Goal: Task Accomplishment & Management: Manage account settings

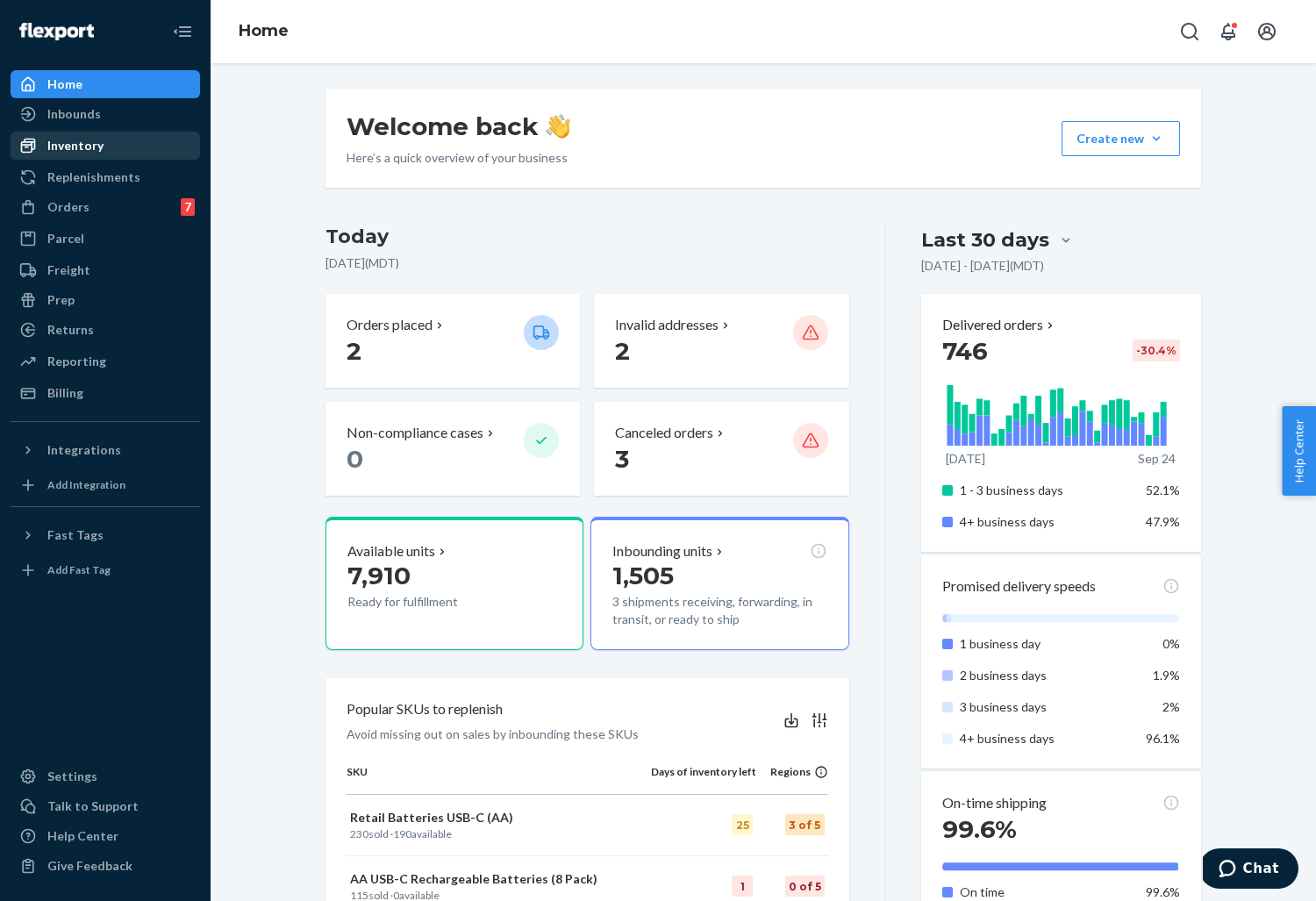
click at [88, 144] on div "Inventory" at bounding box center [75, 146] width 56 height 18
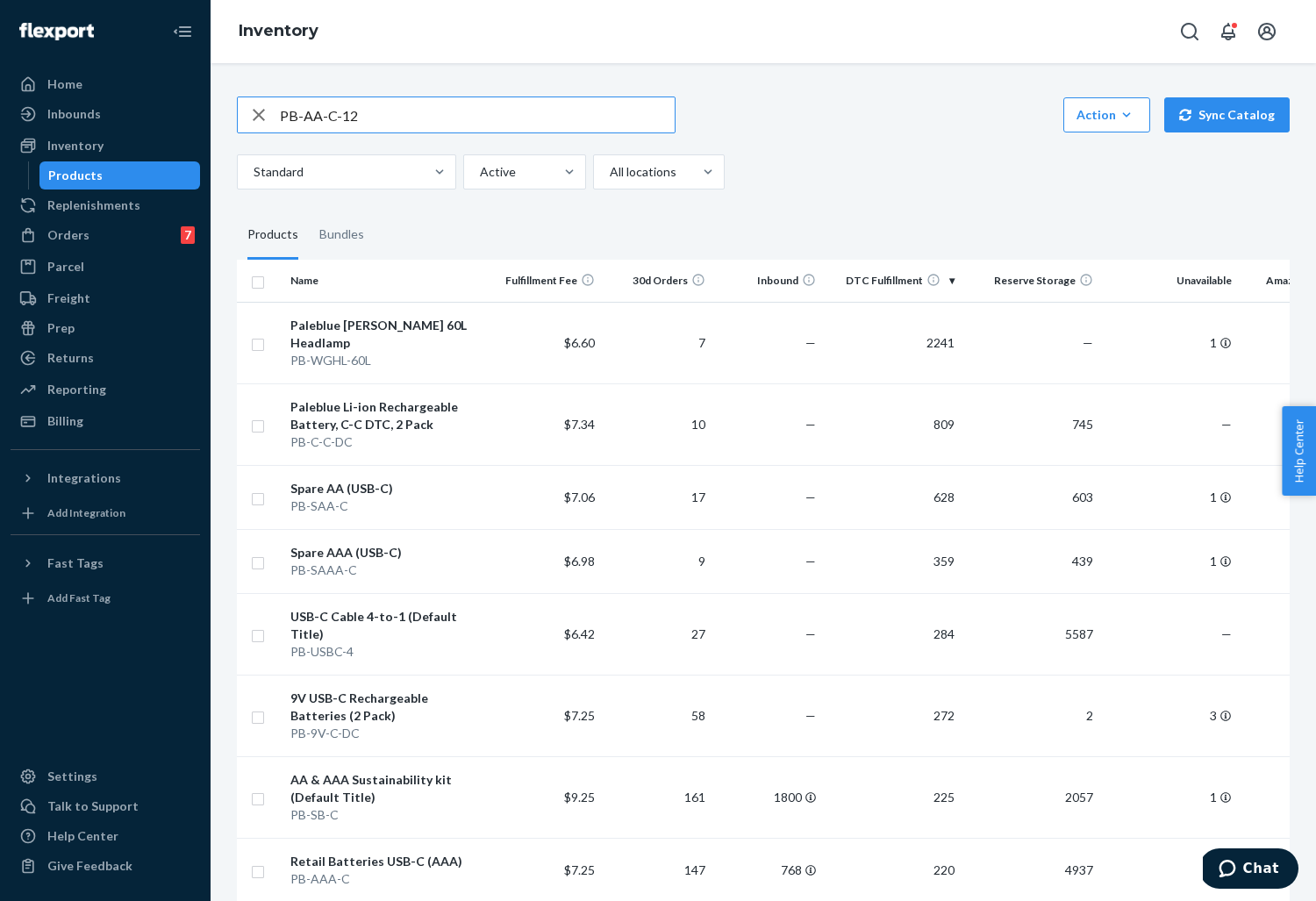
type input "PB-AA-C-12"
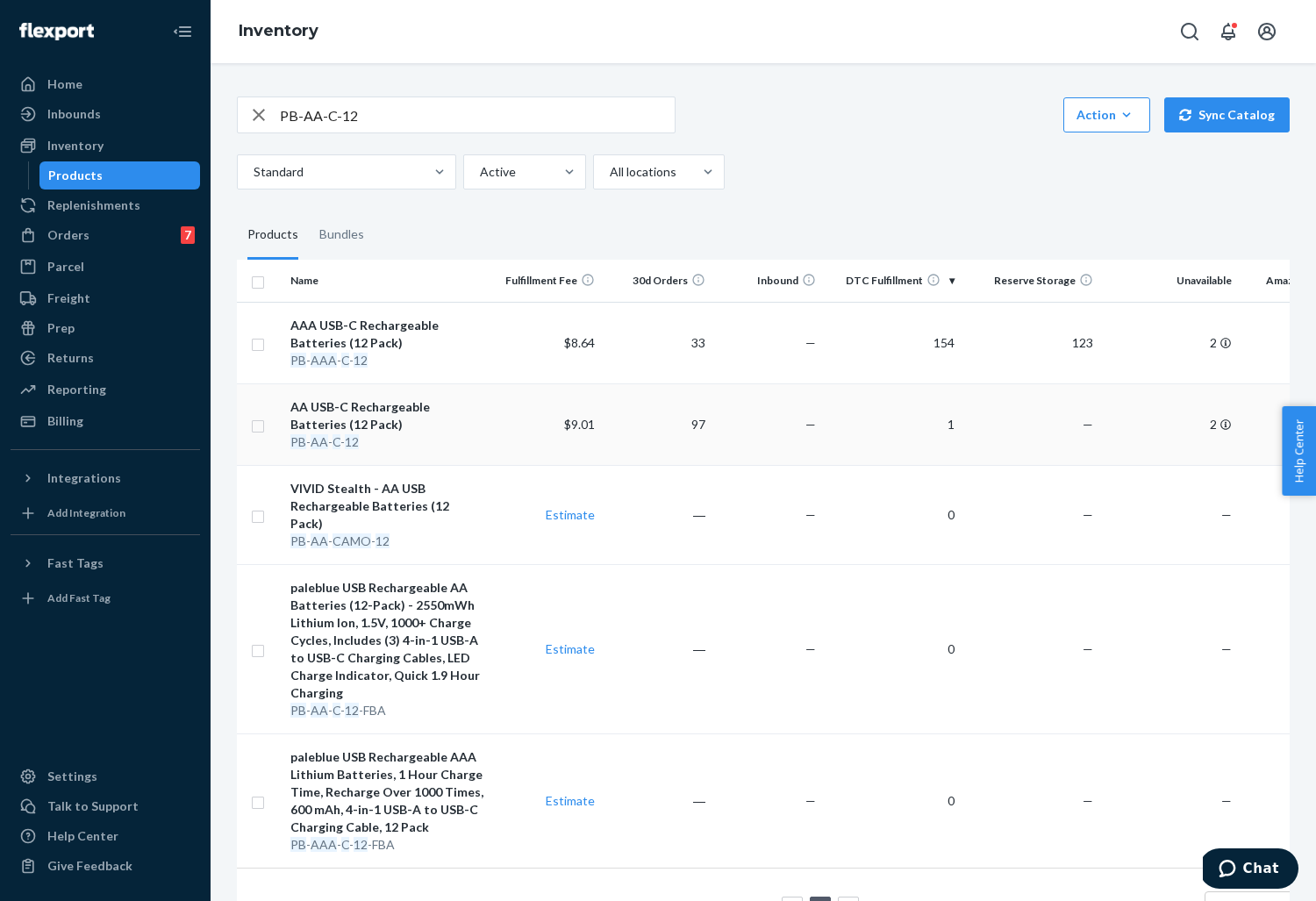
click at [446, 402] on div "AA USB-C Rechargeable Batteries (12 Pack)" at bounding box center [387, 415] width 194 height 35
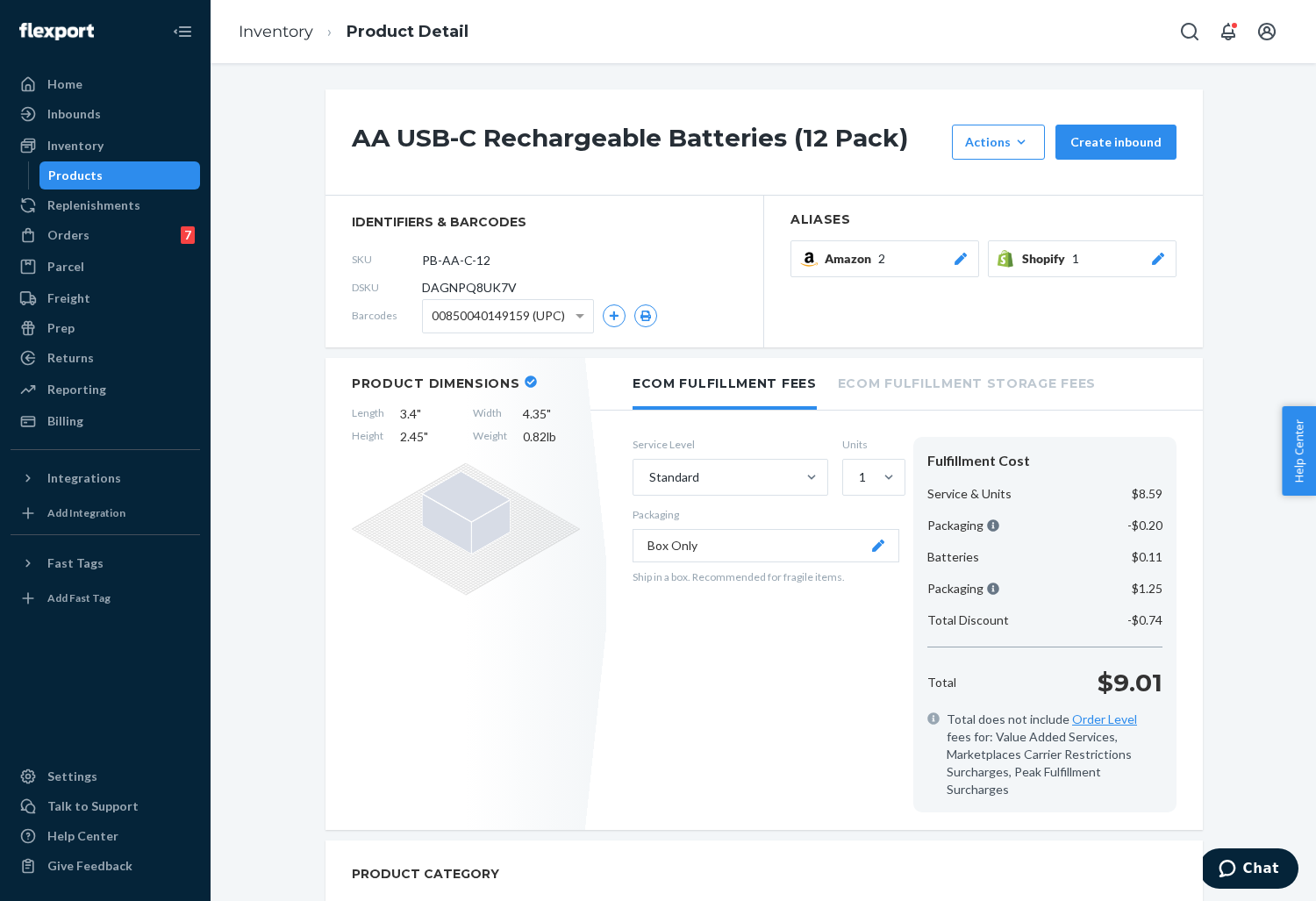
click at [1164, 257] on icon at bounding box center [1158, 258] width 18 height 12
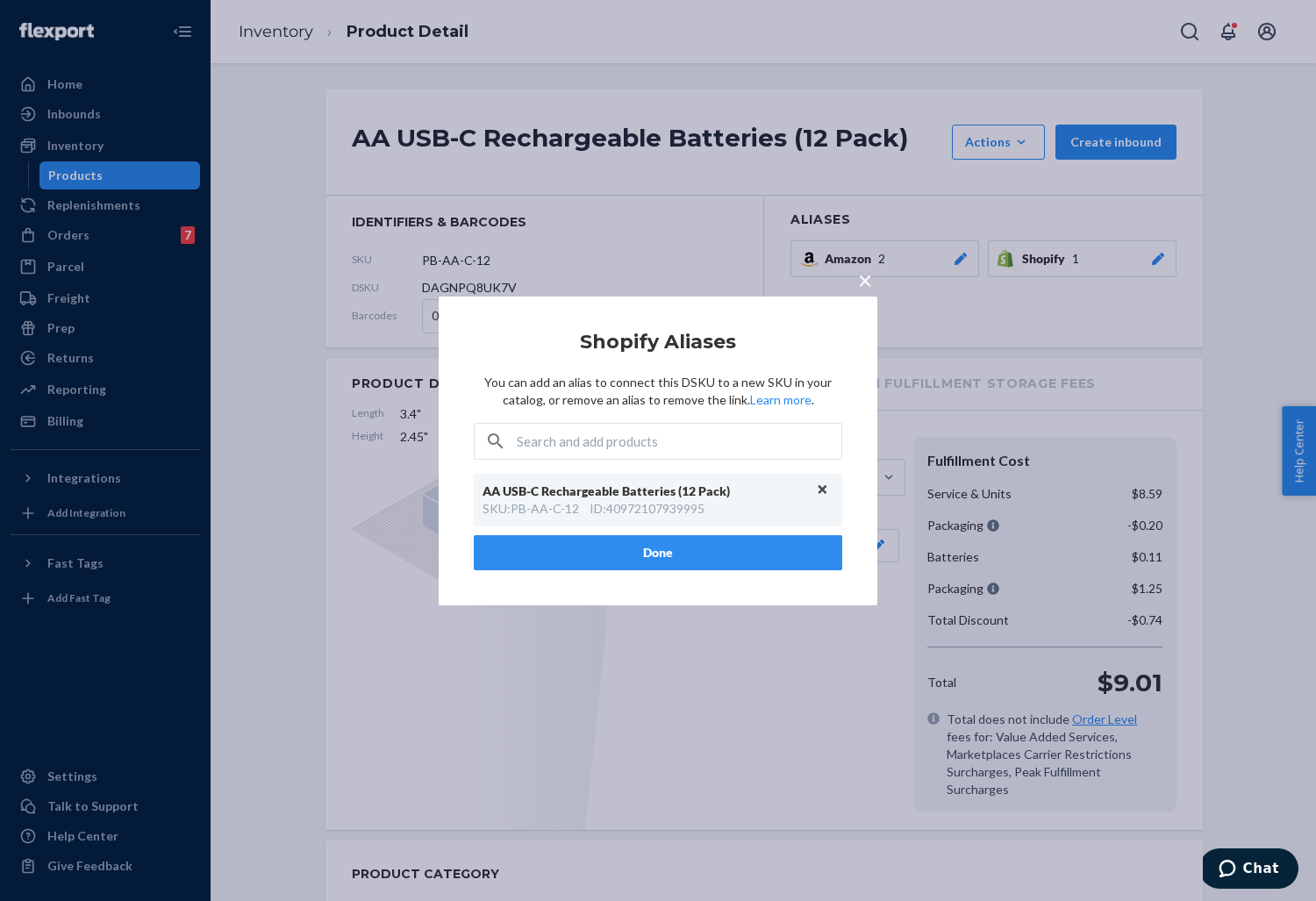
click at [824, 486] on button "Unlink" at bounding box center [823, 490] width 26 height 26
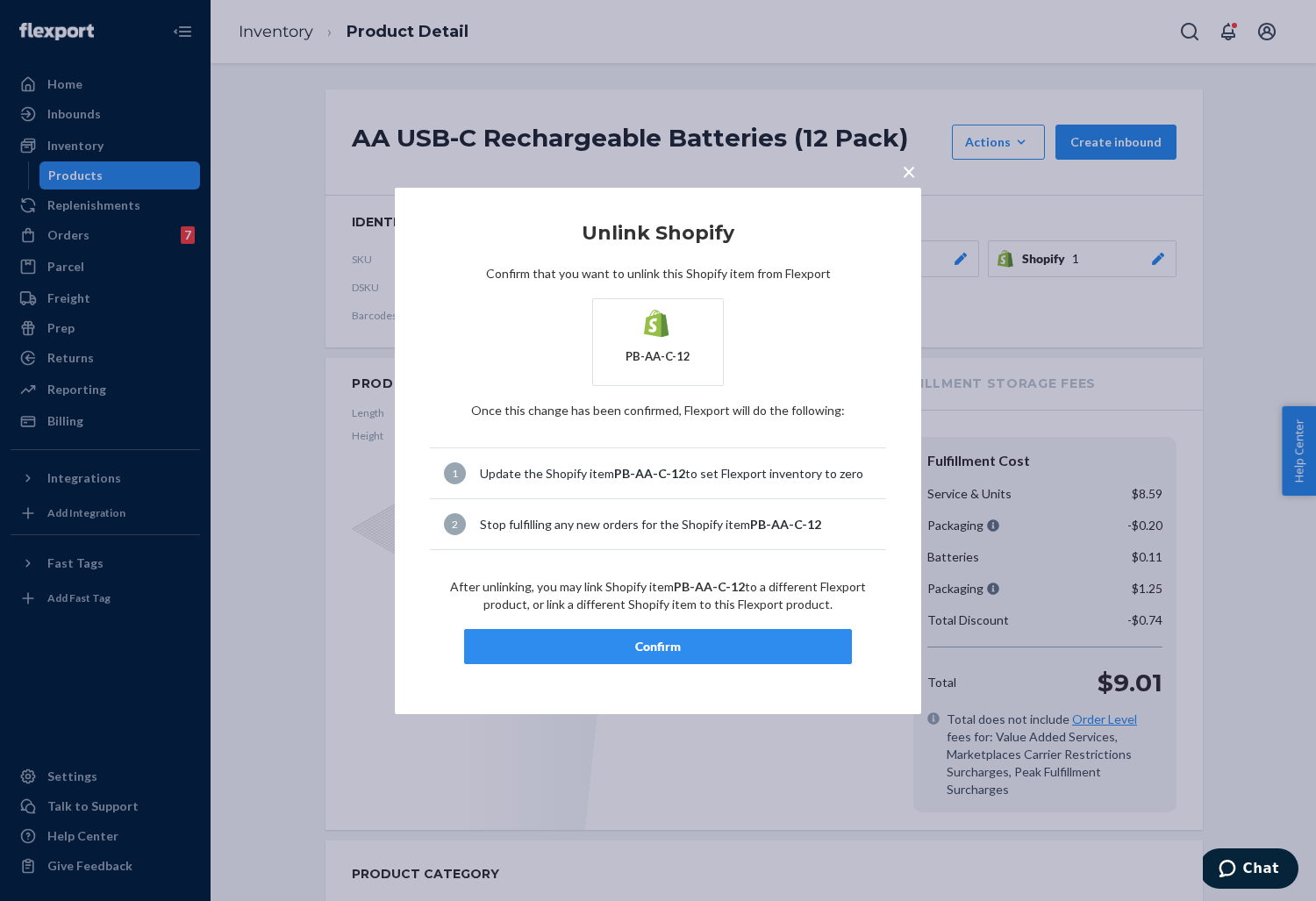
click at [726, 638] on div "Confirm" at bounding box center [658, 646] width 358 height 18
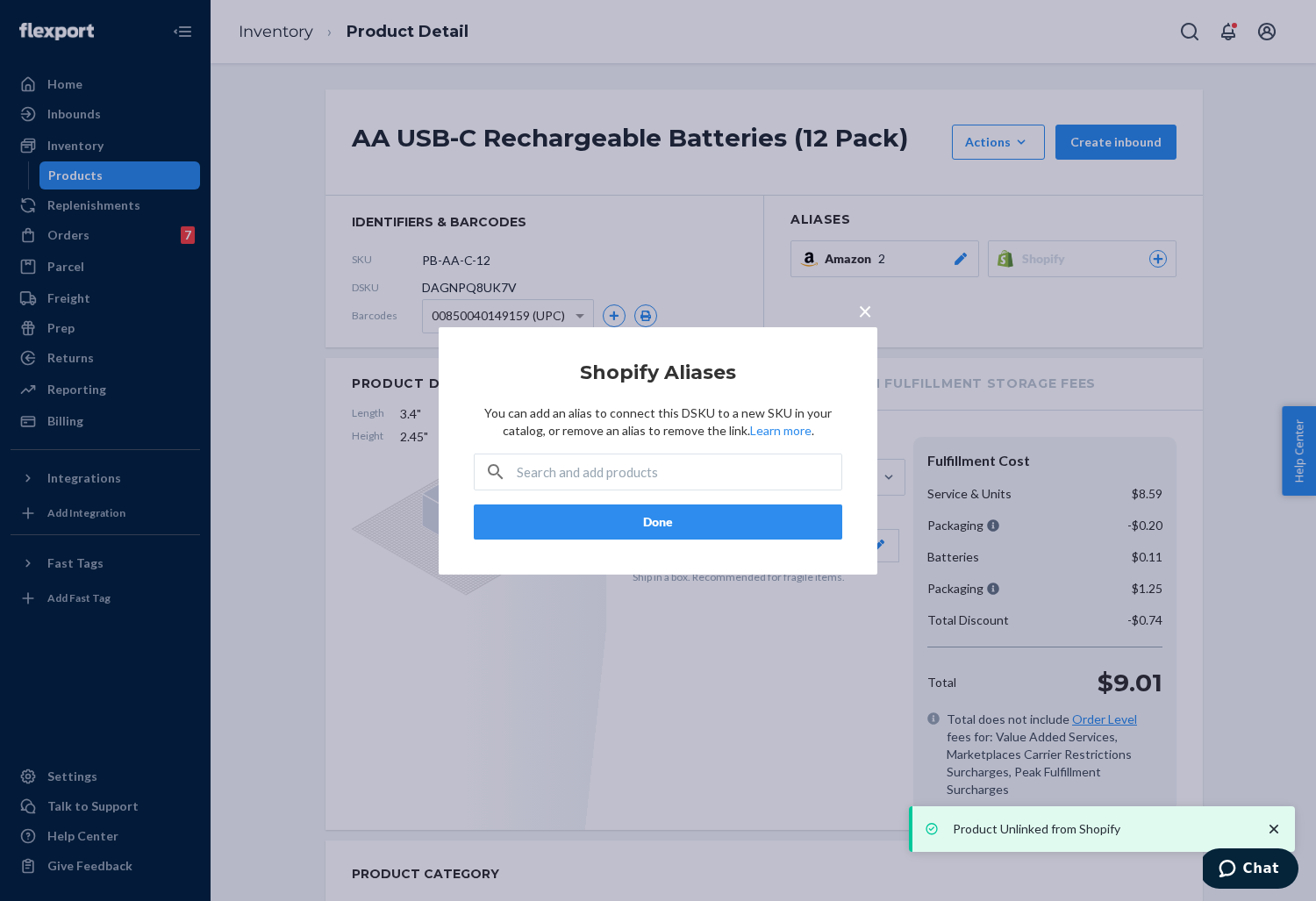
click at [860, 309] on span "×" at bounding box center [865, 310] width 14 height 30
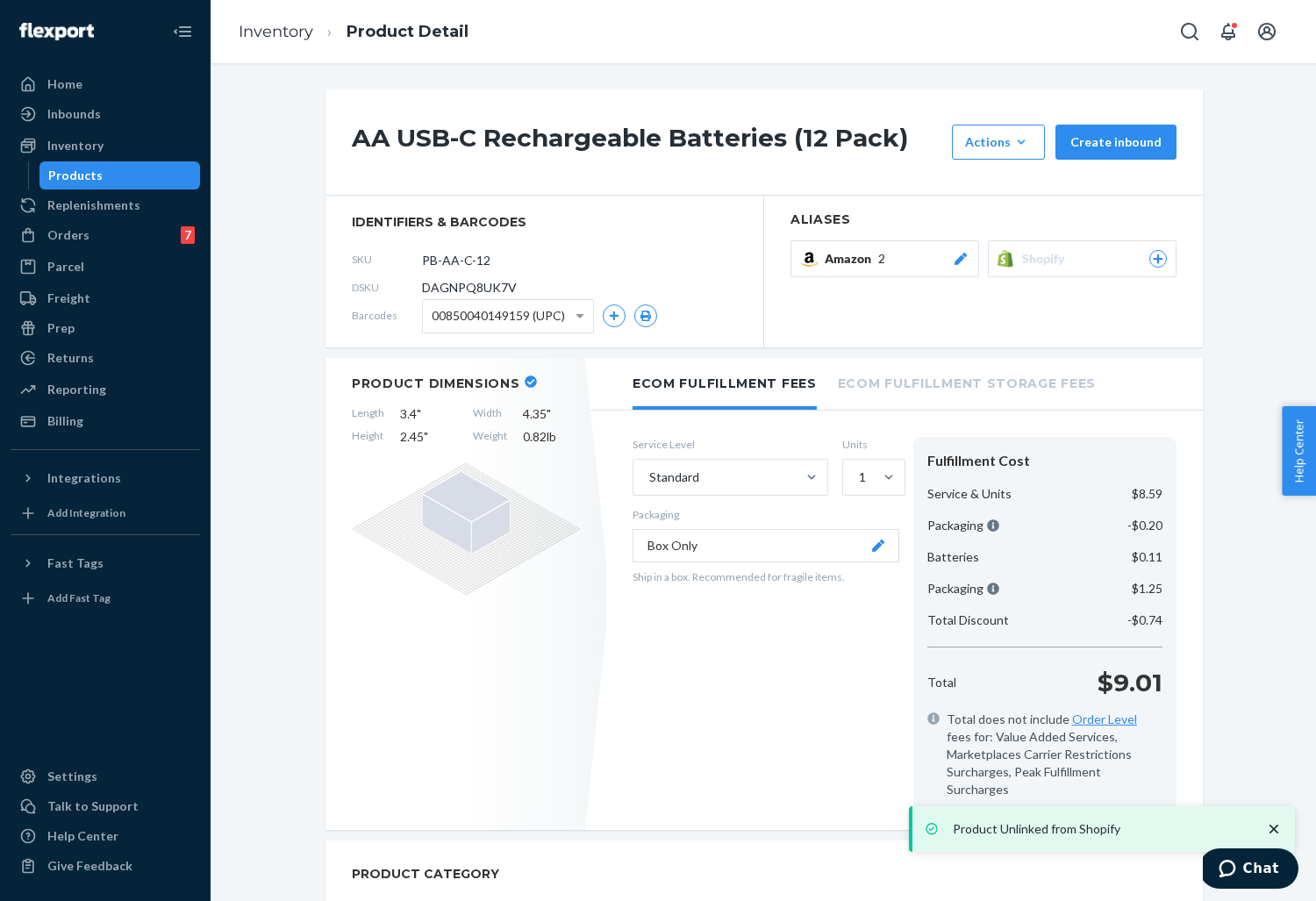
click at [81, 175] on div "Products" at bounding box center [75, 175] width 54 height 18
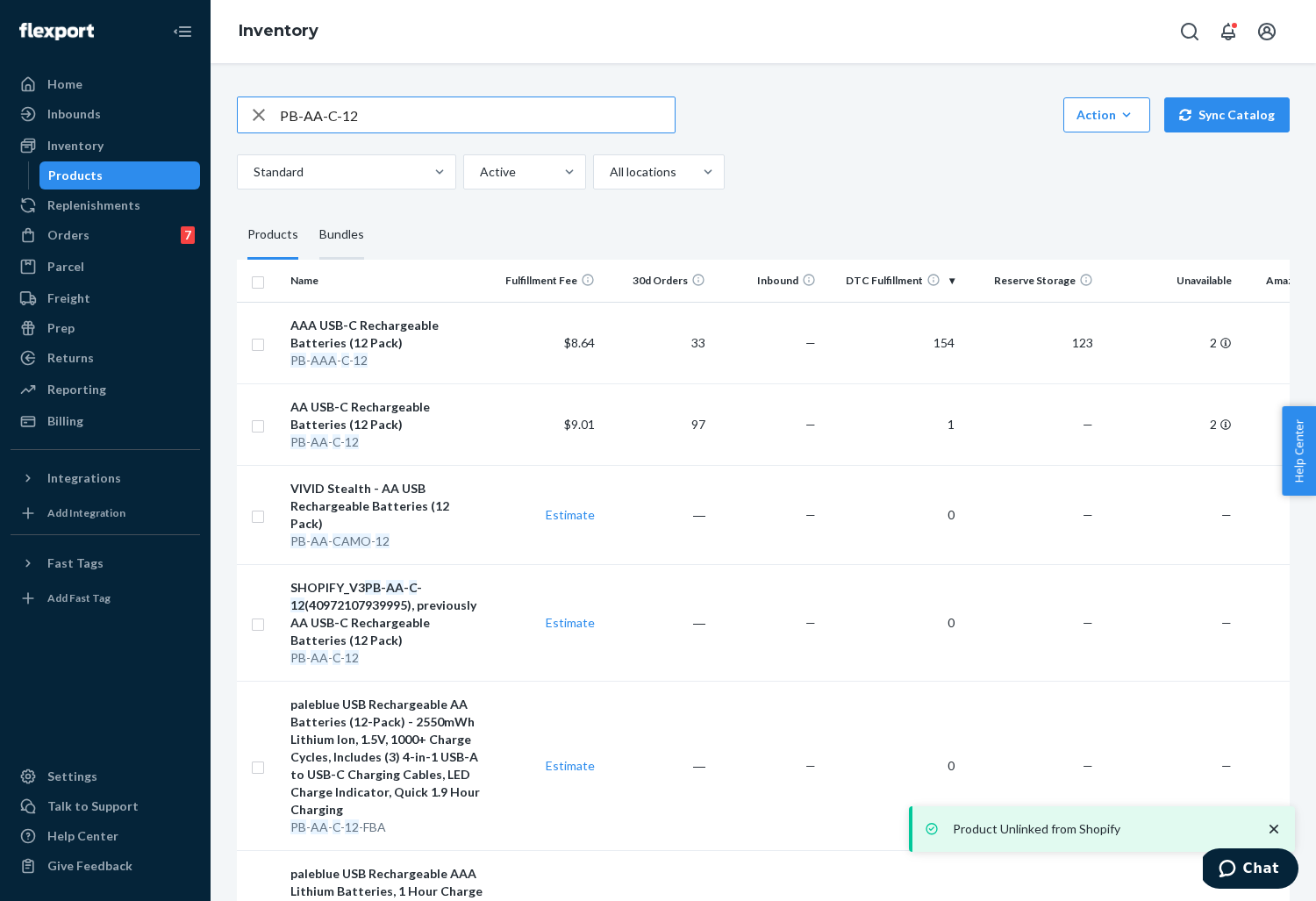
click at [340, 212] on div "Bundles" at bounding box center [342, 236] width 44 height 49
click at [308, 211] on input "Bundles" at bounding box center [308, 211] width 0 height 0
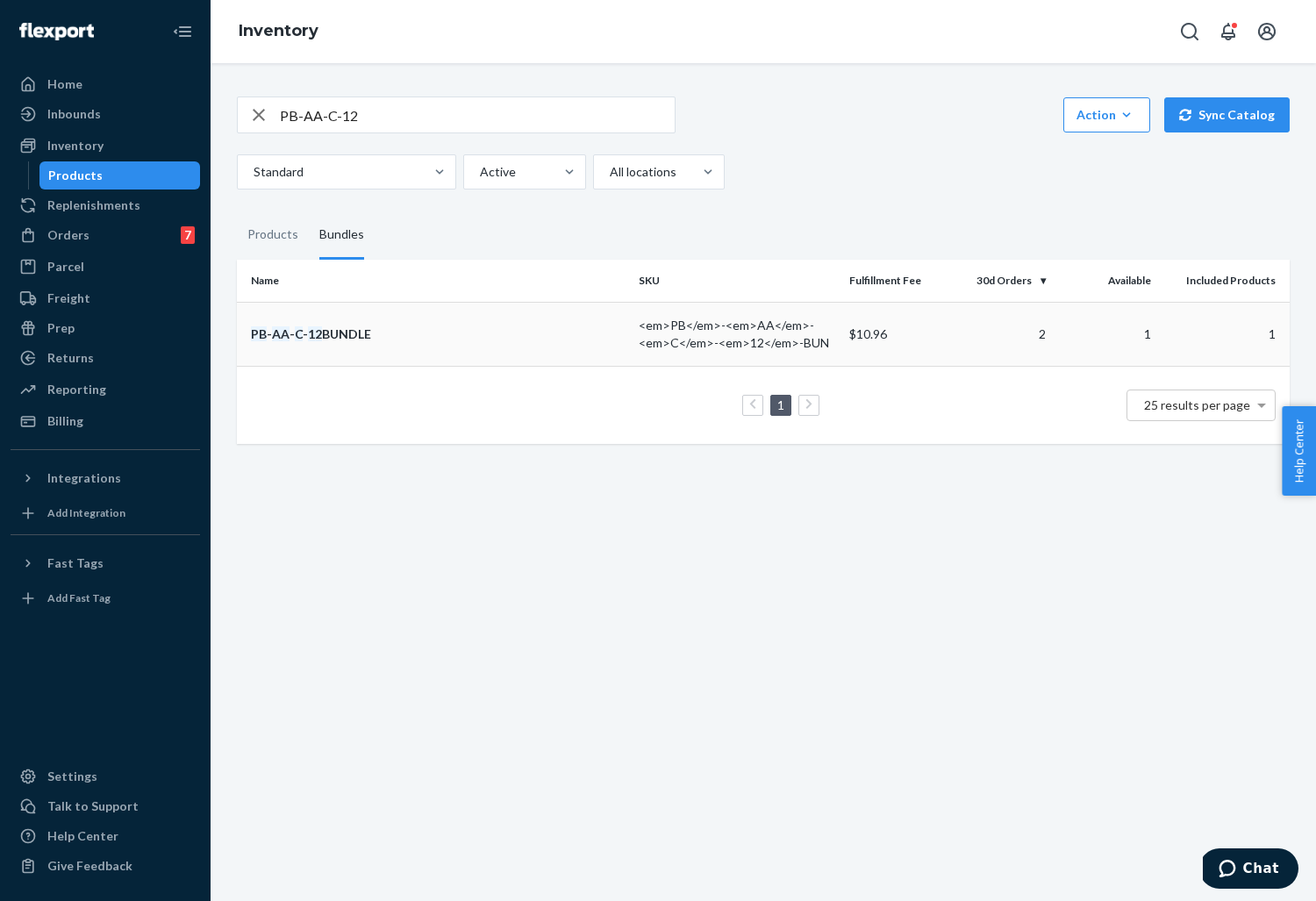
click at [409, 326] on div "PB - AA - C - 12 BUNDLE" at bounding box center [437, 334] width 374 height 18
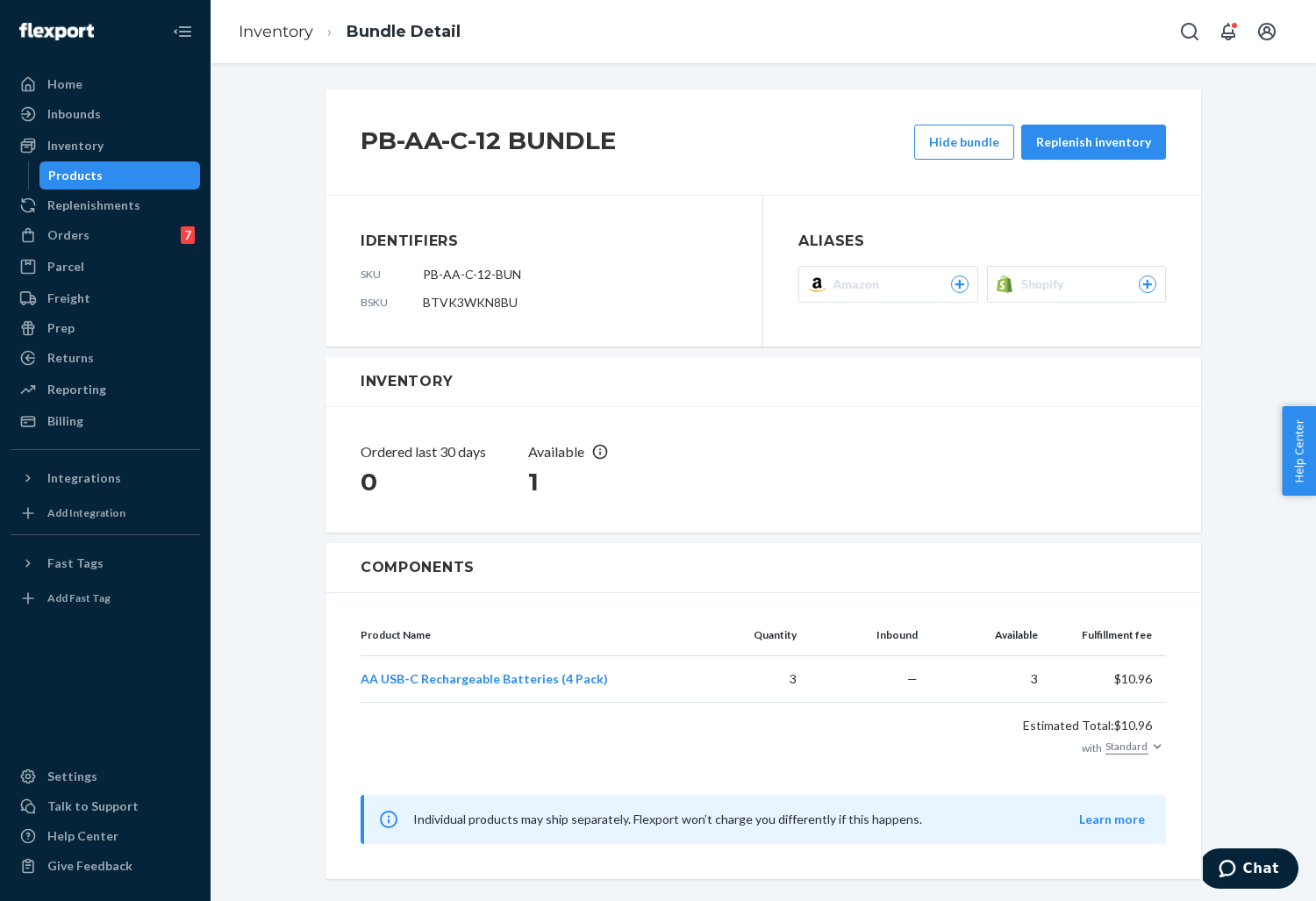
click at [1110, 278] on div "Shopify" at bounding box center [1089, 284] width 136 height 18
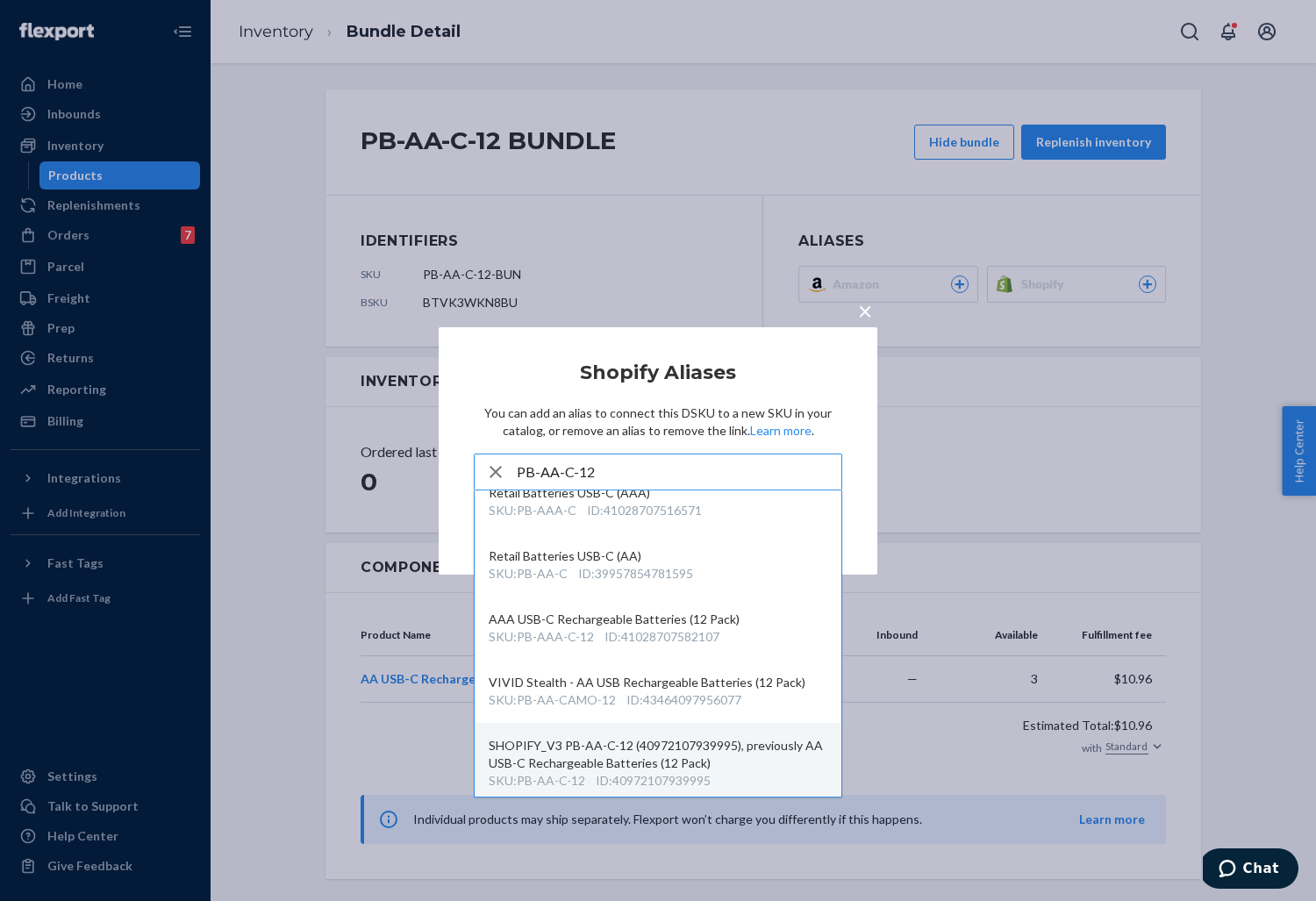
scroll to position [20, 0]
type input "PB-AA-C-12"
click at [604, 747] on div "SHOPIFY_V3 PB-AA-C-12 (40972107939995), previously AA USB-C Rechargeable Batter…" at bounding box center [658, 755] width 339 height 35
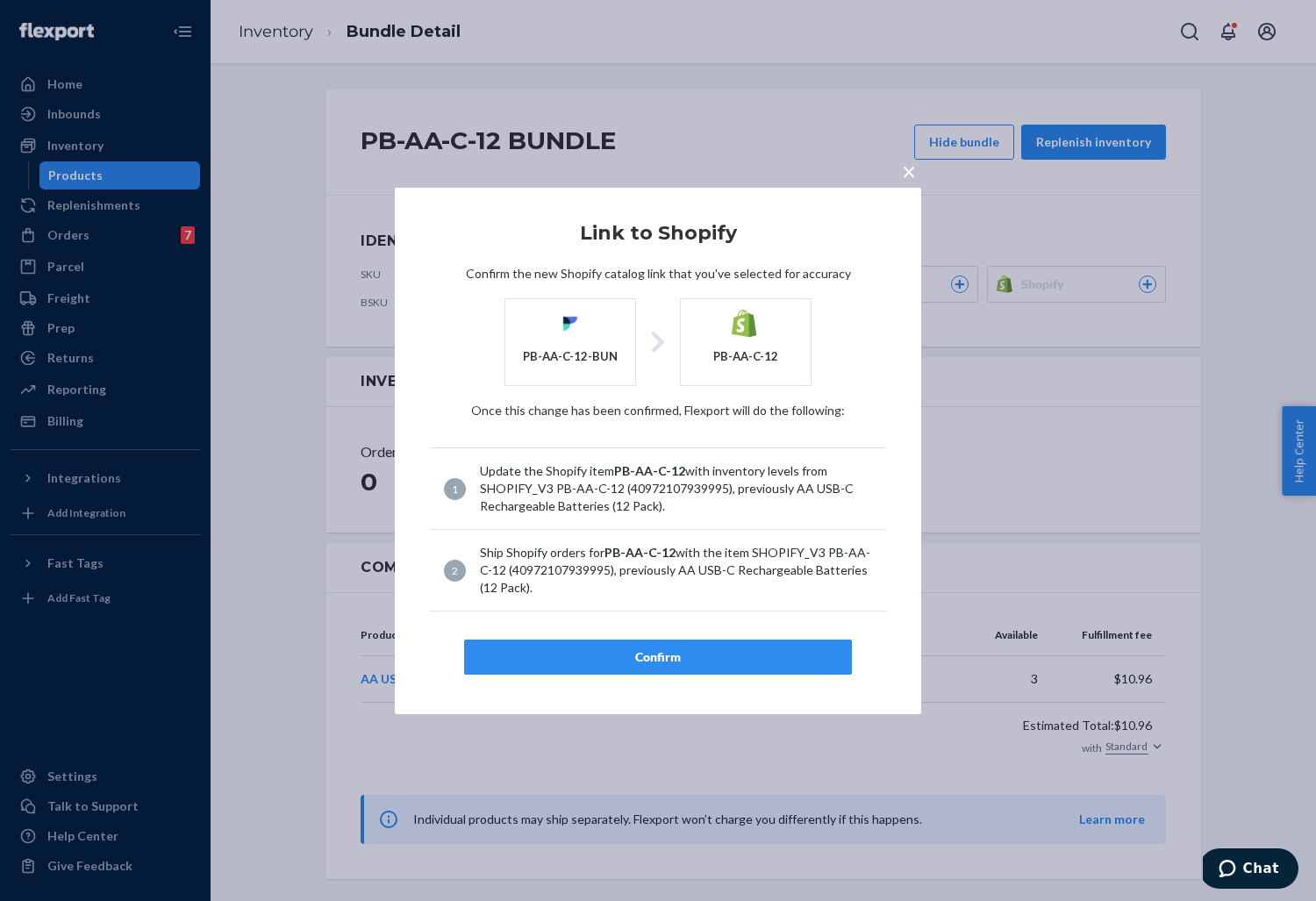
click at [648, 648] on div "Confirm" at bounding box center [658, 657] width 358 height 18
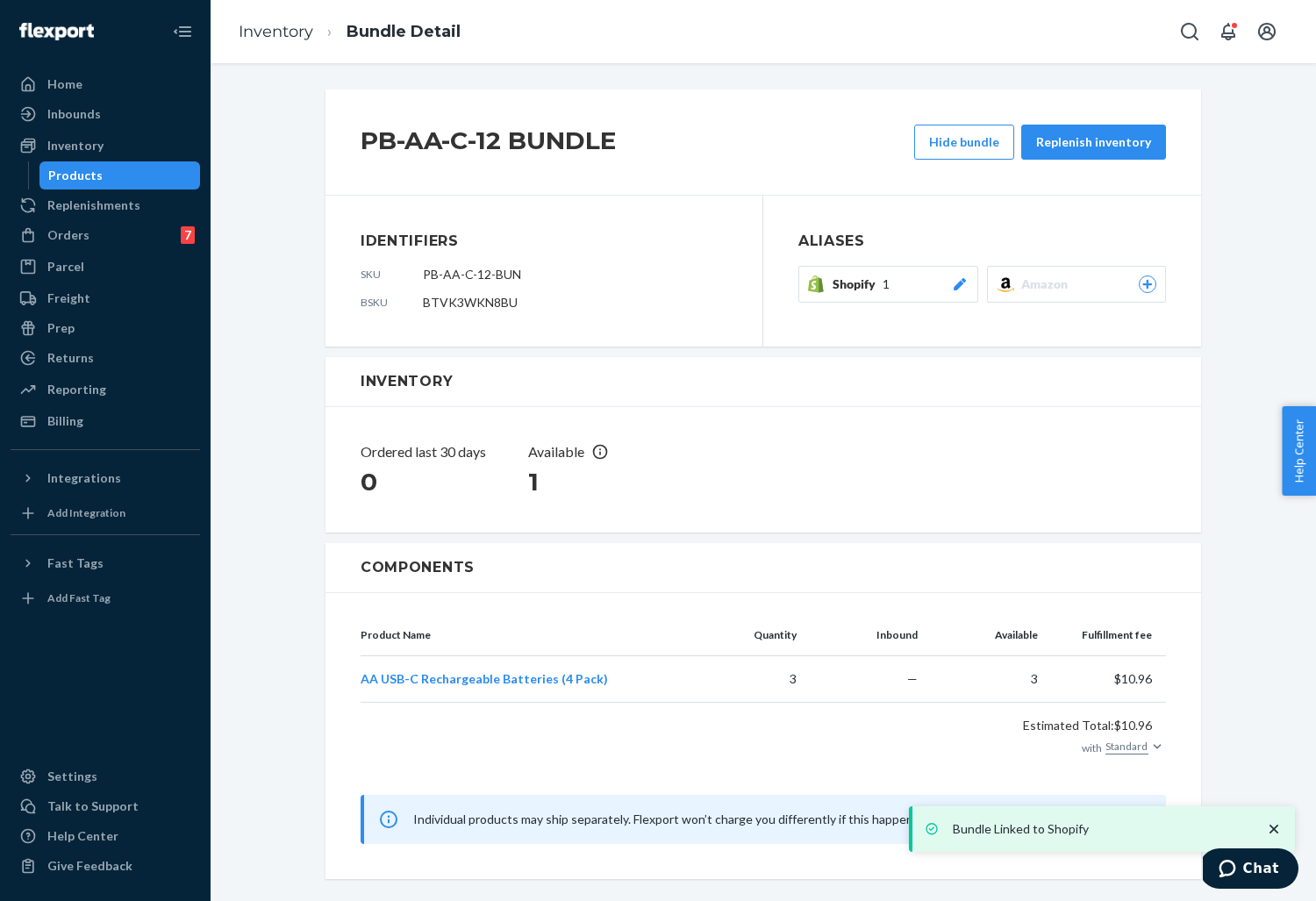
scroll to position [0, 0]
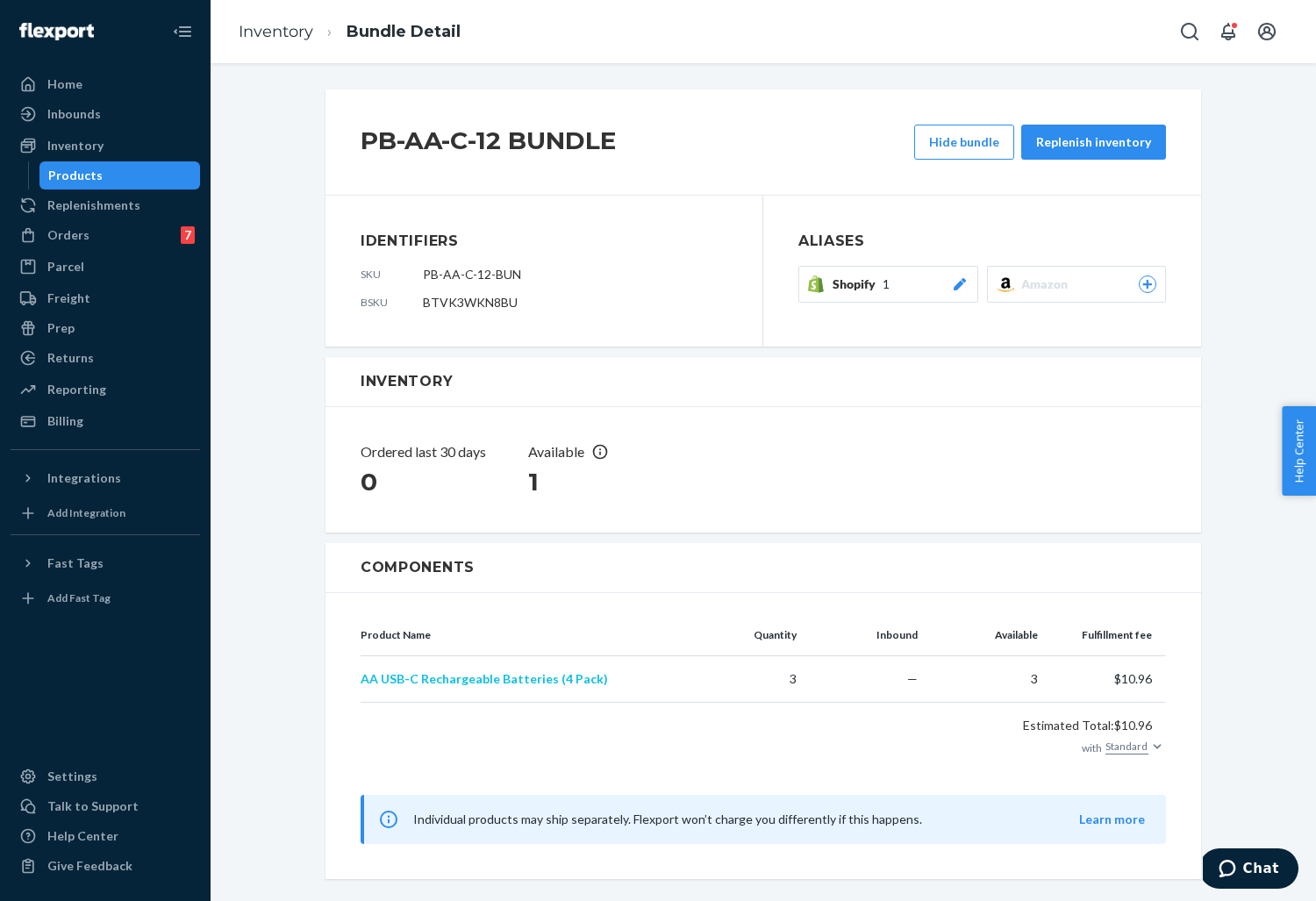
click at [517, 678] on span "AA USB-C Rechargeable Batteries (4 Pack)" at bounding box center [484, 679] width 248 height 15
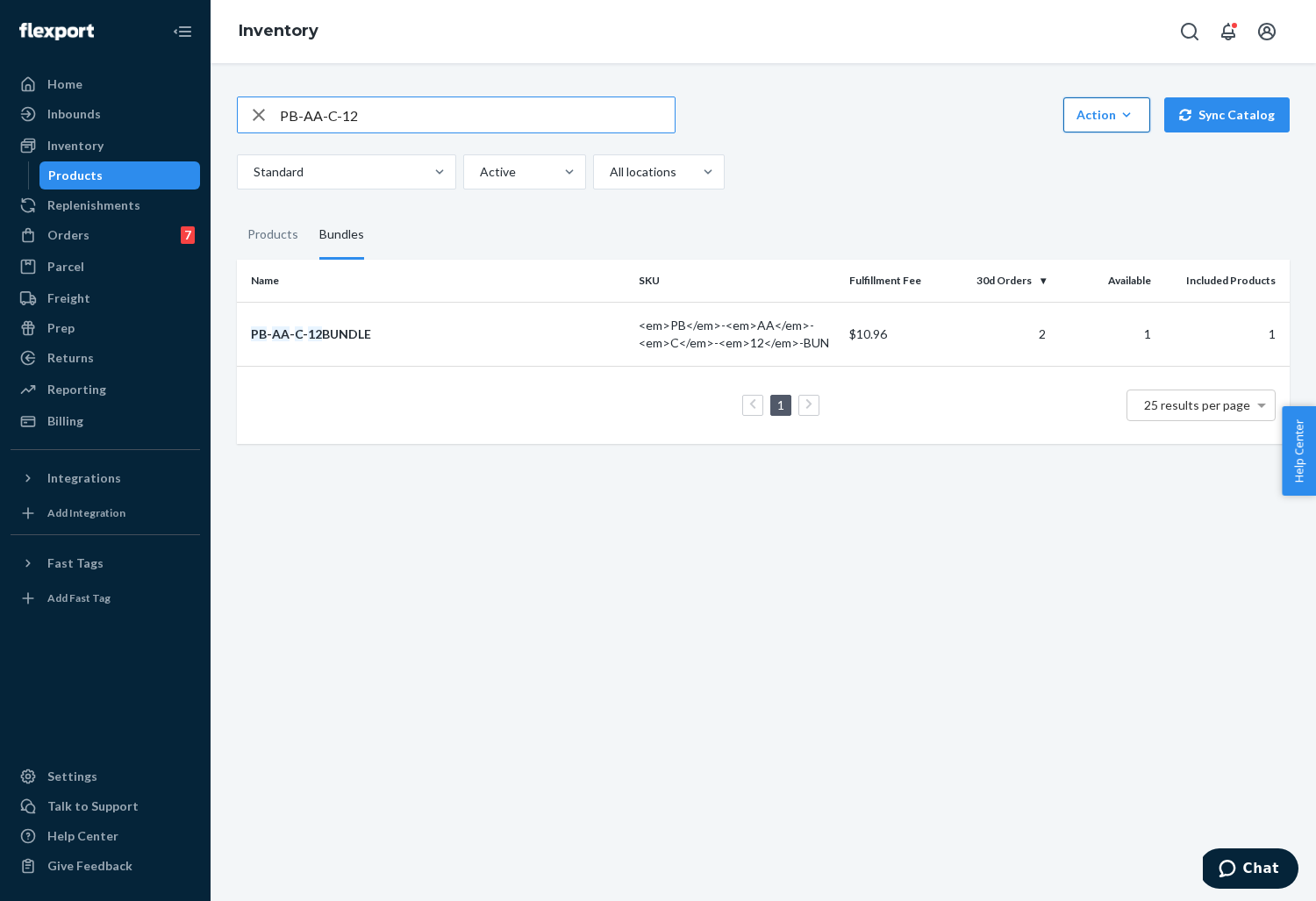
click at [1083, 97] on button "Action Create product Create bundle Bulk create products Bulk update products B…" at bounding box center [1107, 115] width 87 height 35
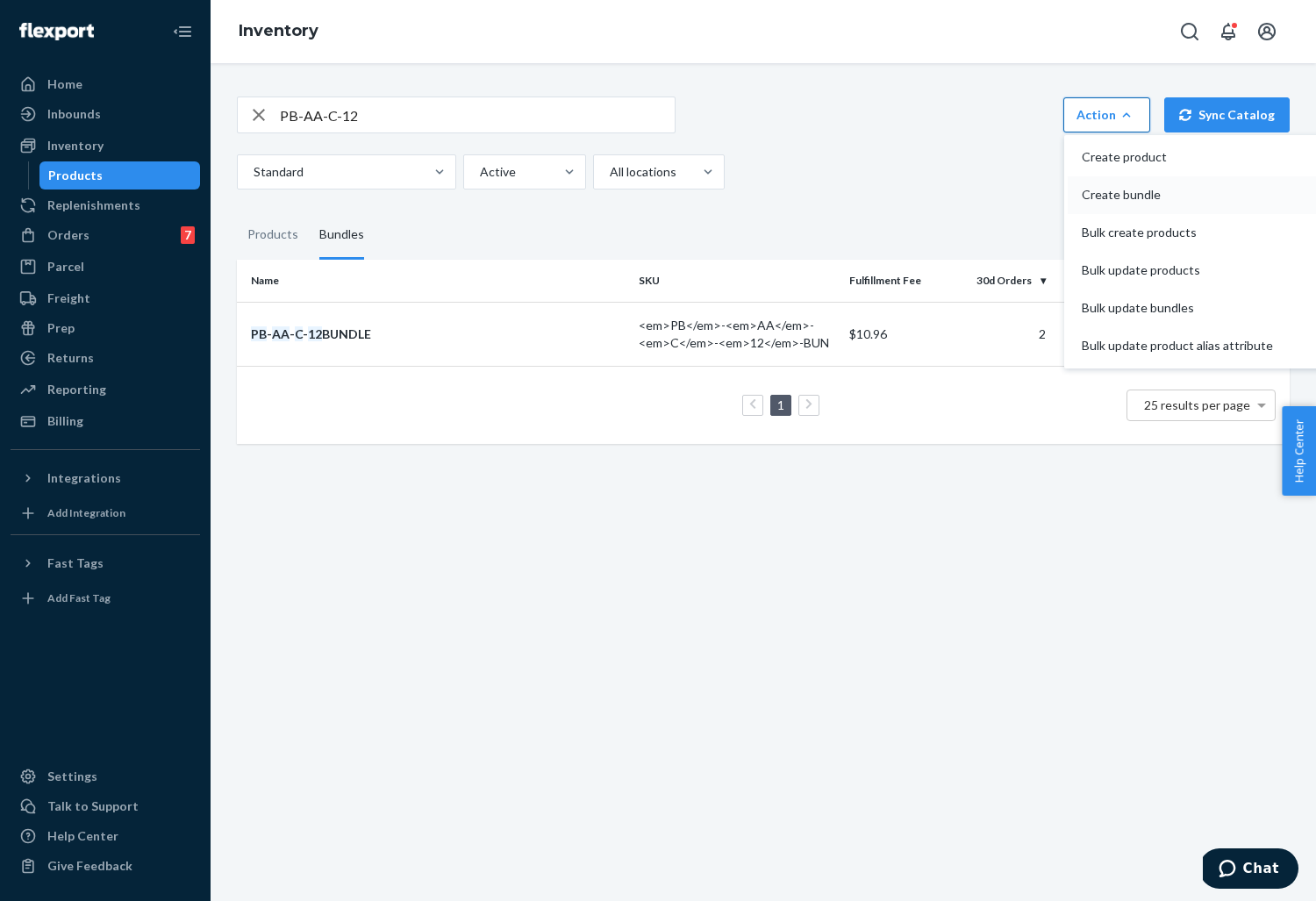
click at [1105, 188] on span "Create bundle" at bounding box center [1177, 194] width 191 height 12
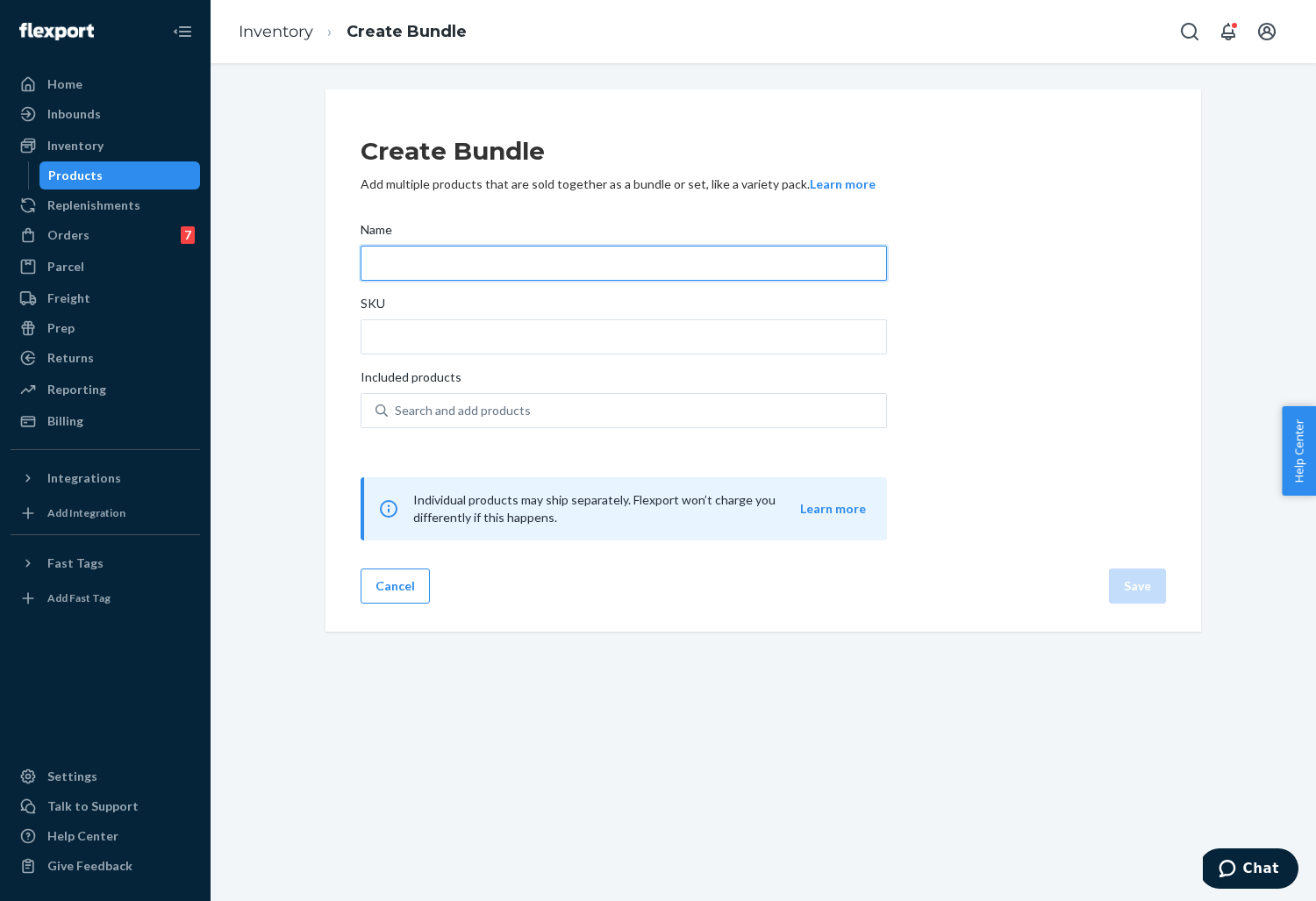
drag, startPoint x: 449, startPoint y: 258, endPoint x: 437, endPoint y: 259, distance: 12.0
click at [449, 258] on input "Name" at bounding box center [623, 263] width 526 height 35
drag, startPoint x: 507, startPoint y: 269, endPoint x: 369, endPoint y: 259, distance: 138.4
click at [369, 259] on input "PB-AA-C-12-BUN-R" at bounding box center [623, 263] width 526 height 35
type input "PB-AA-C-12-BUN-R"
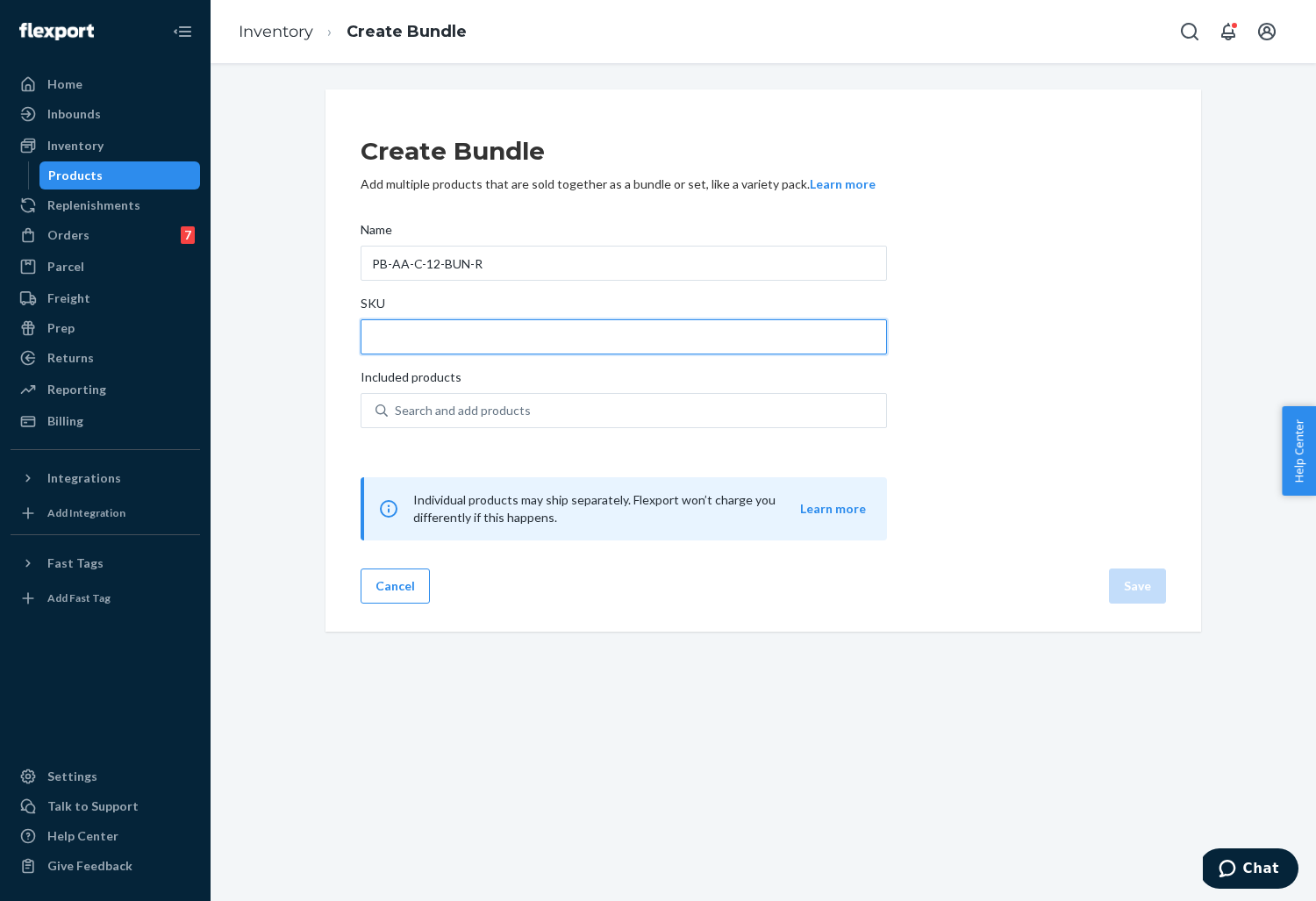
click at [399, 333] on input "SKU" at bounding box center [623, 337] width 526 height 35
paste input "PB-AA-C-12-BUN-R"
type input "PB-AA-C-12-BUN-R"
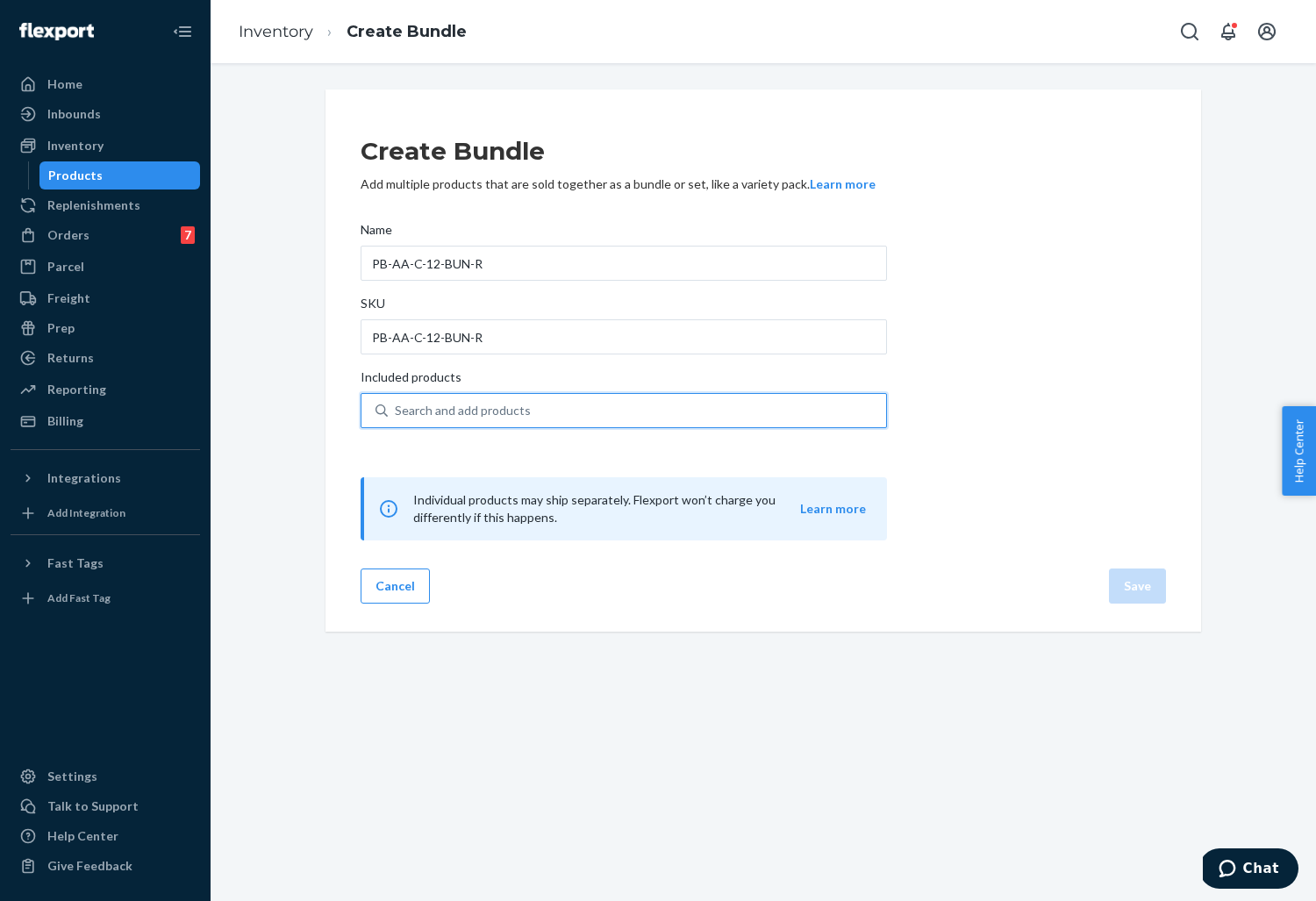
click at [427, 404] on div "Search and add products" at bounding box center [463, 411] width 136 height 18
click at [396, 404] on input "0 results available. Use Up and Down to choose options, press Enter to select t…" at bounding box center [395, 411] width 2 height 18
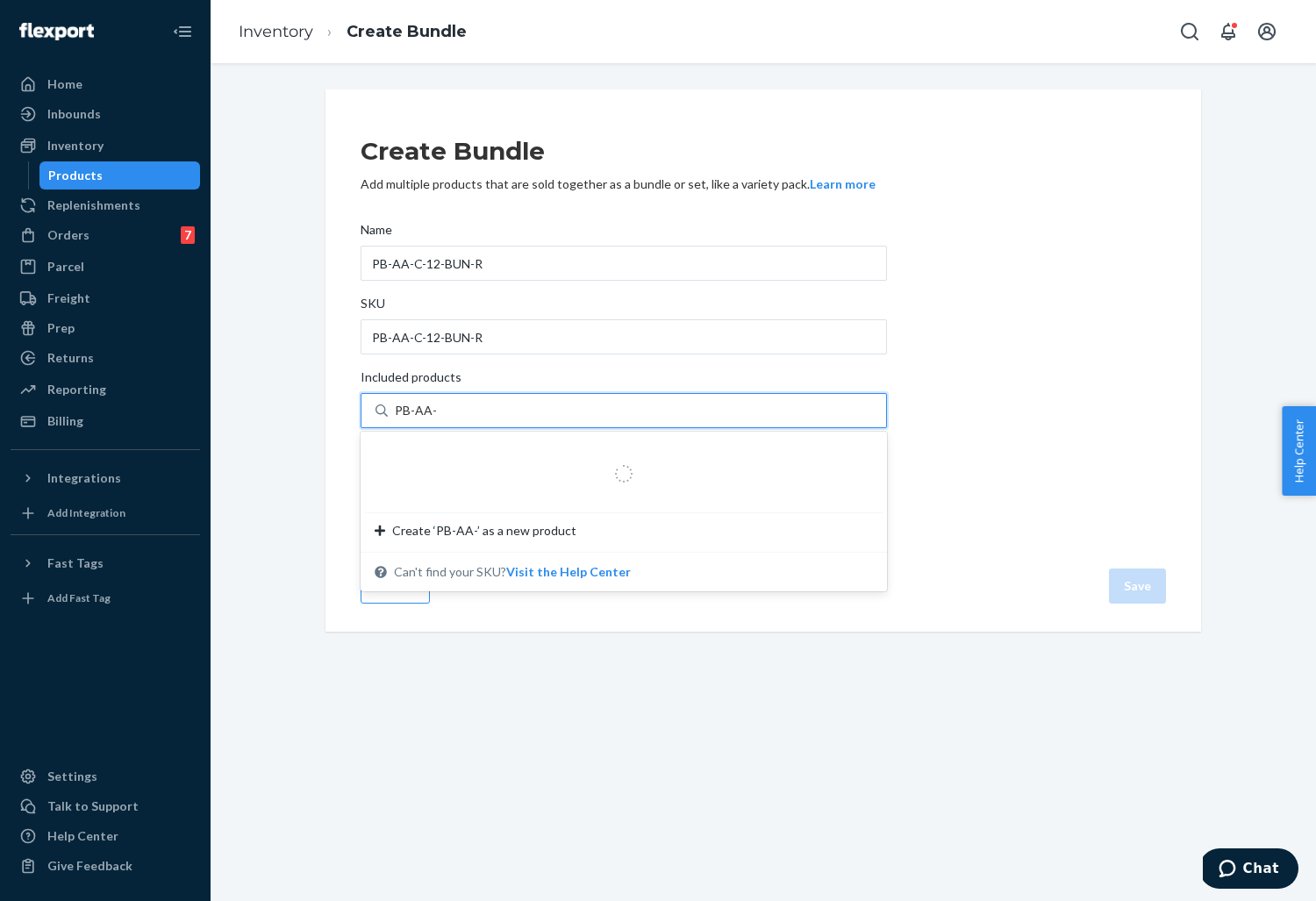
type input "PB-AA-C"
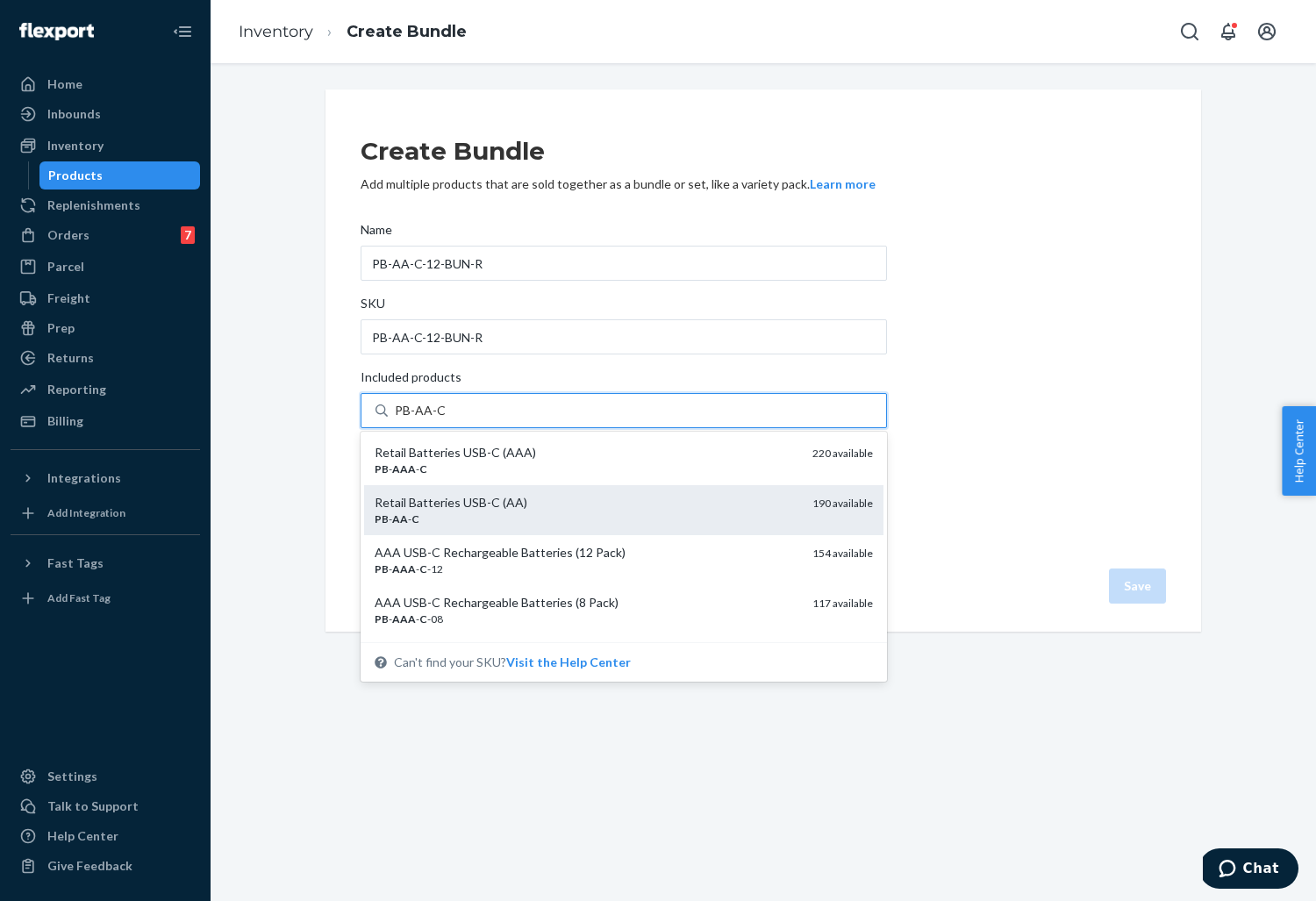
click at [447, 504] on div "Retail Batteries USB-C (AA)" at bounding box center [587, 503] width 424 height 18
click at [446, 419] on input "PB-AA-C" at bounding box center [420, 411] width 51 height 18
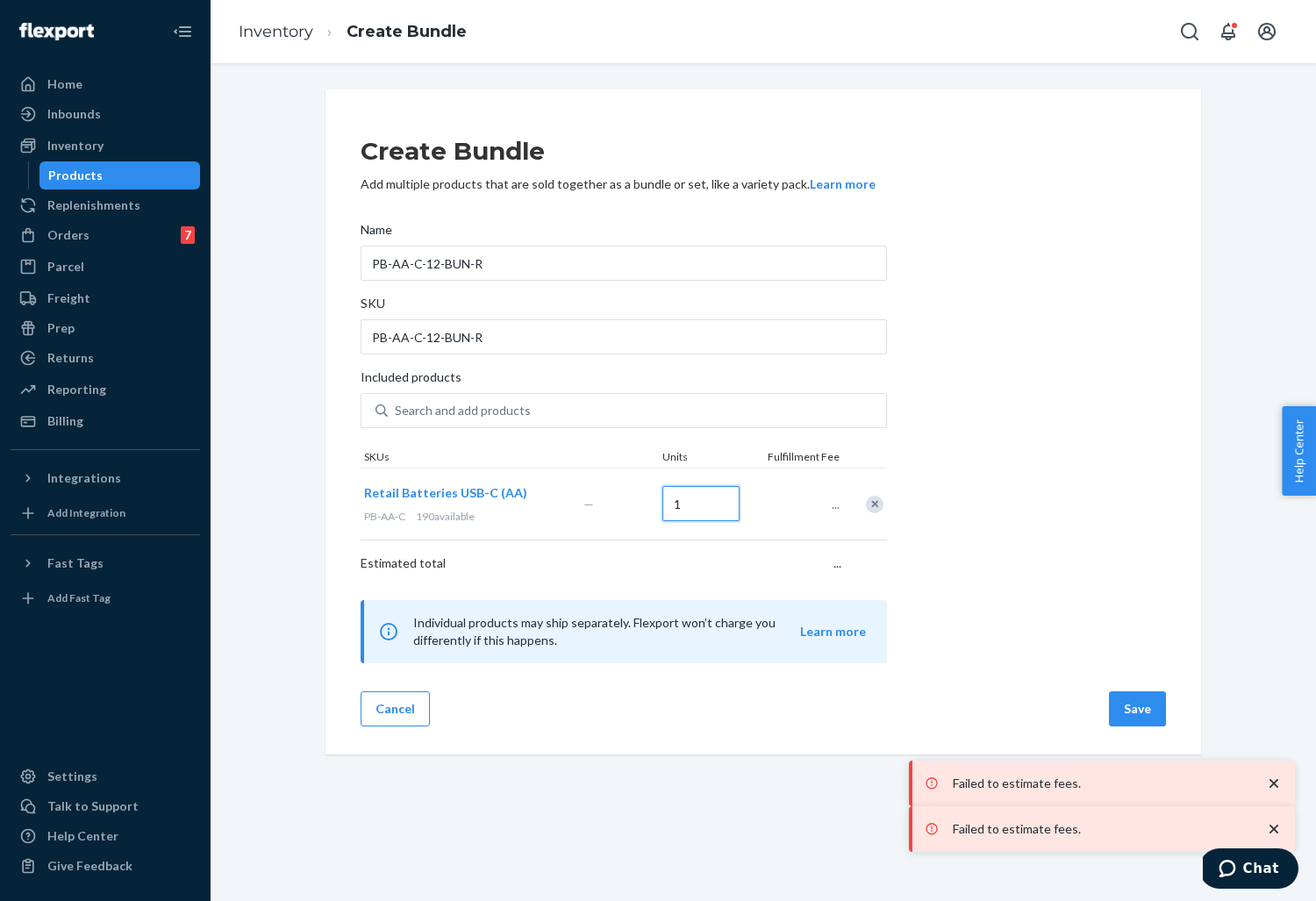
drag, startPoint x: 672, startPoint y: 502, endPoint x: 601, endPoint y: 499, distance: 71.1
click at [601, 499] on div "Retail Batteries USB-C (AA) PB-AA-C 190 available — 1 ..." at bounding box center [623, 504] width 526 height 72
click at [396, 419] on input "Search and add products" at bounding box center [395, 411] width 2 height 18
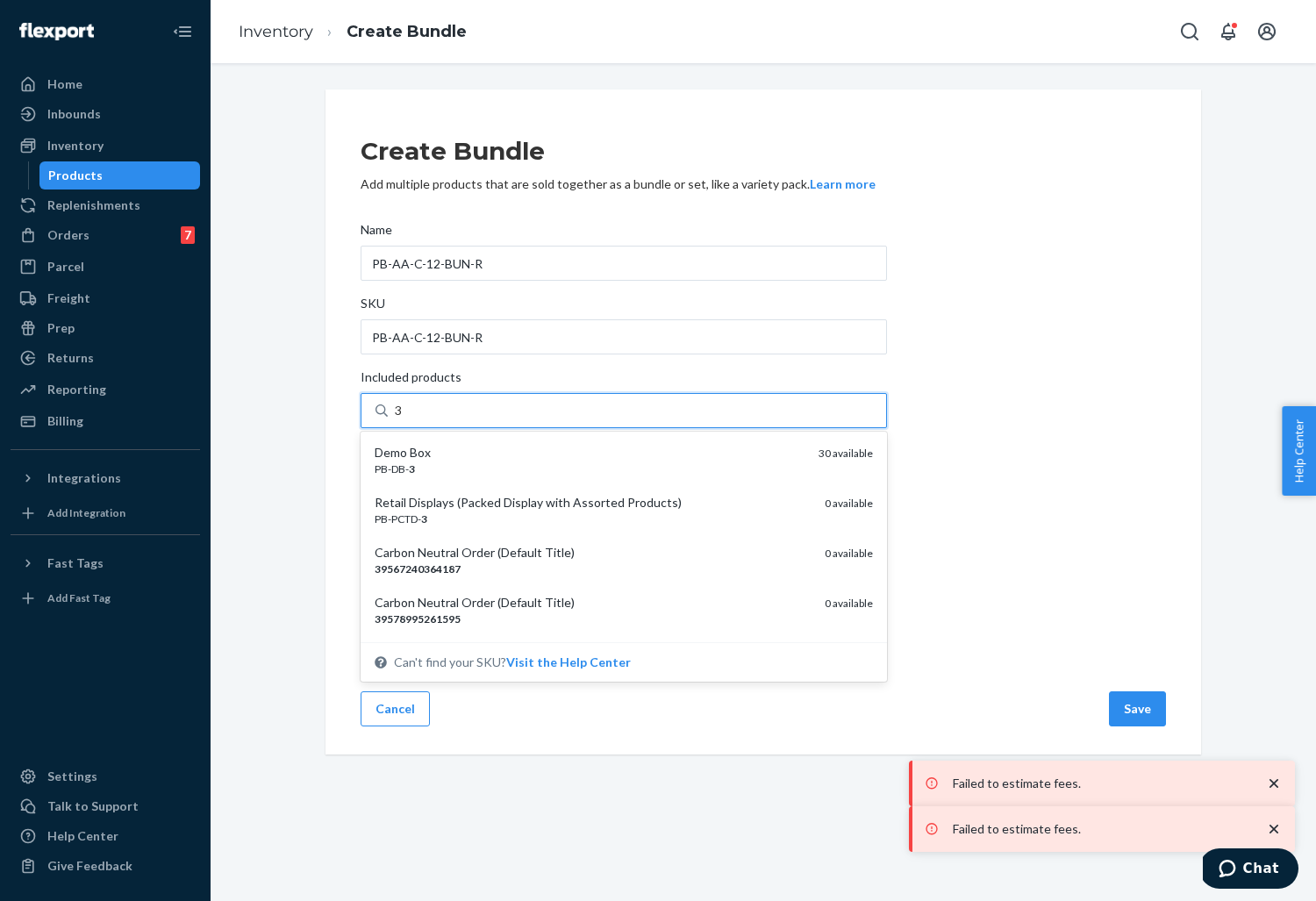
type input "3"
click at [1032, 393] on div "Create Bundle Add multiple products that are sold together as a bundle or set, …" at bounding box center [763, 390] width 805 height 546
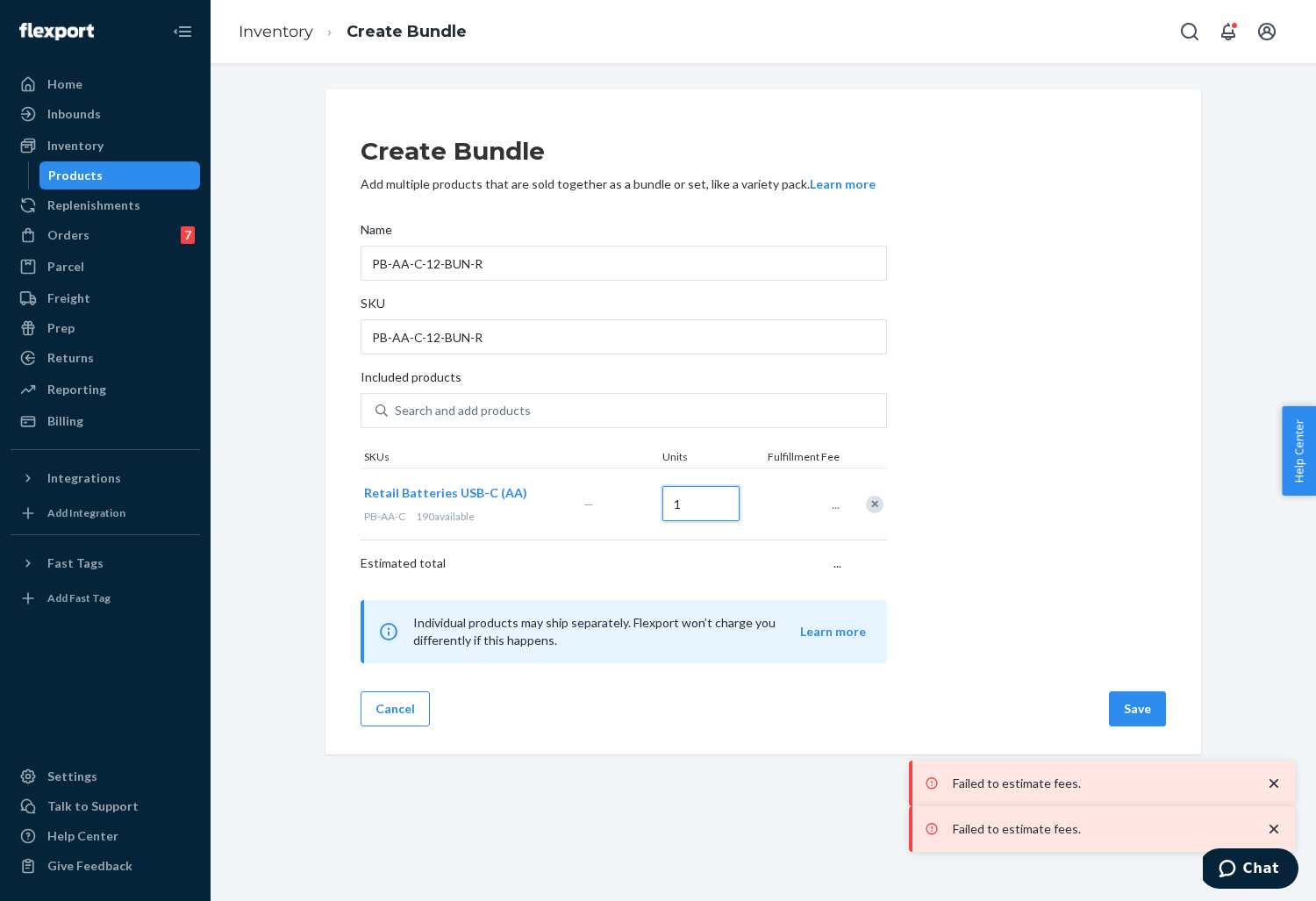
click at [700, 503] on input "1" at bounding box center [701, 504] width 78 height 35
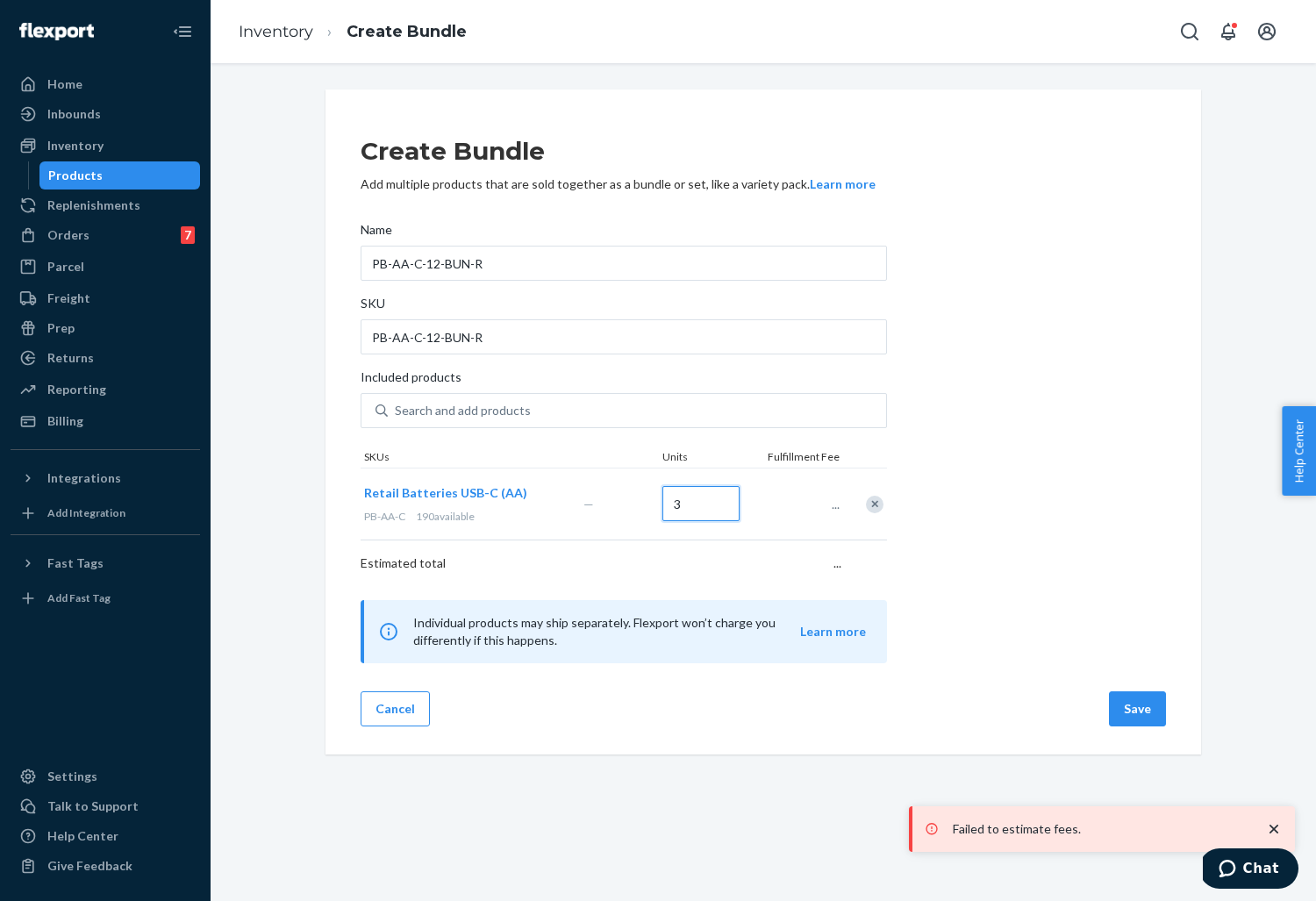
type input "3"
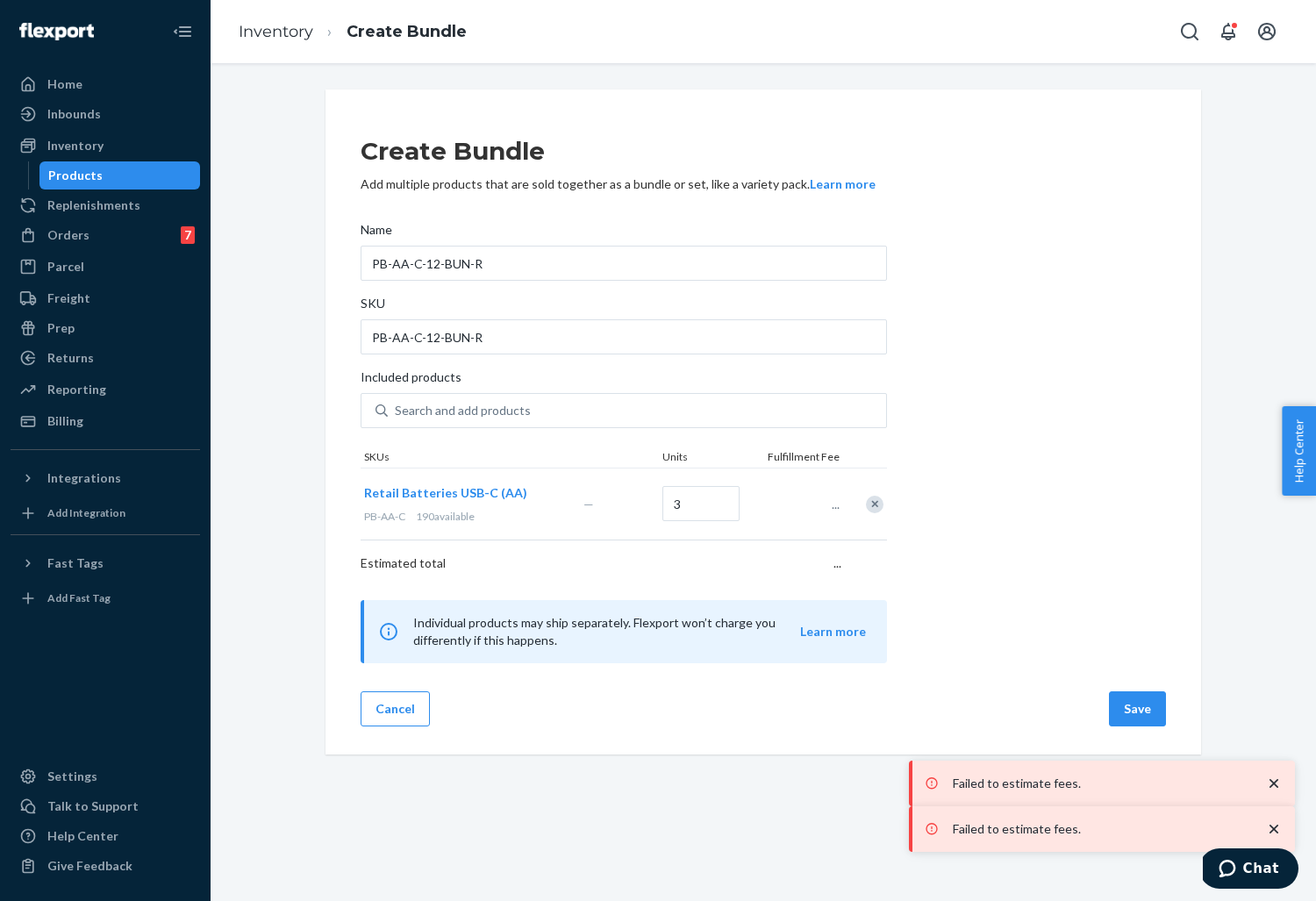
click at [988, 455] on div "Create Bundle Add multiple products that are sold together as a bundle or set, …" at bounding box center [763, 390] width 805 height 546
click at [1122, 698] on button "Save" at bounding box center [1137, 709] width 57 height 35
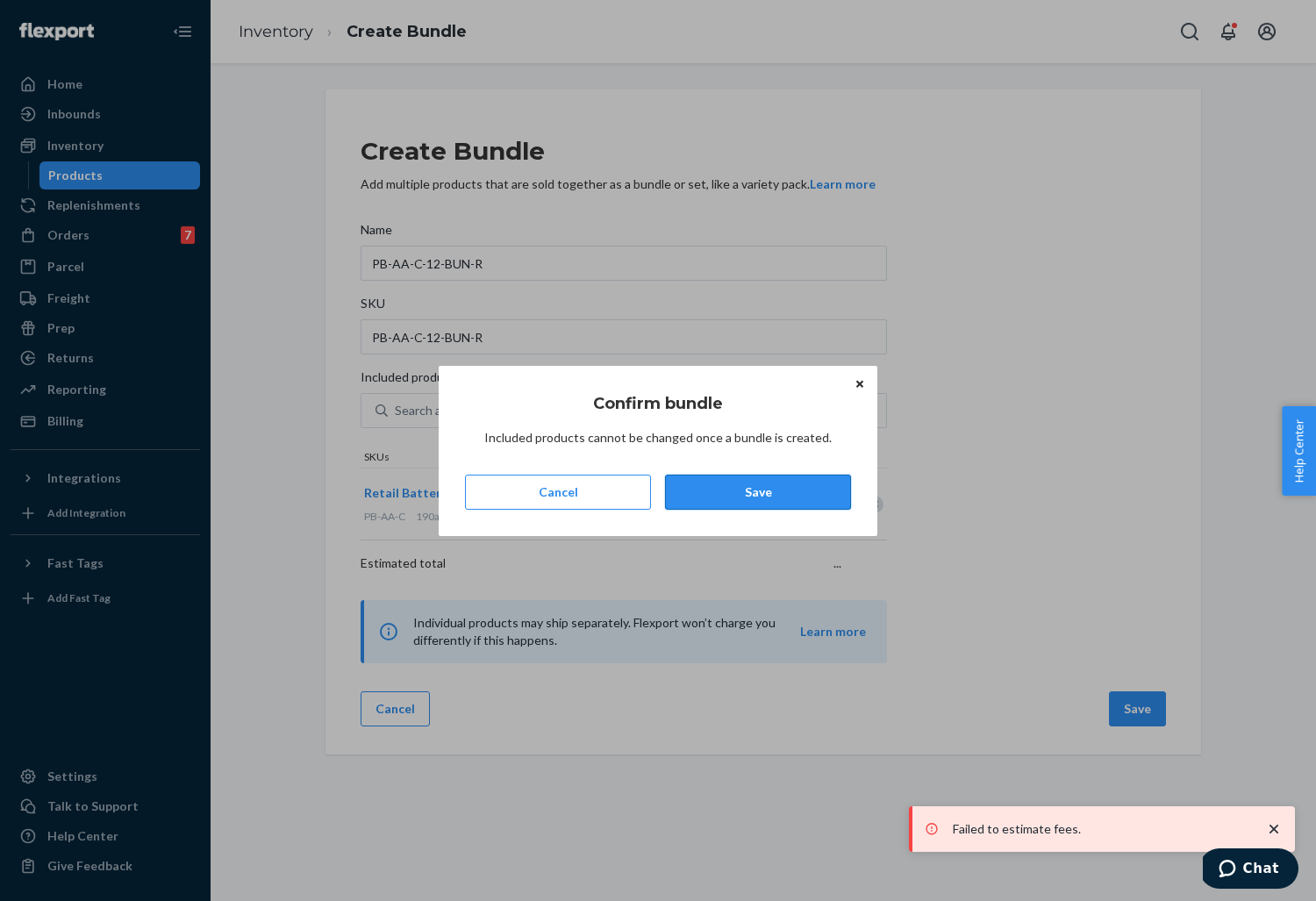
click at [731, 493] on button "Save" at bounding box center [758, 492] width 186 height 35
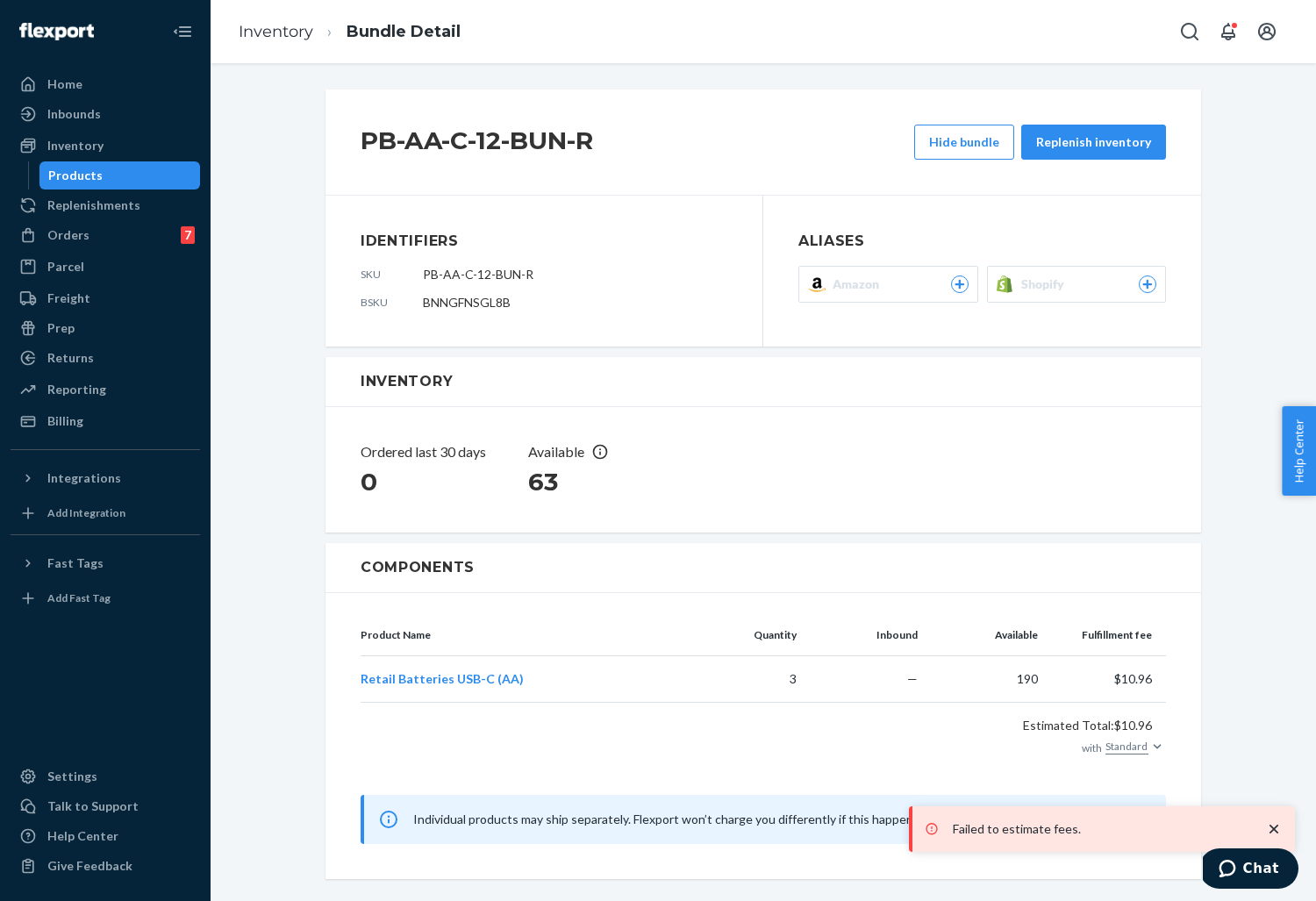
click at [1149, 284] on icon at bounding box center [1148, 285] width 9 height 9
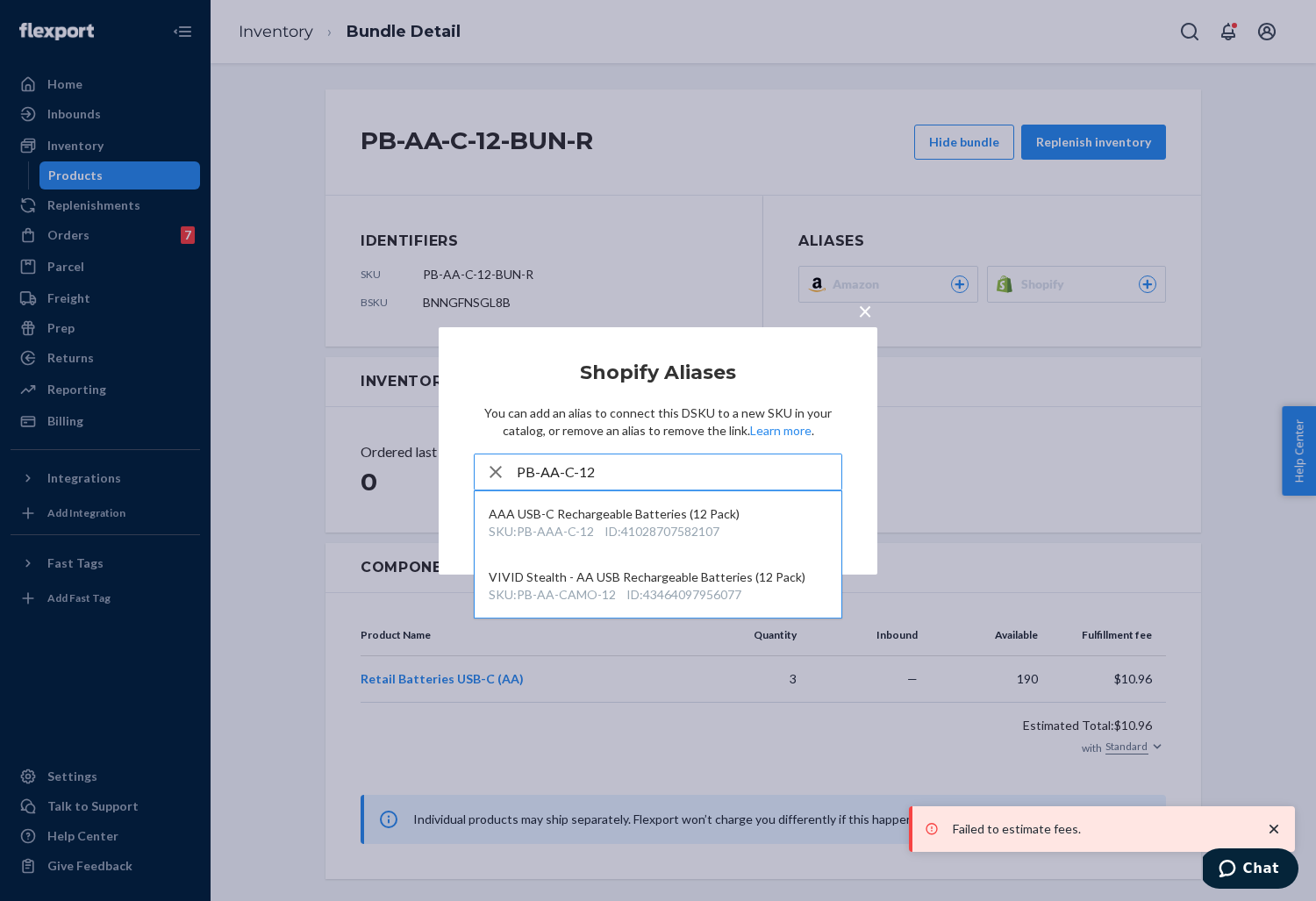
type input "PB-AA-C-12"
click at [859, 323] on span "×" at bounding box center [865, 310] width 14 height 30
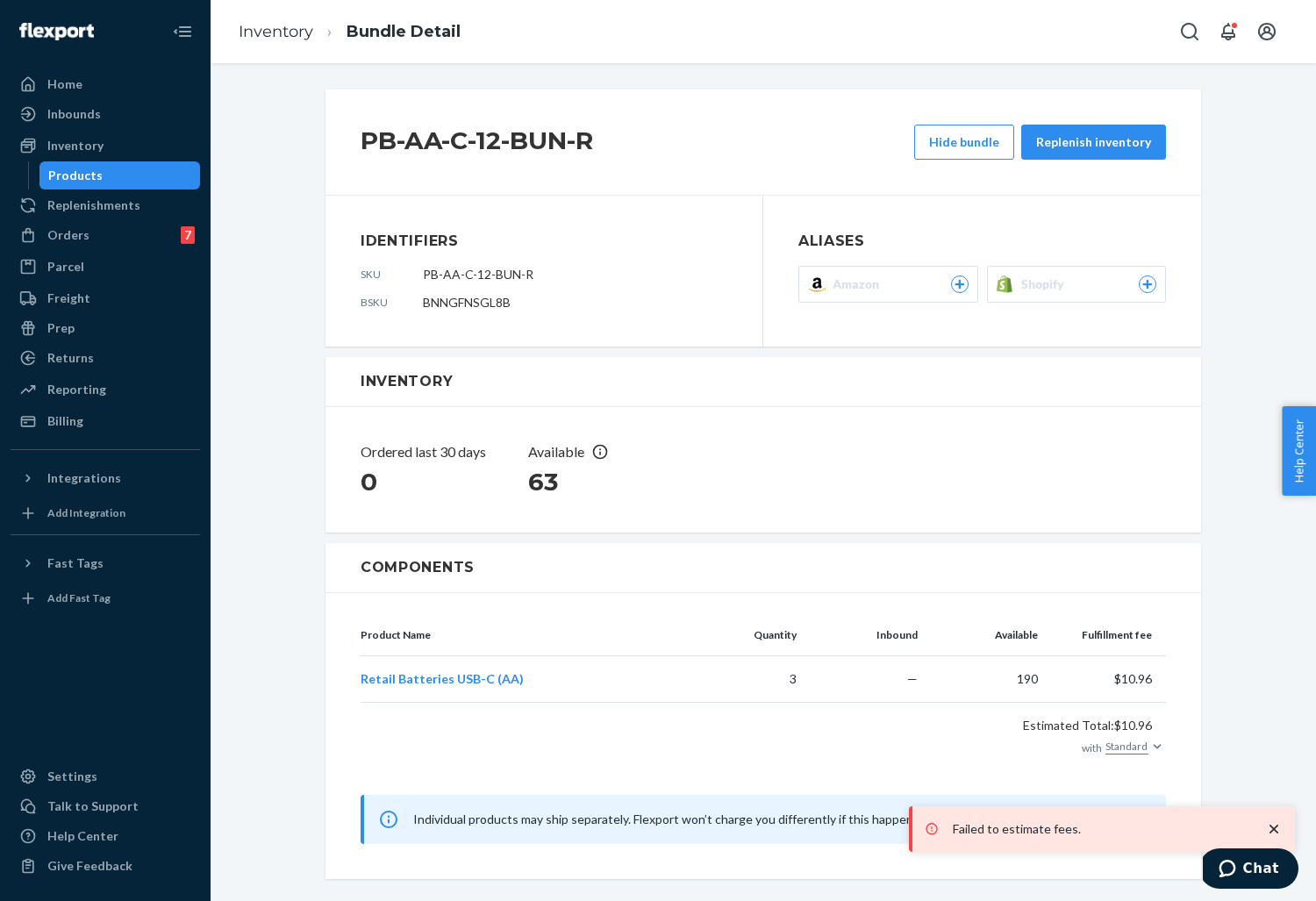
click at [100, 176] on div "Products" at bounding box center [120, 175] width 158 height 25
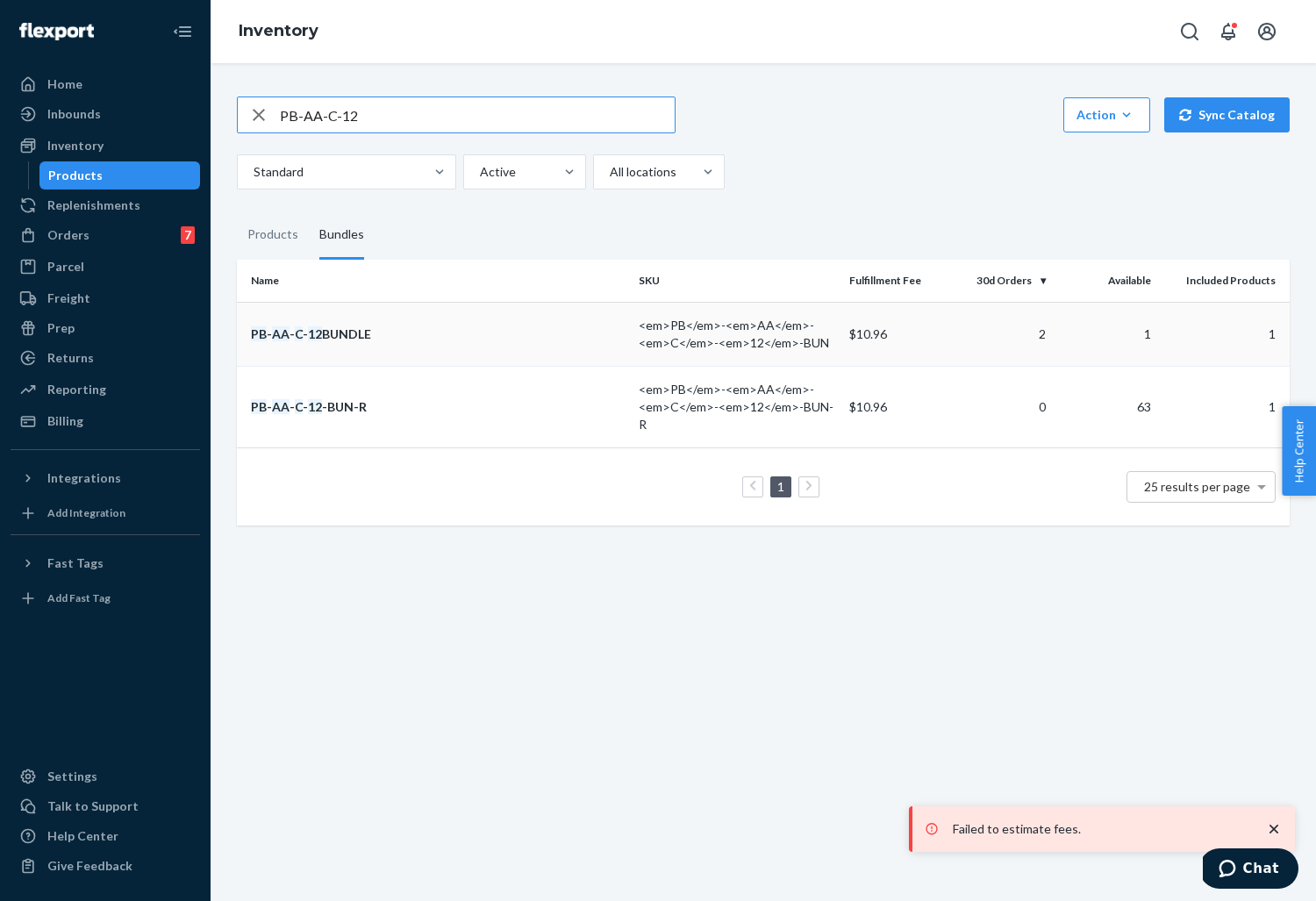
click at [394, 326] on div "PB - AA - C - 12 BUNDLE" at bounding box center [437, 334] width 374 height 18
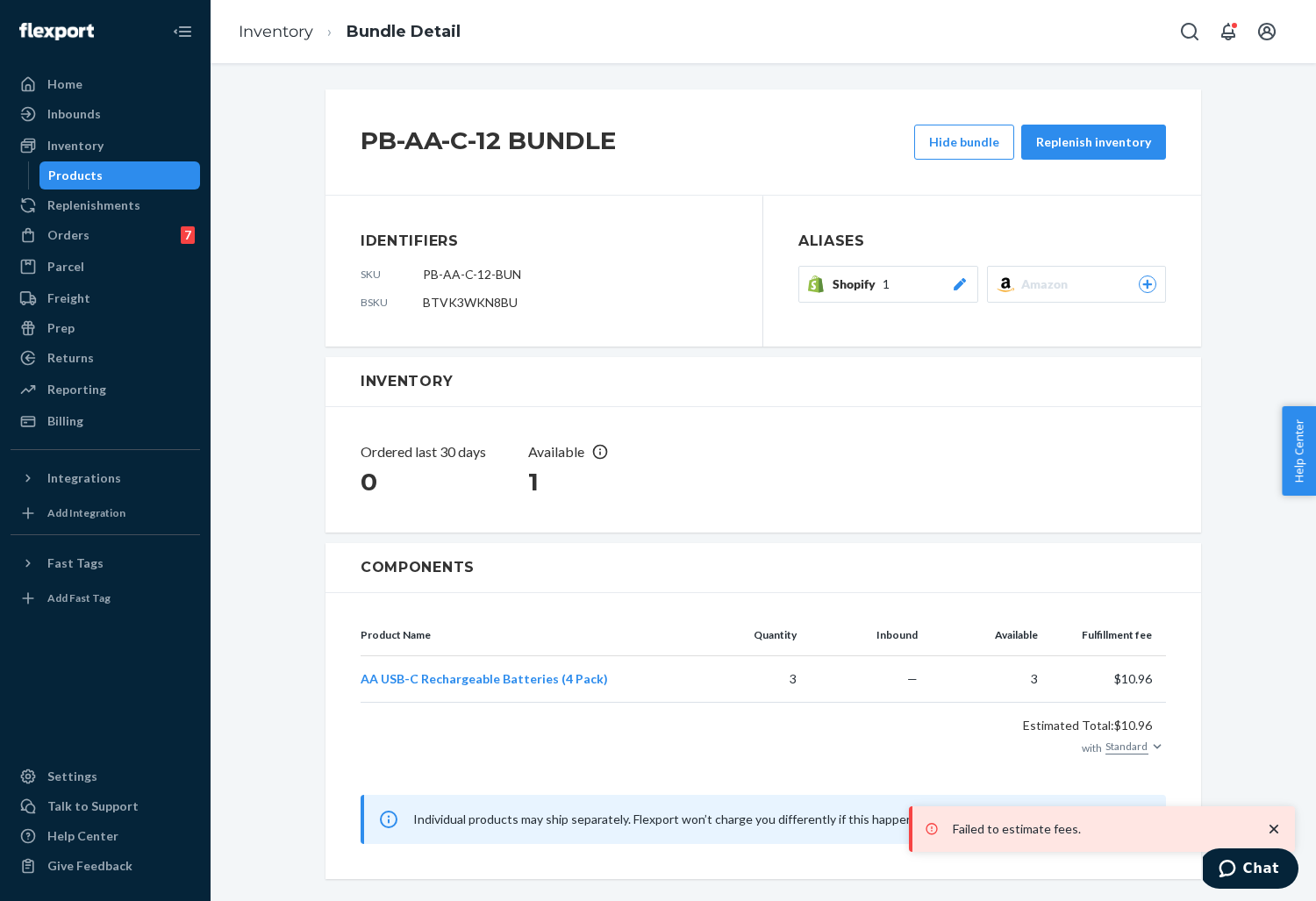
click at [958, 280] on icon at bounding box center [959, 284] width 18 height 12
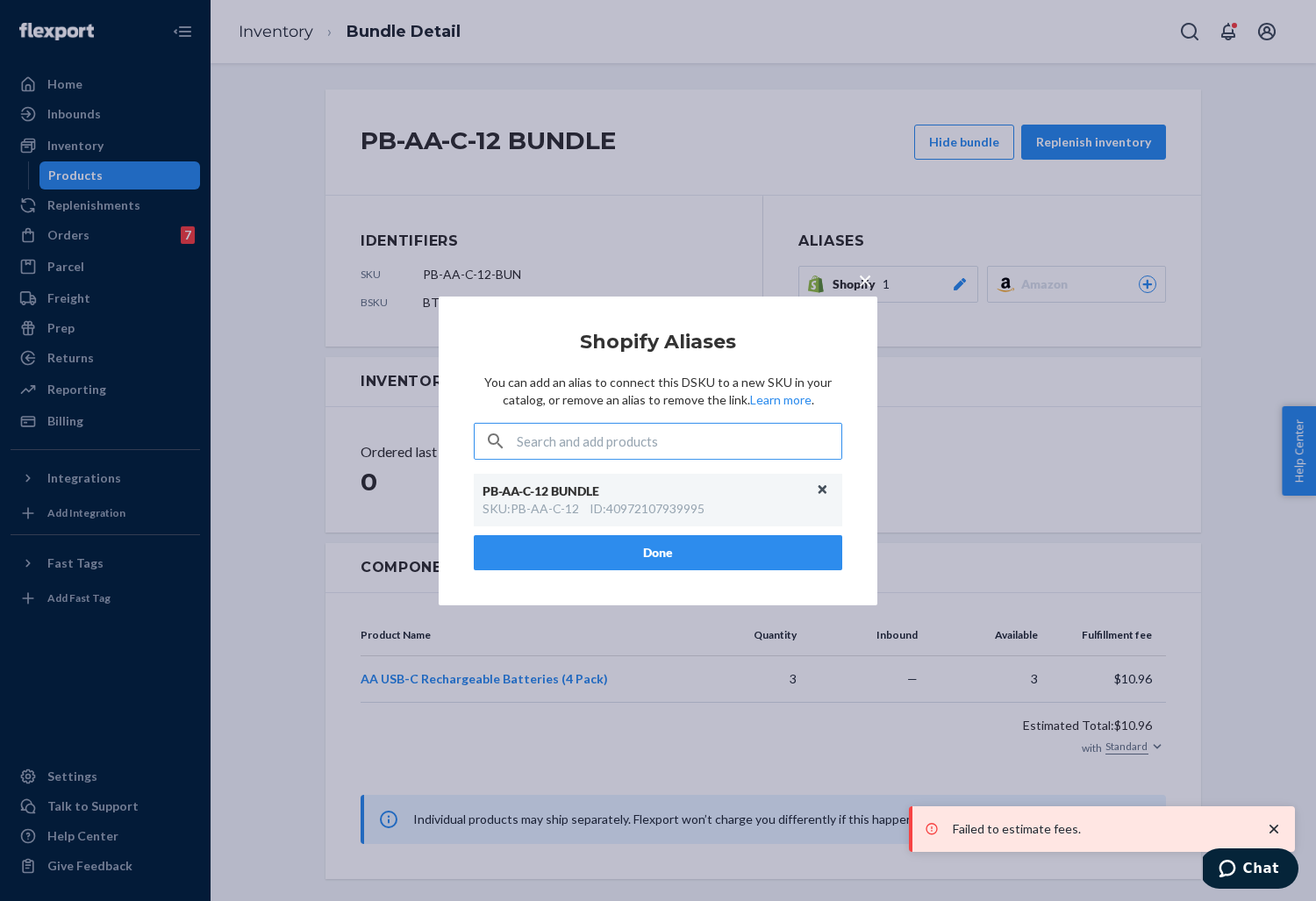
click at [822, 486] on button "Unlink" at bounding box center [823, 490] width 26 height 26
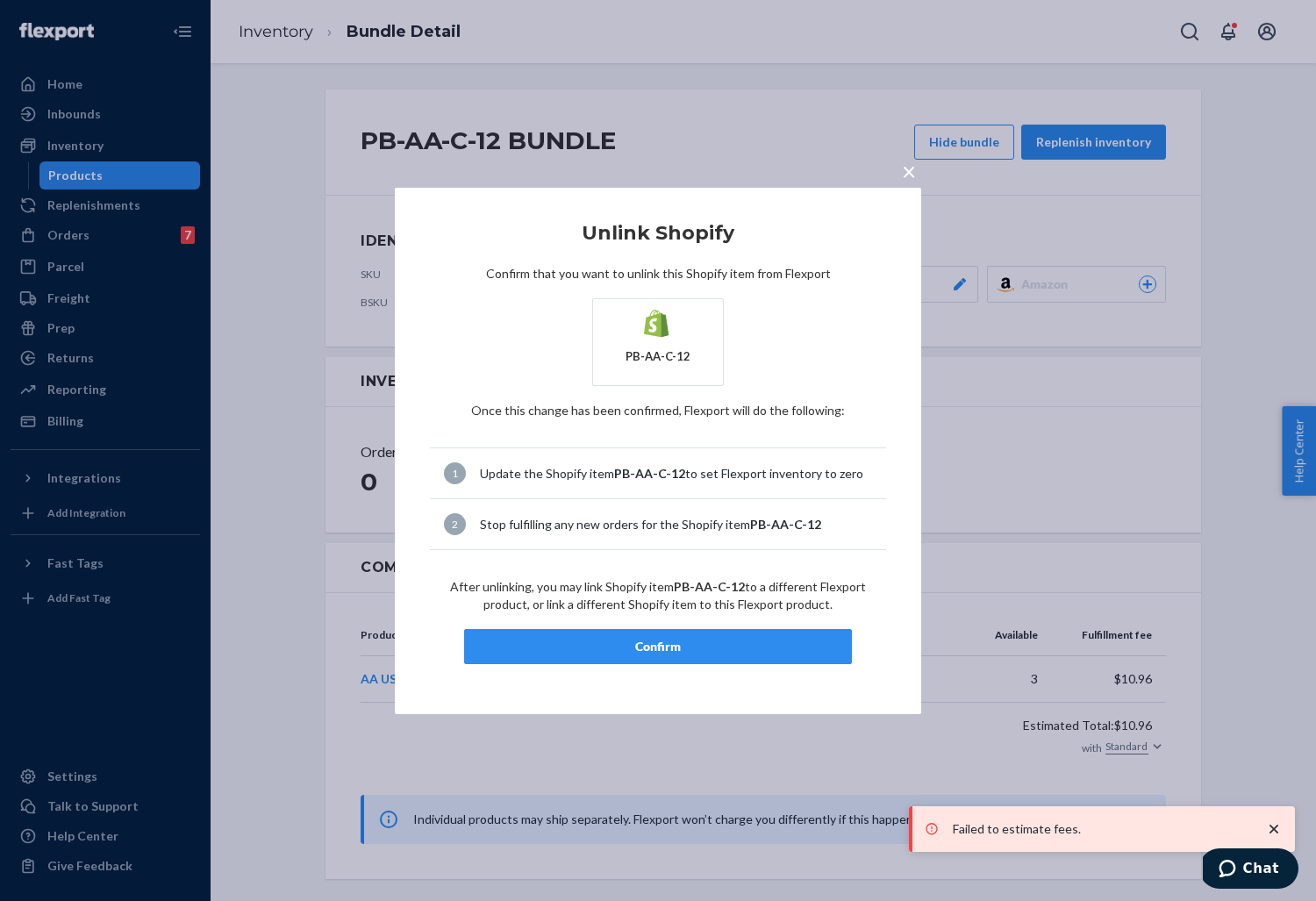
click at [660, 633] on button "Confirm" at bounding box center [658, 646] width 388 height 35
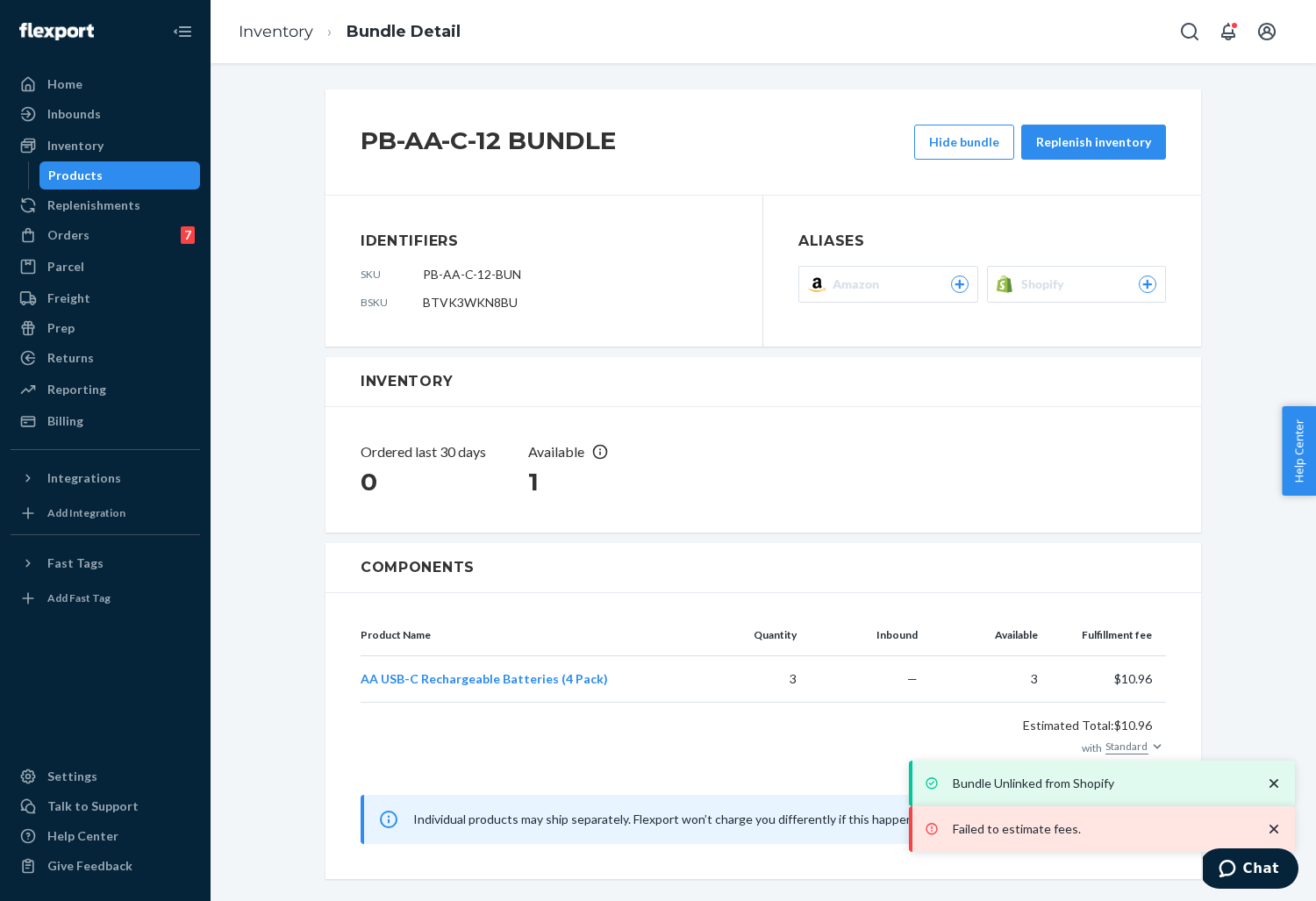
click at [111, 180] on div "Products" at bounding box center [120, 175] width 158 height 25
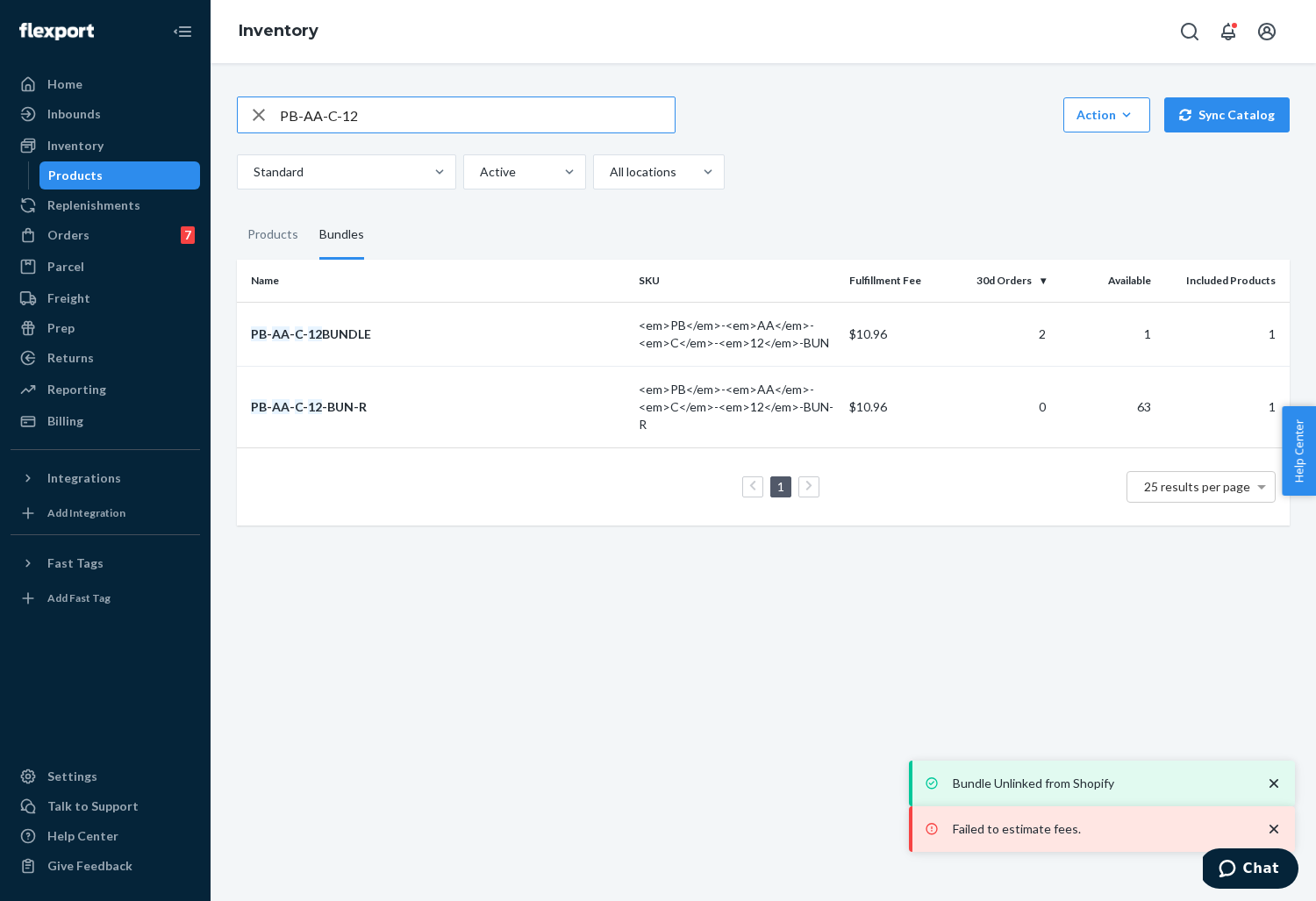
click at [380, 392] on td "PB - AA - C - 12 -BUN-R" at bounding box center [433, 407] width 395 height 81
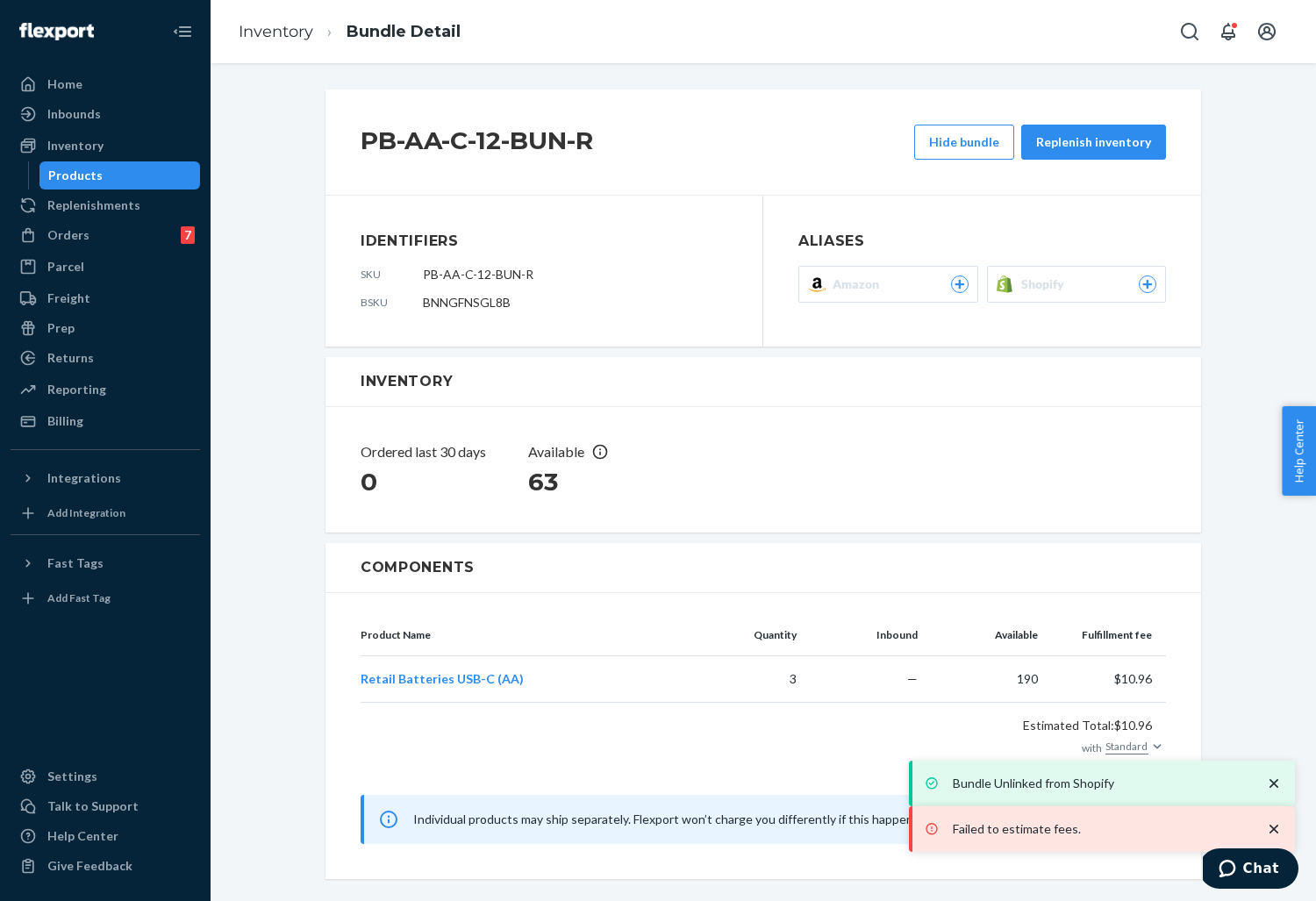
click at [1097, 278] on div "Shopify" at bounding box center [1089, 284] width 136 height 18
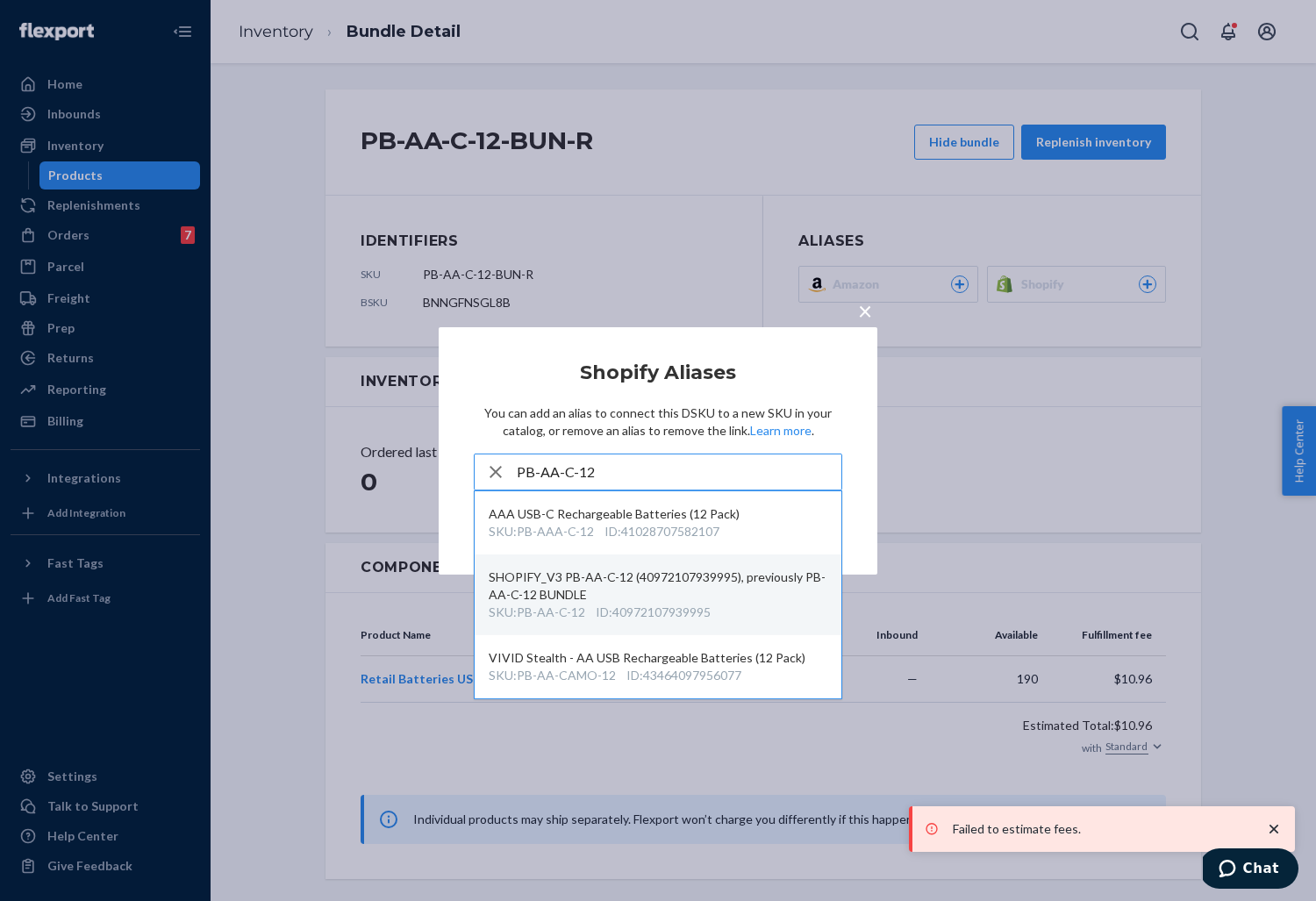
type input "PB-AA-C-12"
click at [566, 591] on div "SHOPIFY_V3 PB-AA-C-12 (40972107939995), previously PB-AA-C-12 BUNDLE" at bounding box center [658, 586] width 339 height 35
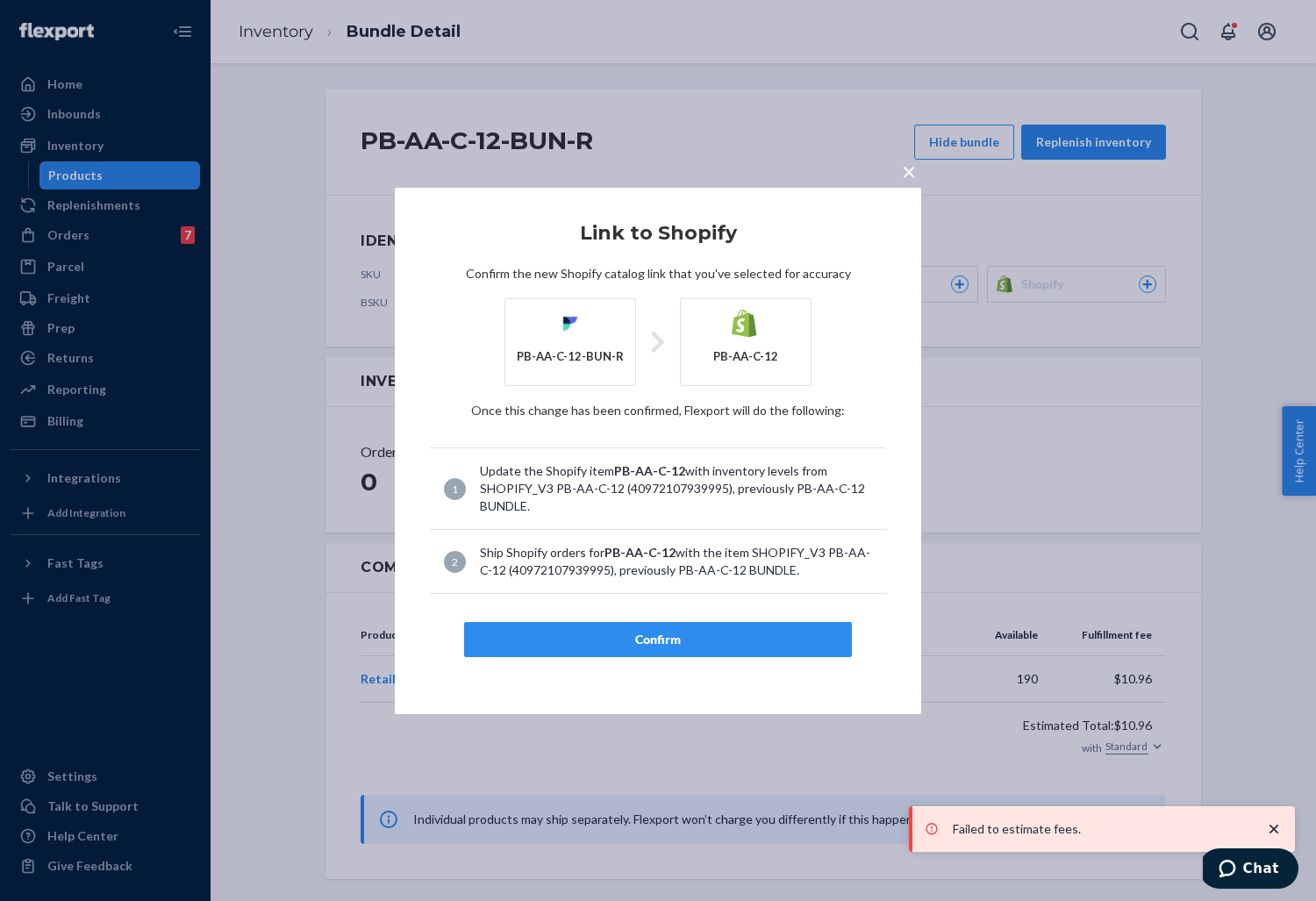
click at [604, 632] on div "Confirm" at bounding box center [658, 640] width 358 height 18
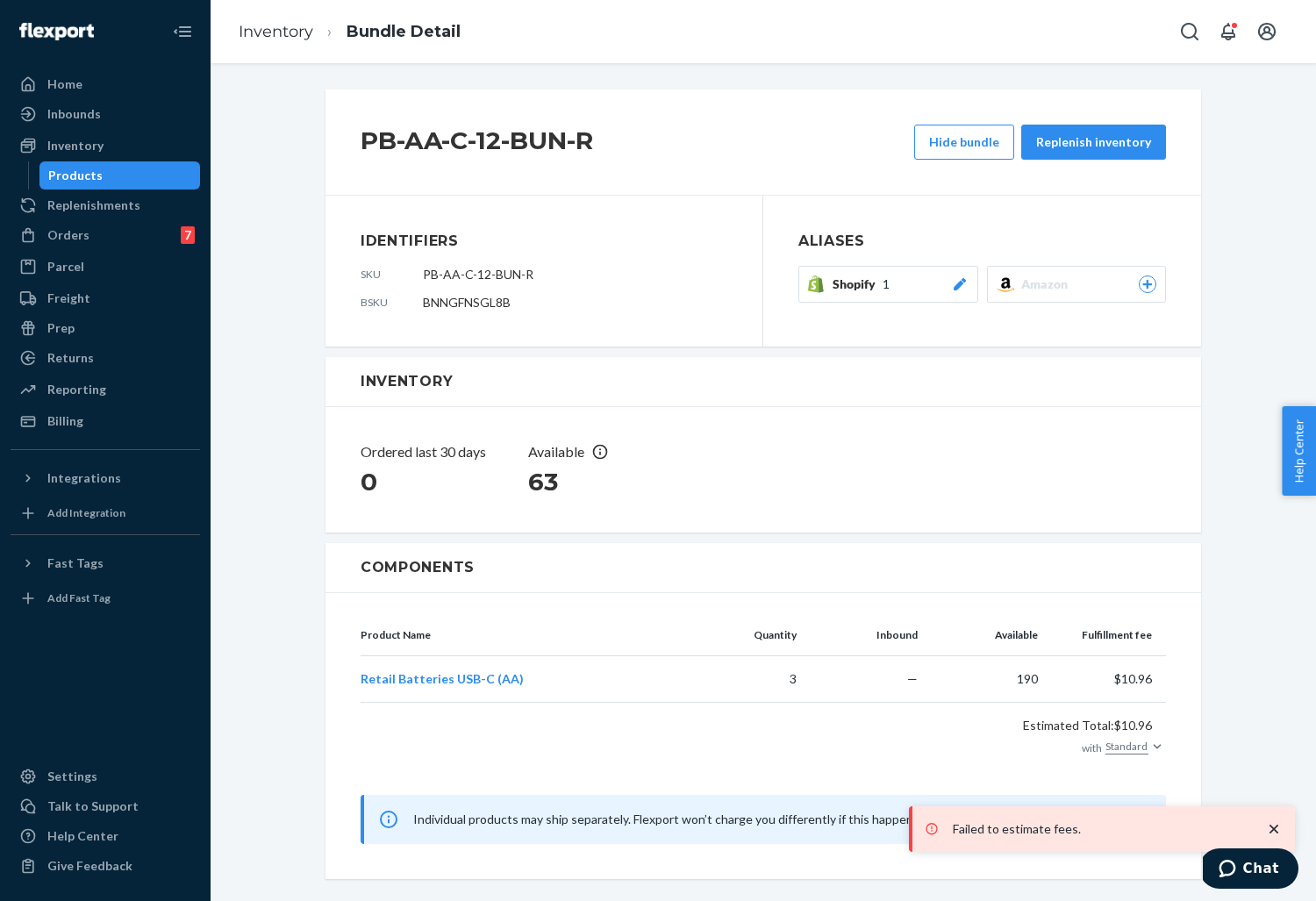
click at [75, 171] on div "Products" at bounding box center [75, 175] width 54 height 18
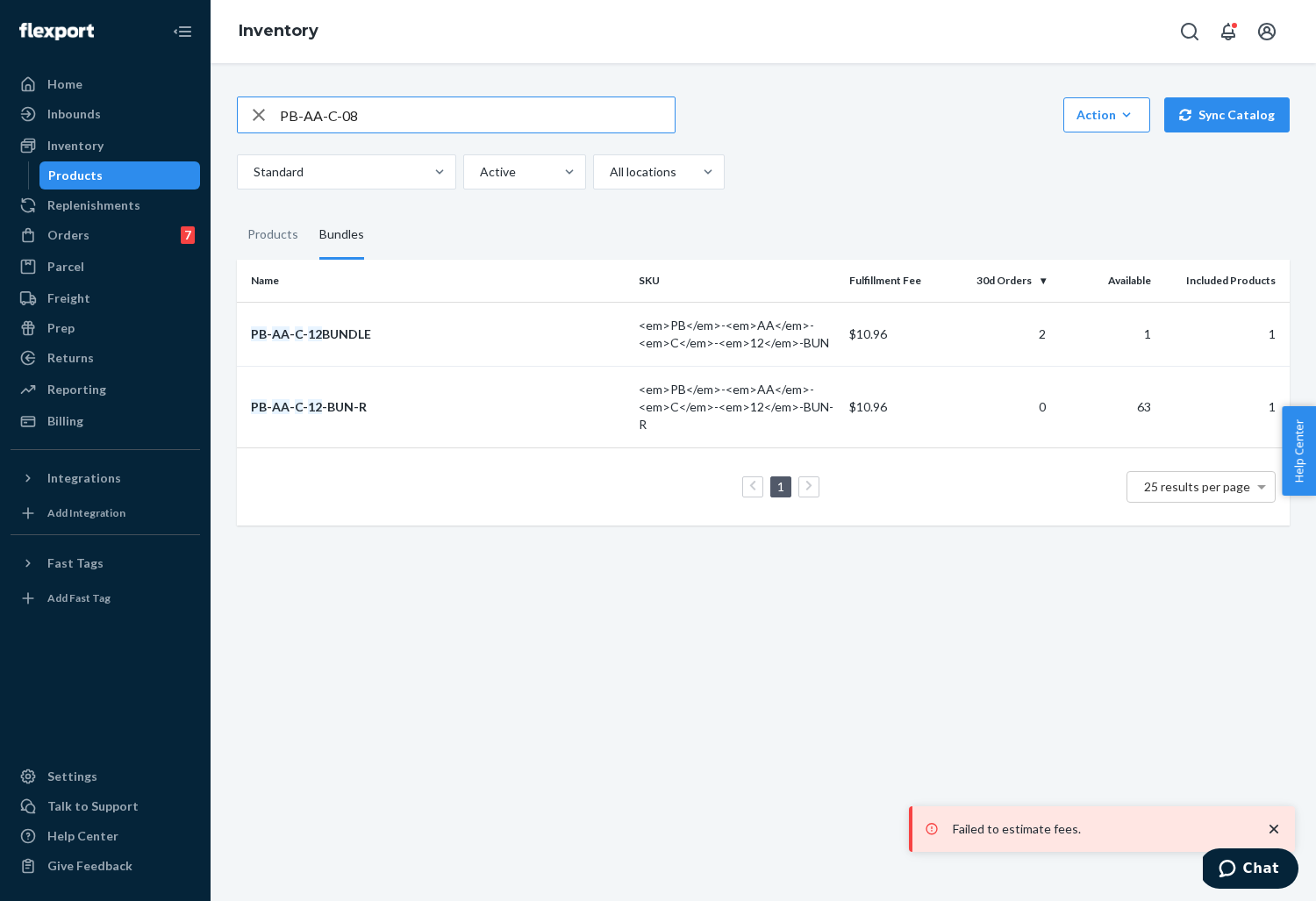
type input "PB-AA-C-08"
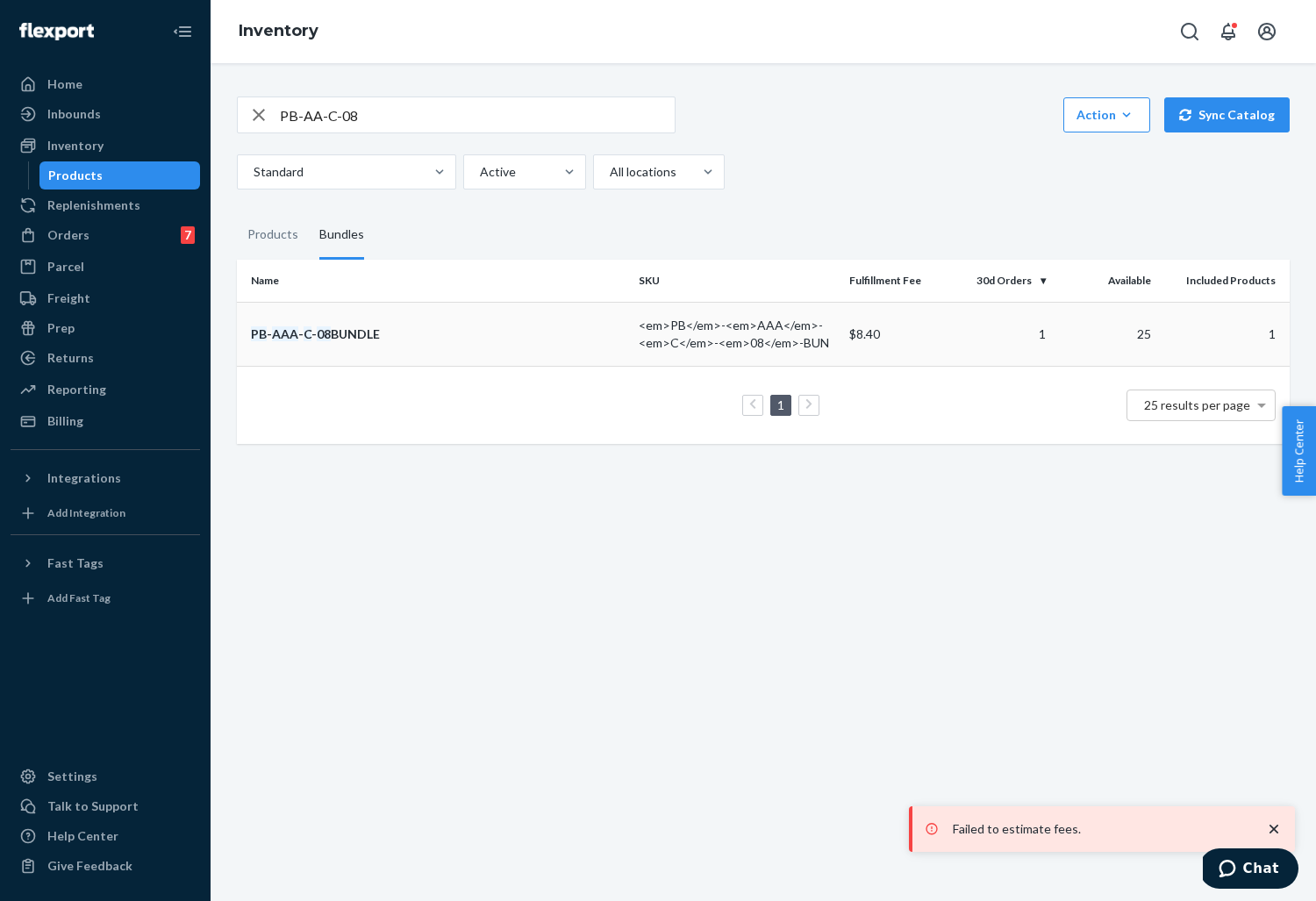
click at [375, 326] on div "PB - AAA - C - 08 BUNDLE" at bounding box center [437, 334] width 374 height 18
click at [1131, 113] on icon "button" at bounding box center [1127, 115] width 8 height 5
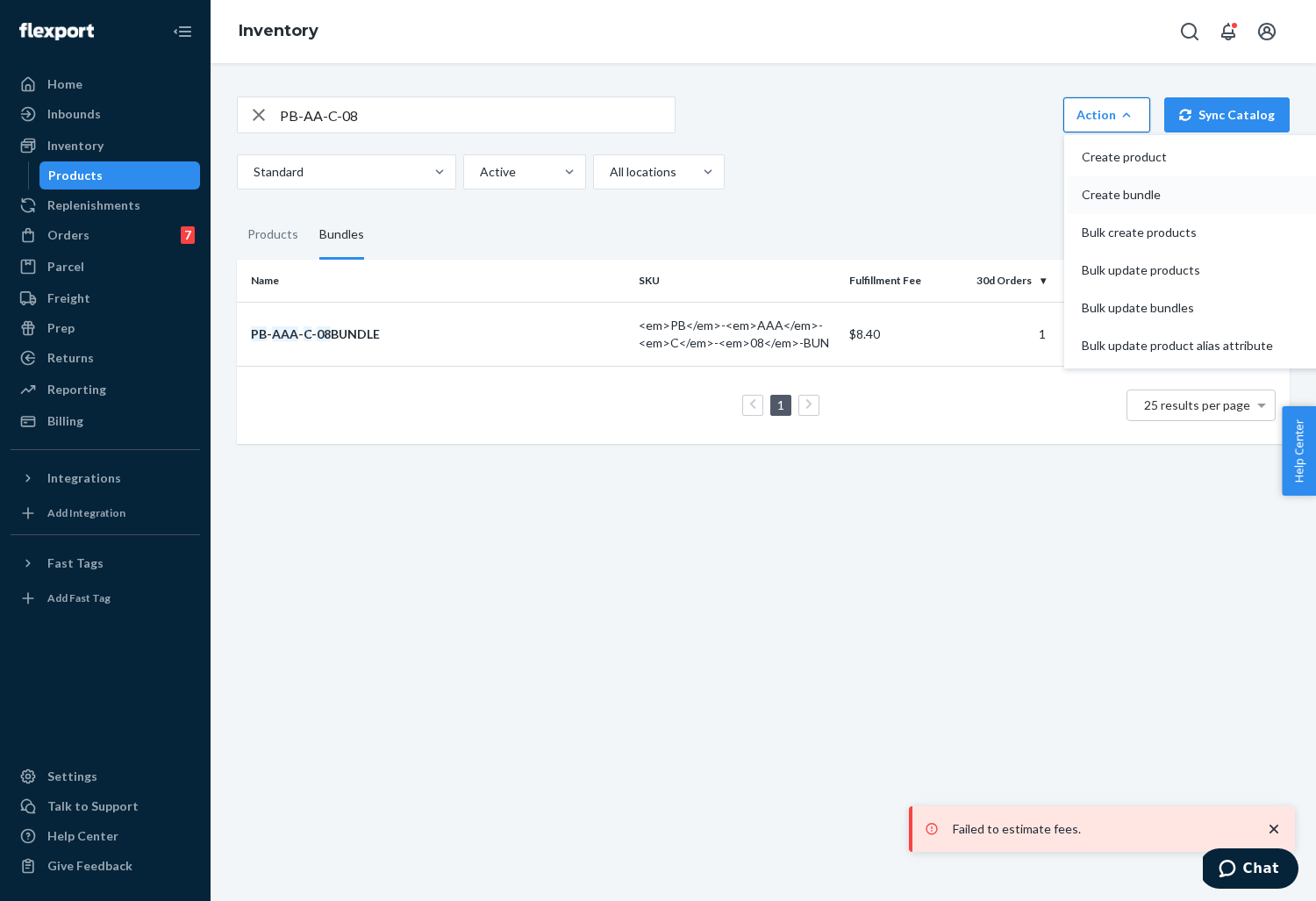
click at [1134, 188] on span "Create bundle" at bounding box center [1177, 194] width 191 height 12
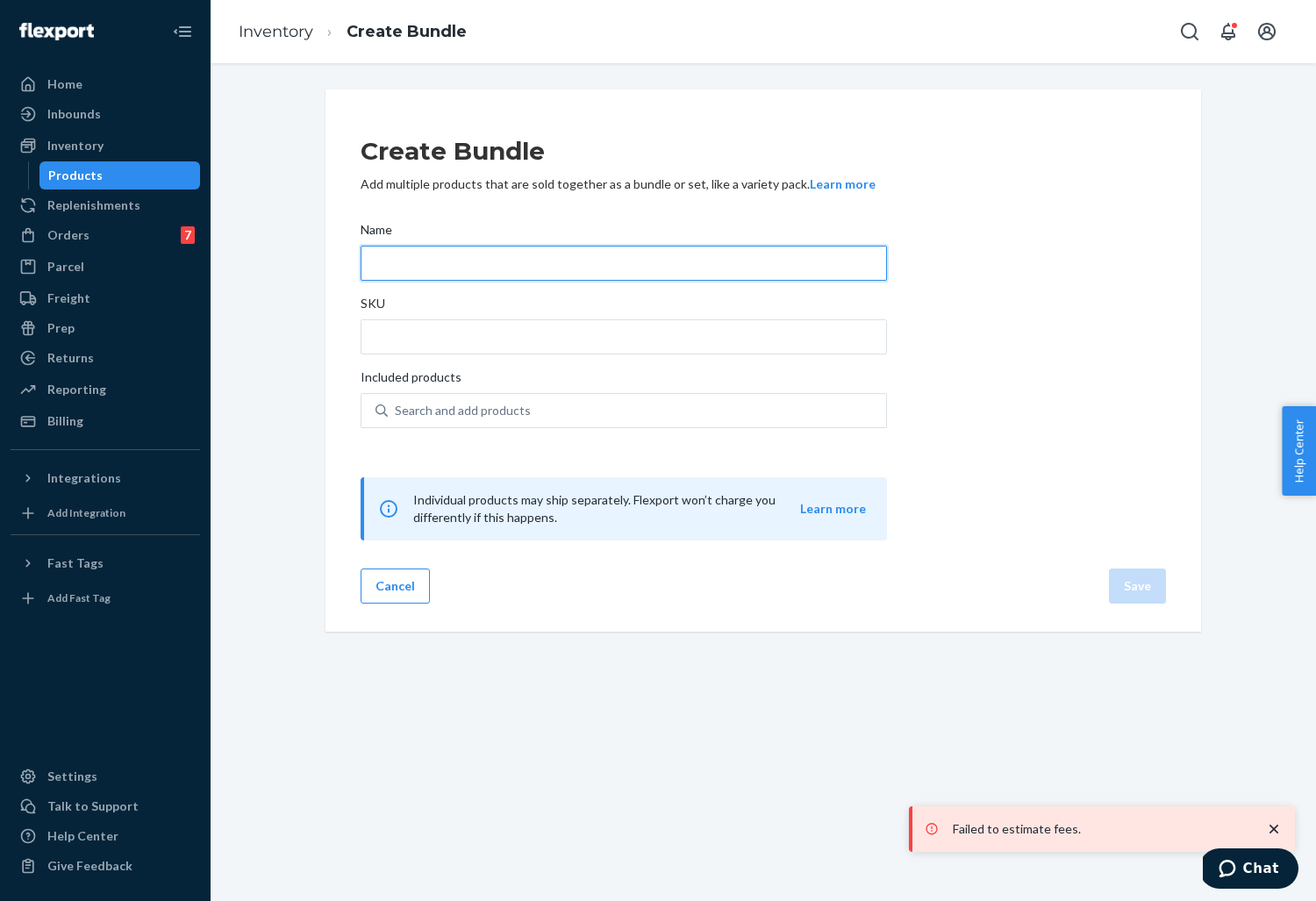
click at [481, 263] on input "Name" at bounding box center [623, 263] width 526 height 35
type input "PB-AA-C-08-BUN-R"
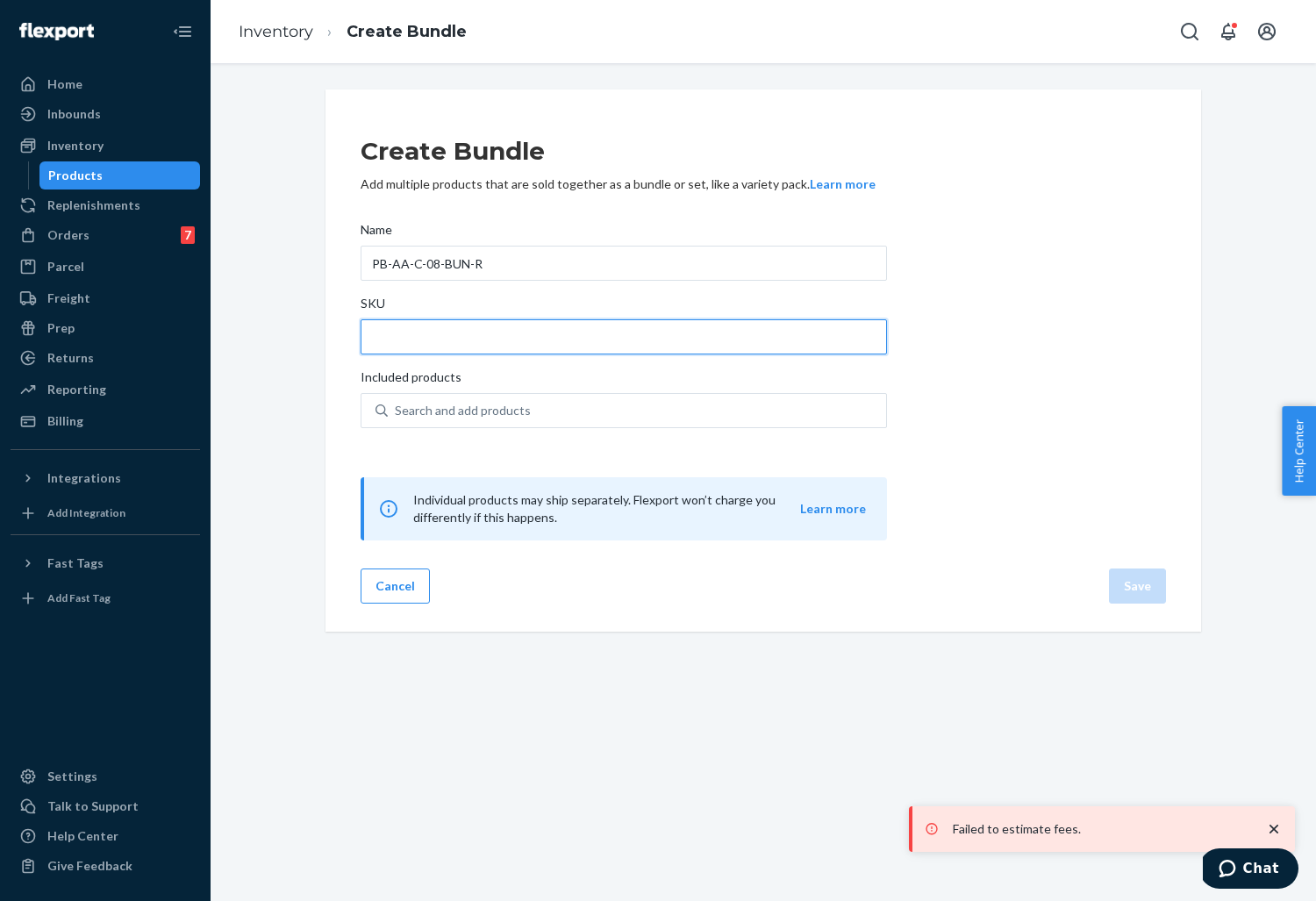
click at [464, 320] on input "SKU" at bounding box center [623, 337] width 526 height 35
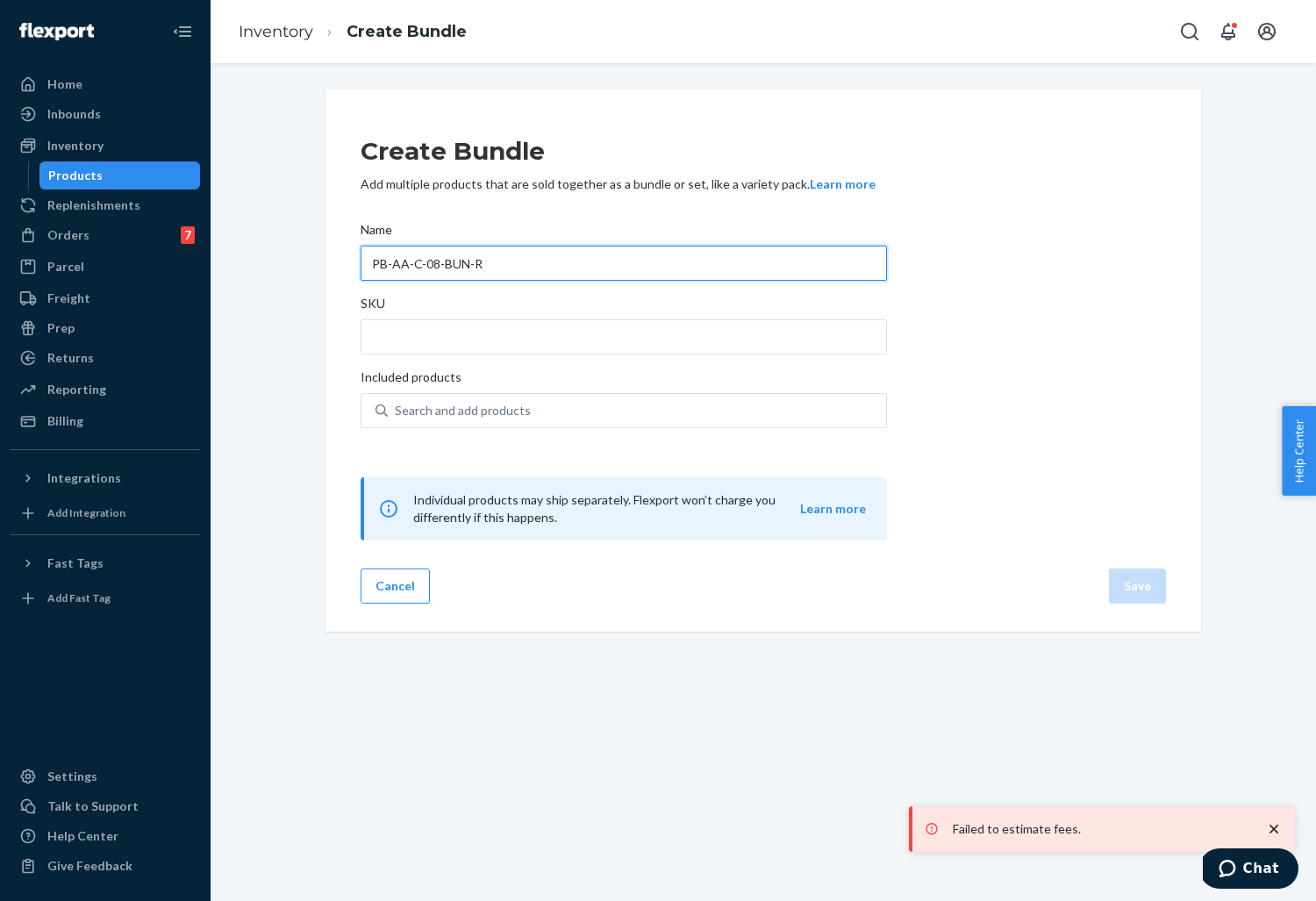
drag, startPoint x: 502, startPoint y: 263, endPoint x: 332, endPoint y: 251, distance: 170.4
click at [332, 251] on div "Create Bundle Add multiple products that are sold together as a bundle or set, …" at bounding box center [763, 361] width 876 height 542
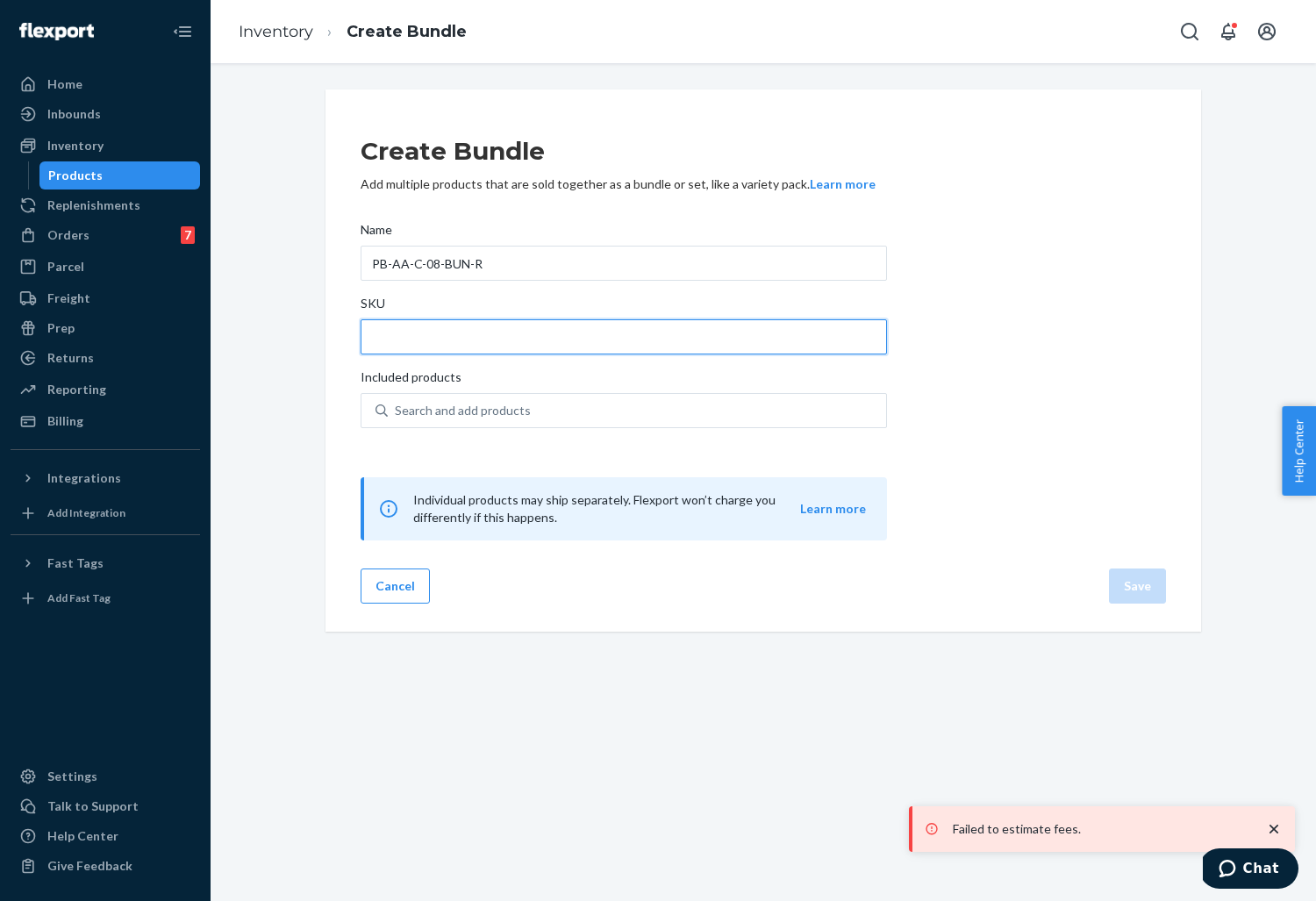
click at [426, 339] on input "SKU" at bounding box center [623, 337] width 526 height 35
paste input "PB-AA-C-08-BUN-R"
type input "PB-AA-C-08-BUN-R"
click at [412, 409] on div "Search and add products" at bounding box center [463, 411] width 136 height 18
click at [396, 409] on input "Search and add products" at bounding box center [395, 411] width 2 height 18
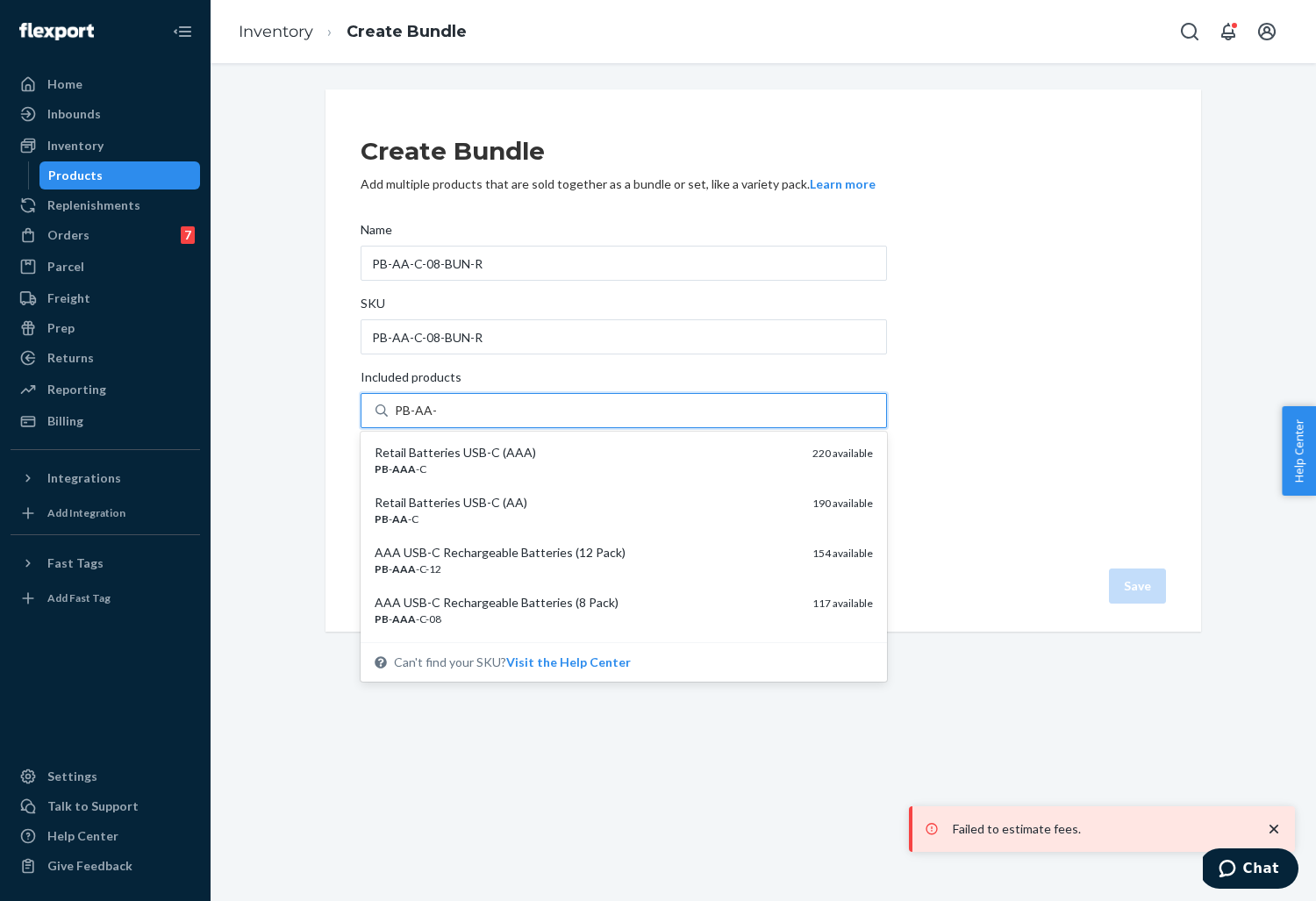
type input "PB-AA-C"
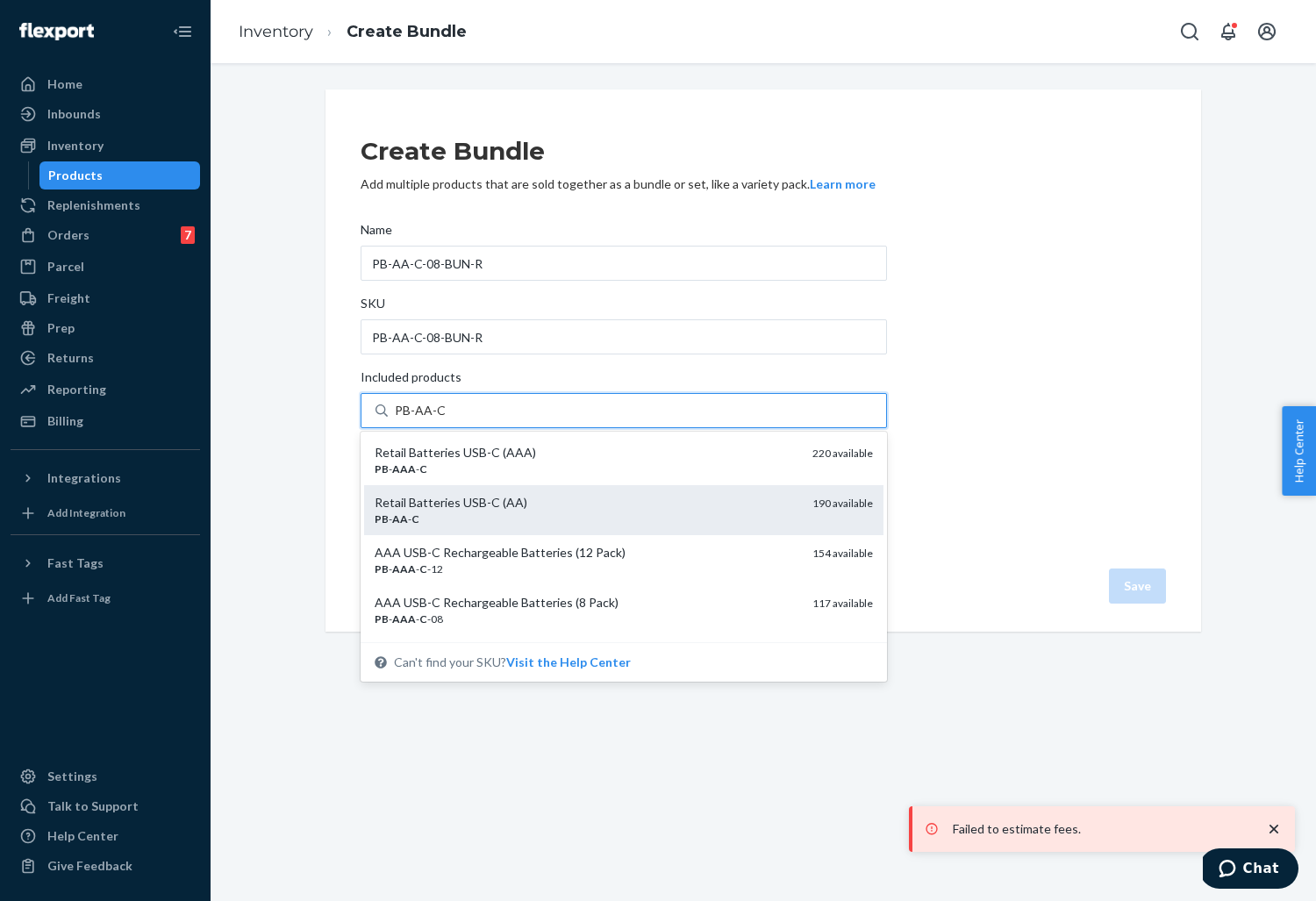
click at [469, 514] on div "PB - AA - C" at bounding box center [587, 520] width 424 height 15
click at [446, 419] on input "PB-AA-C" at bounding box center [420, 411] width 51 height 18
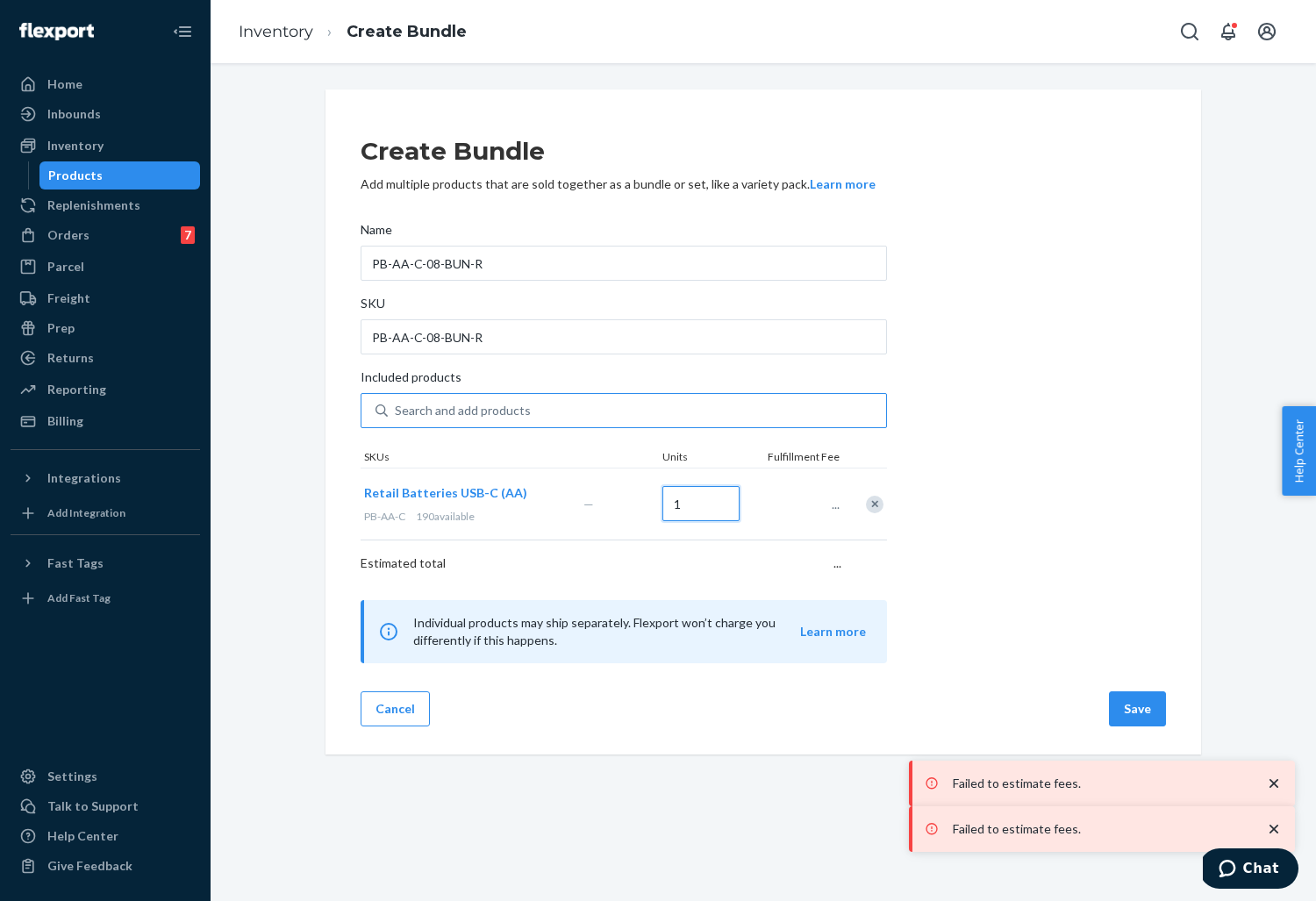
drag, startPoint x: 689, startPoint y: 502, endPoint x: 626, endPoint y: 499, distance: 63.1
click at [626, 499] on div "Retail Batteries USB-C (AA) PB-AA-C 190 available — 1 ..." at bounding box center [623, 504] width 526 height 72
click at [396, 419] on input "Search and add products" at bounding box center [395, 411] width 2 height 18
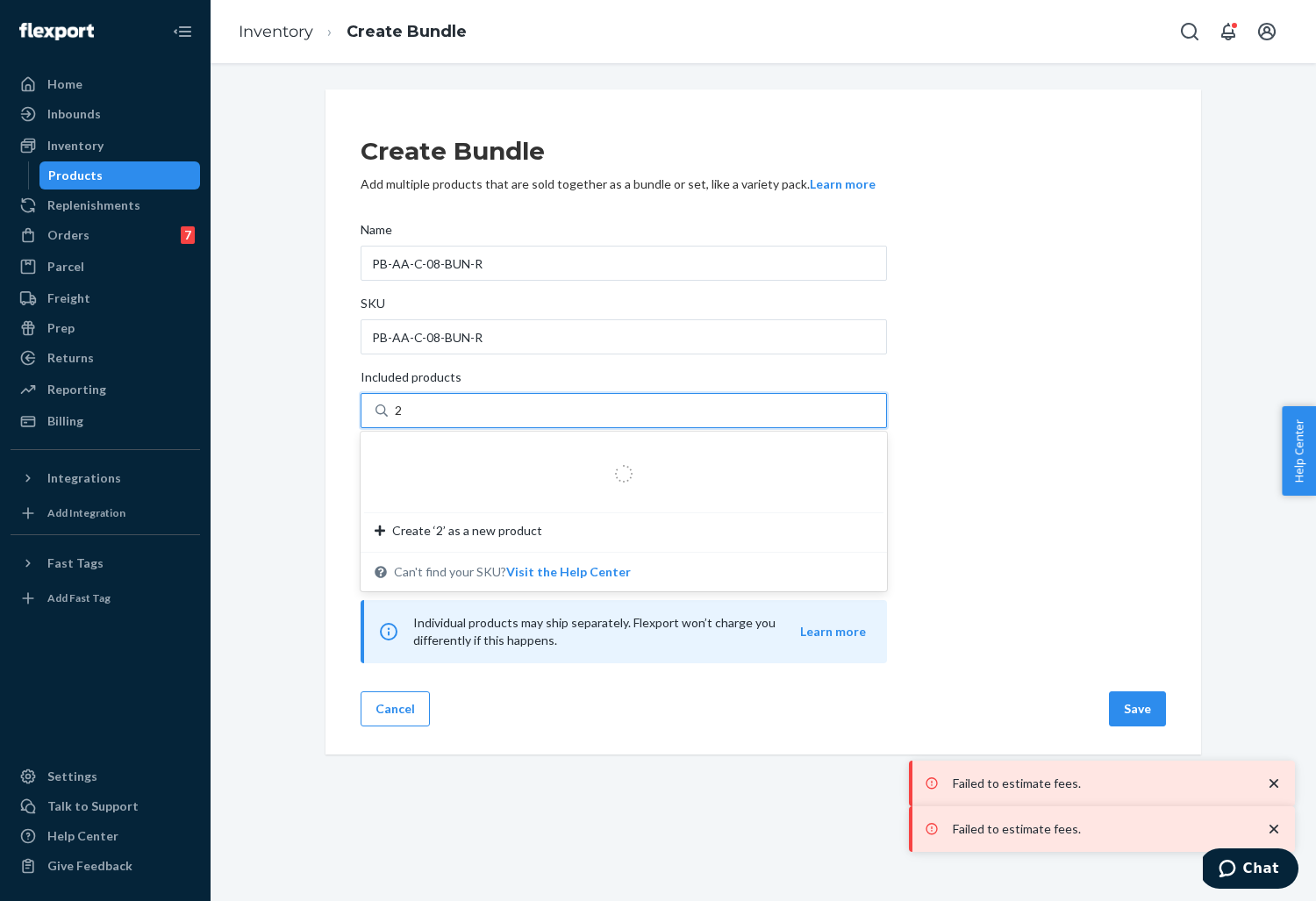
type input "2"
click at [1024, 456] on div "Create Bundle Add multiple products that are sold together as a bundle or set, …" at bounding box center [763, 390] width 805 height 546
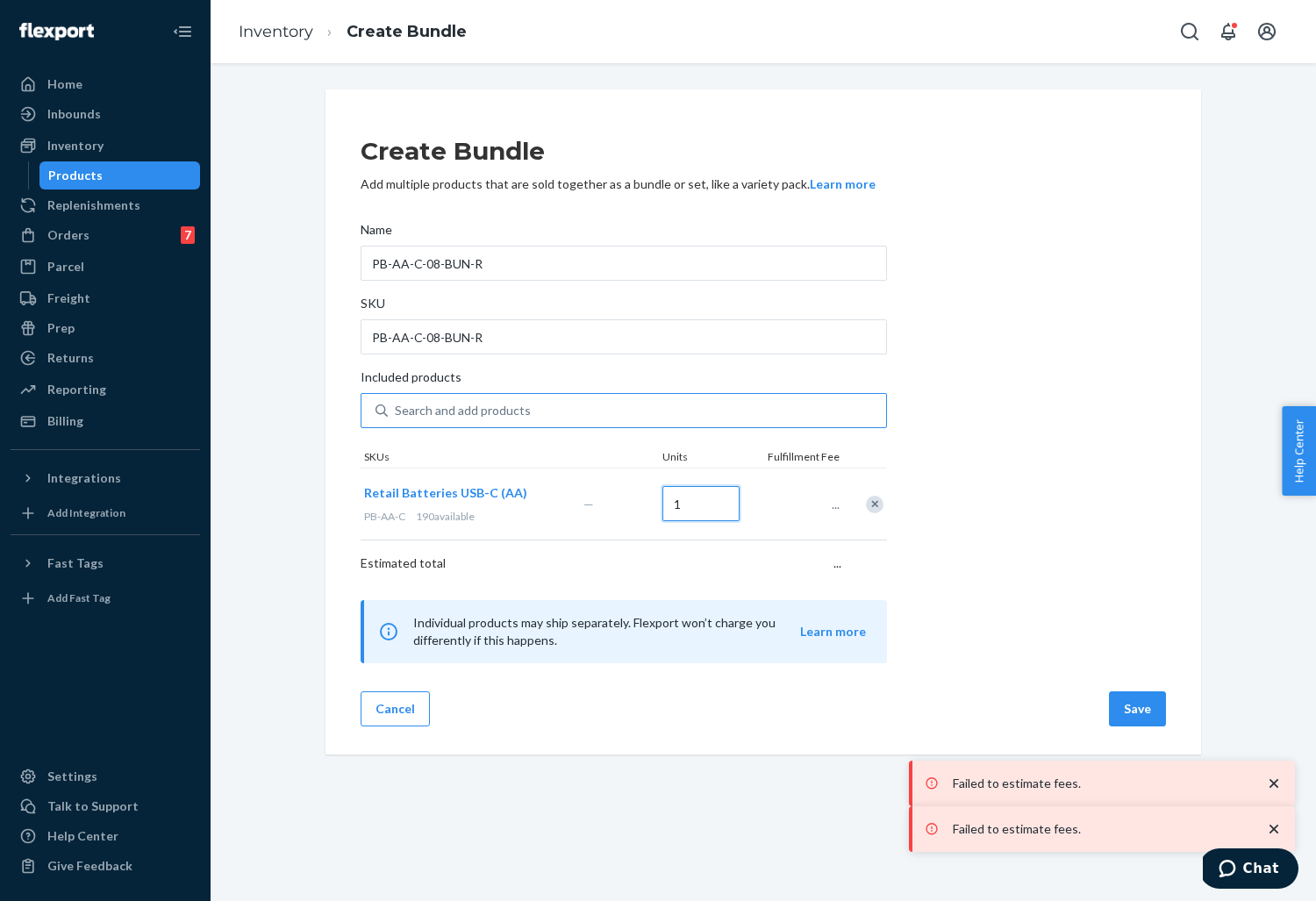
click at [685, 491] on input "1" at bounding box center [701, 504] width 78 height 35
type input "2"
click at [1035, 482] on div "Create Bundle Add multiple products that are sold together as a bundle or set, …" at bounding box center [763, 390] width 805 height 546
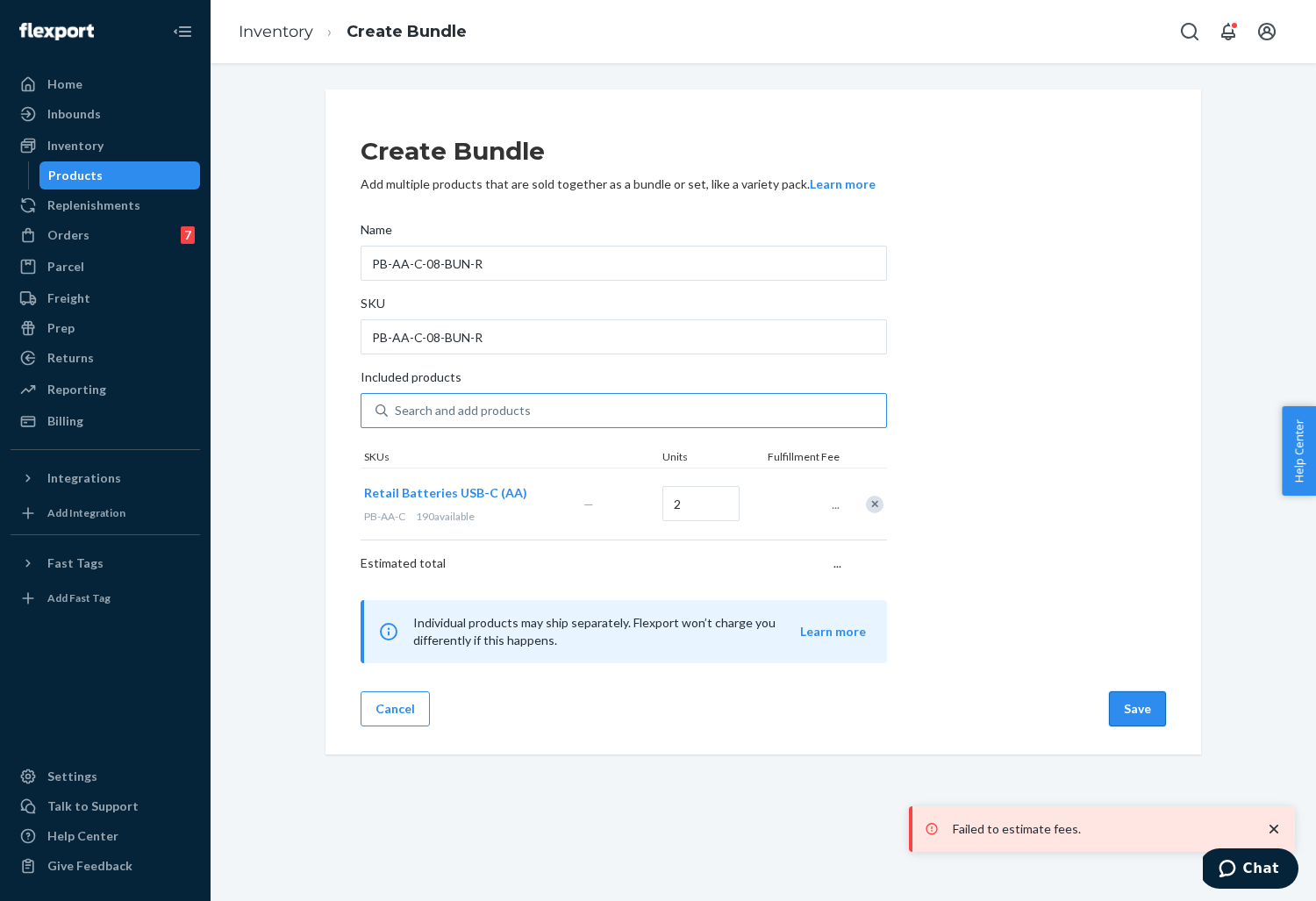
click at [1138, 707] on button "Save" at bounding box center [1137, 709] width 57 height 35
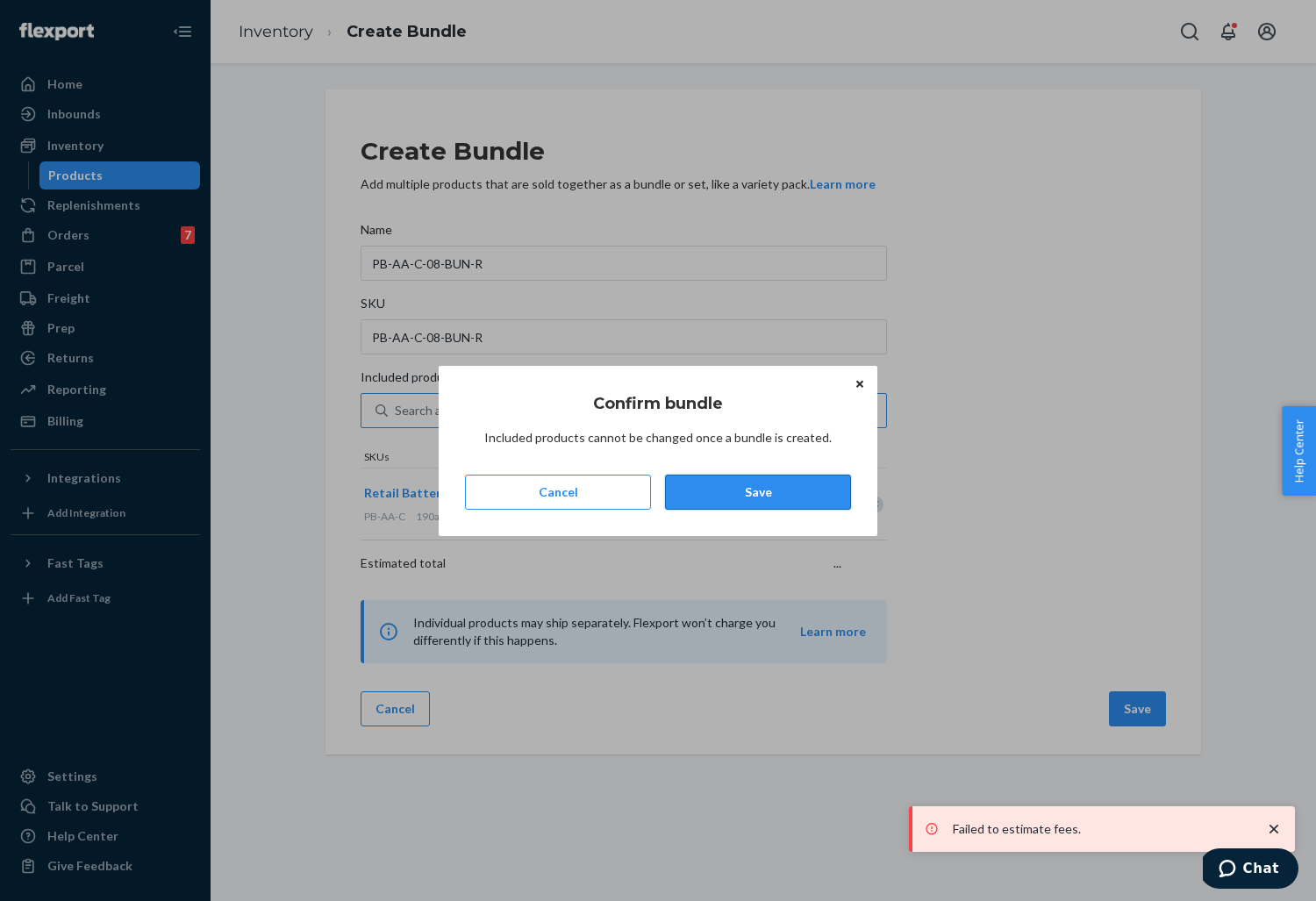
click at [752, 496] on button "Save" at bounding box center [758, 492] width 186 height 35
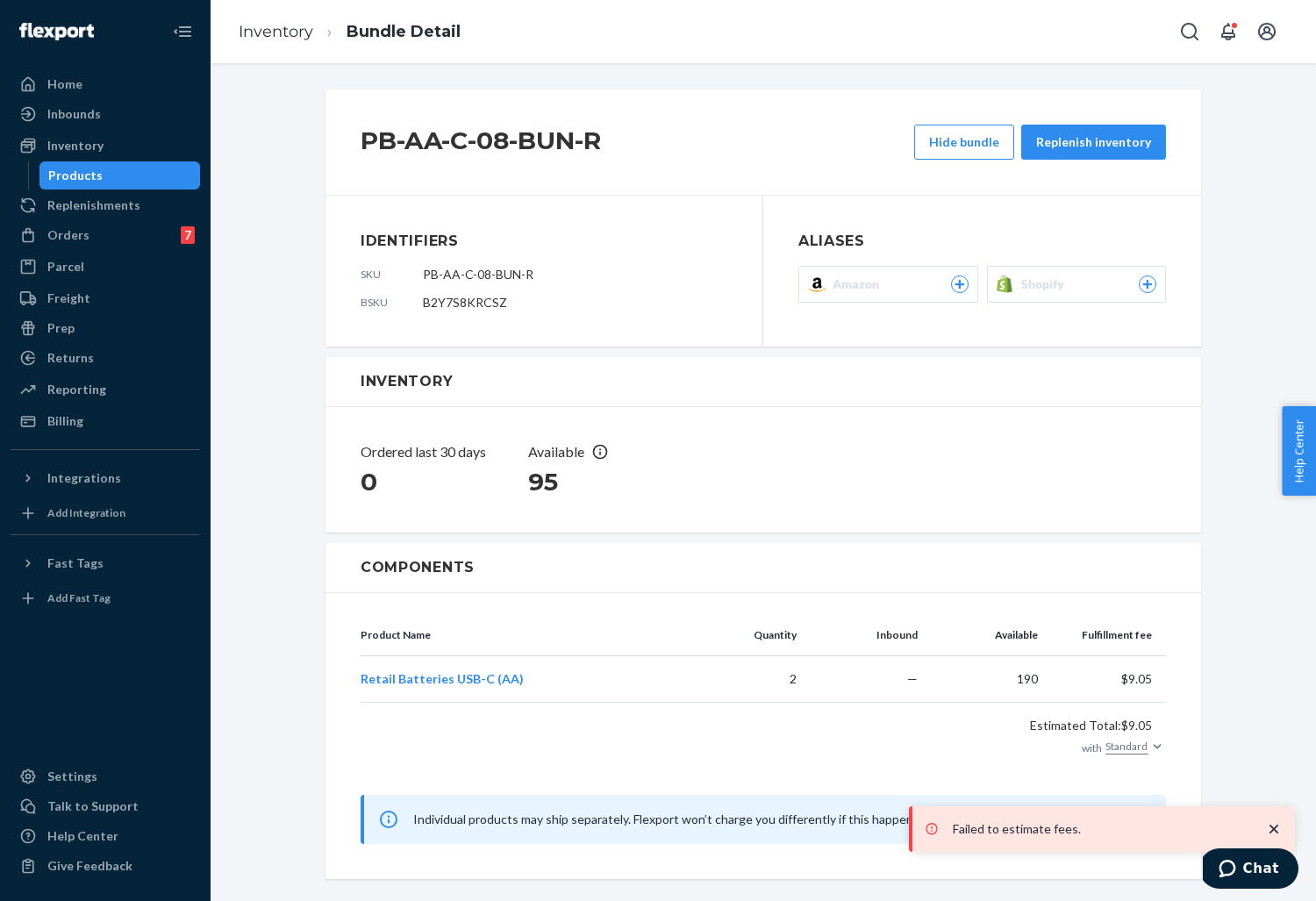
click at [81, 172] on div "Products" at bounding box center [75, 175] width 54 height 18
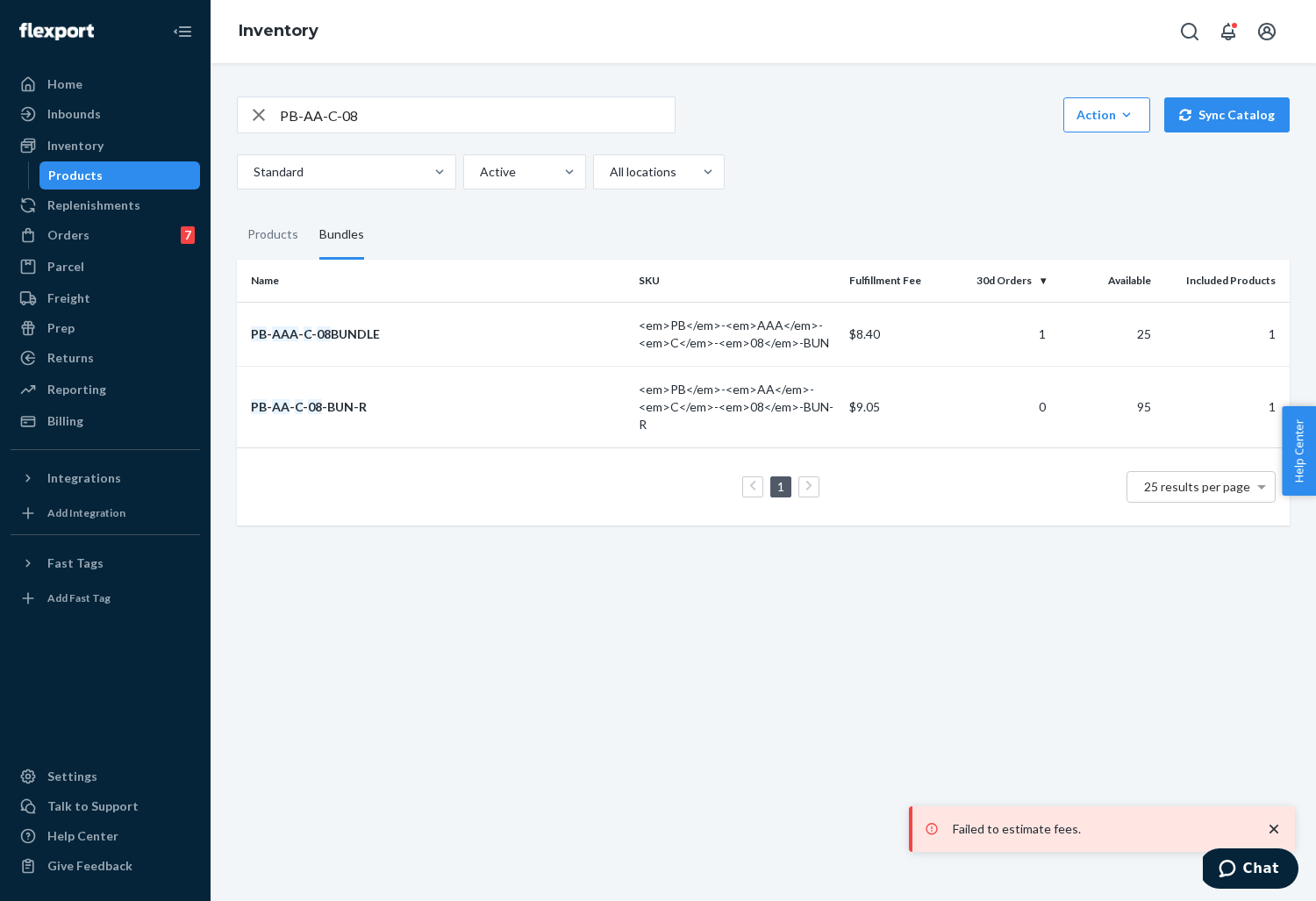
drag, startPoint x: 274, startPoint y: 210, endPoint x: 360, endPoint y: 130, distance: 117.5
click at [274, 211] on div "Products" at bounding box center [273, 236] width 51 height 49
click at [237, 211] on input "Products" at bounding box center [237, 211] width 0 height 0
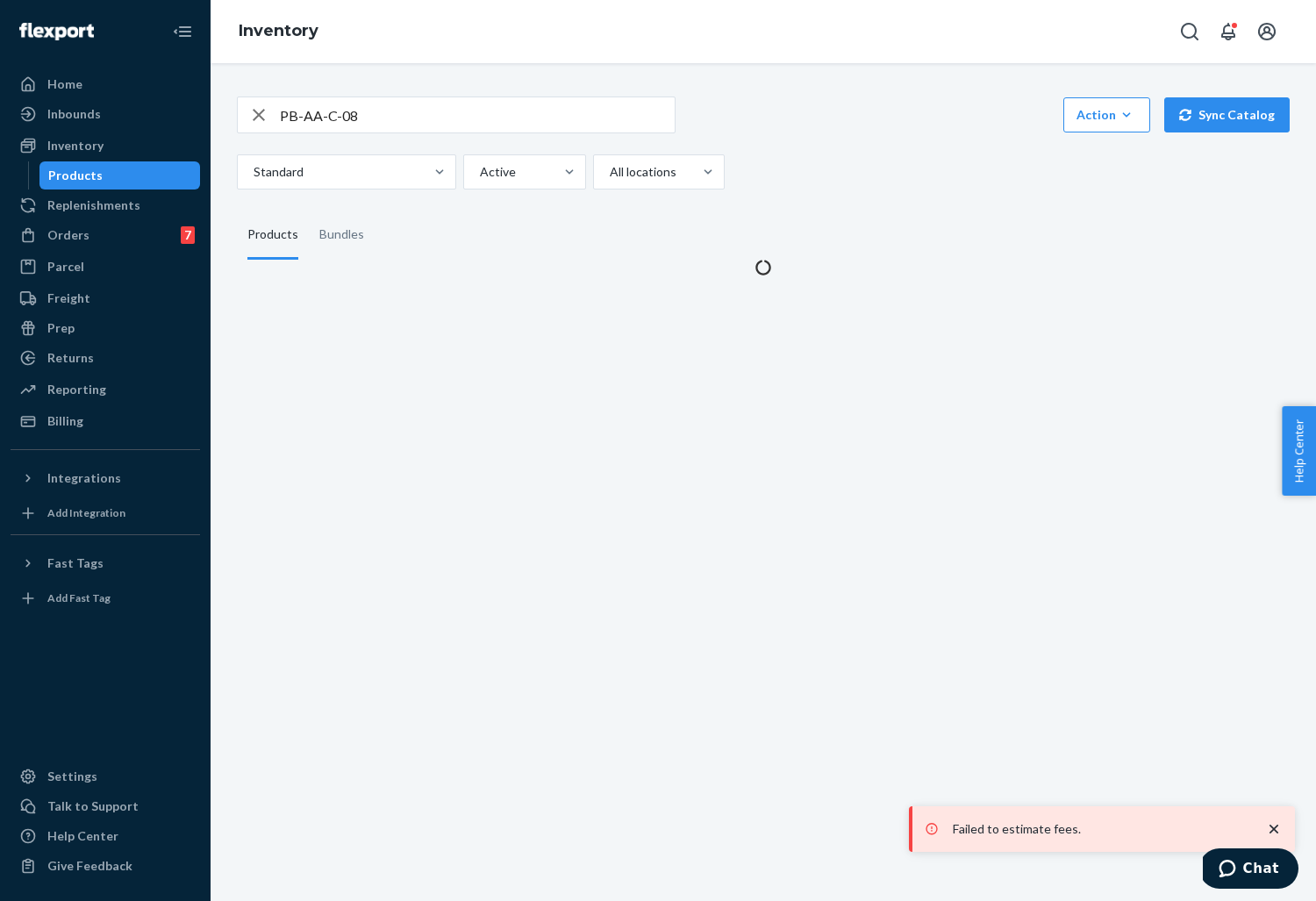
click at [382, 97] on input "PB-AA-C-08" at bounding box center [477, 115] width 395 height 35
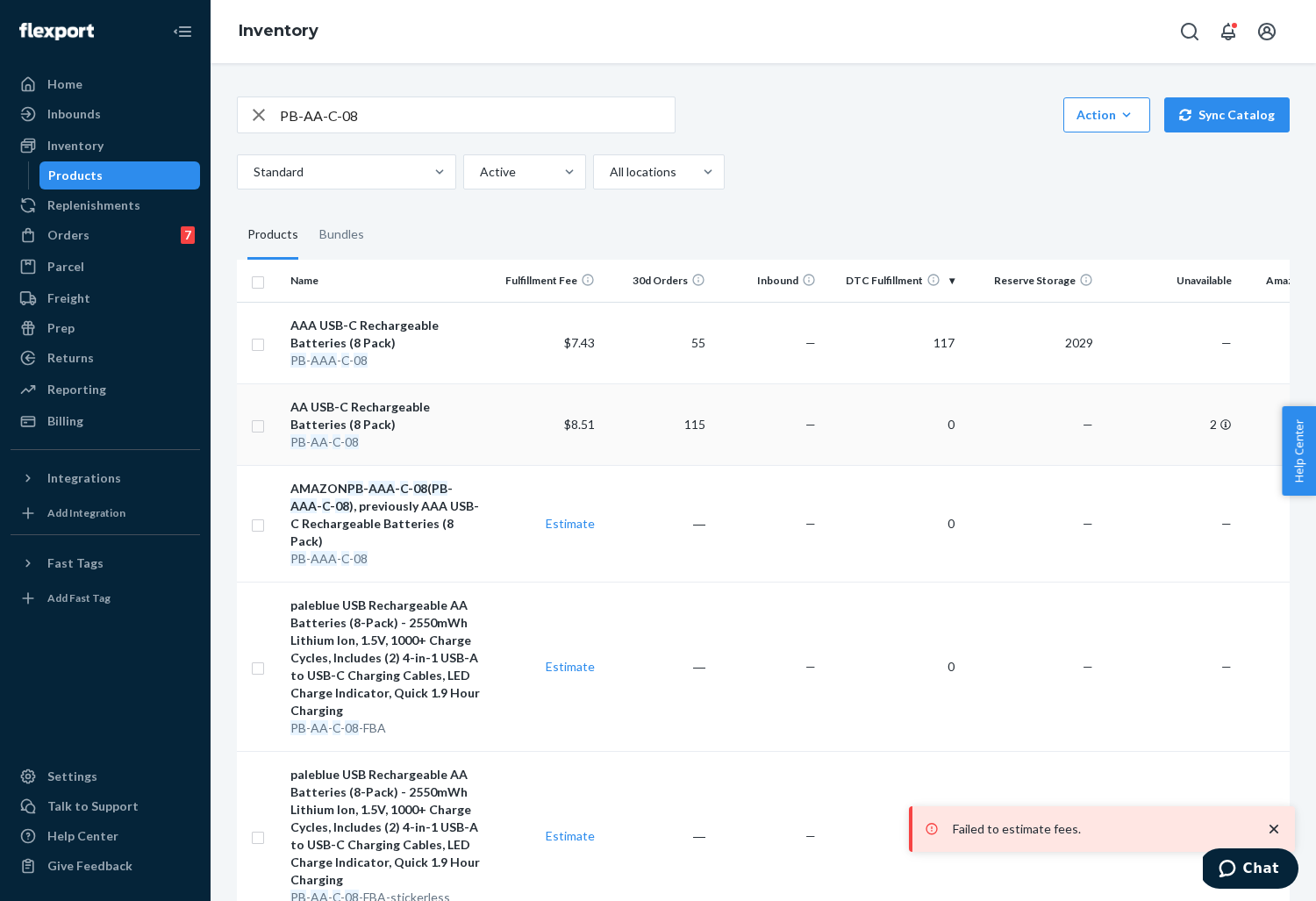
click at [397, 398] on div "AA USB-C Rechargeable Batteries (8 Pack)" at bounding box center [387, 415] width 194 height 35
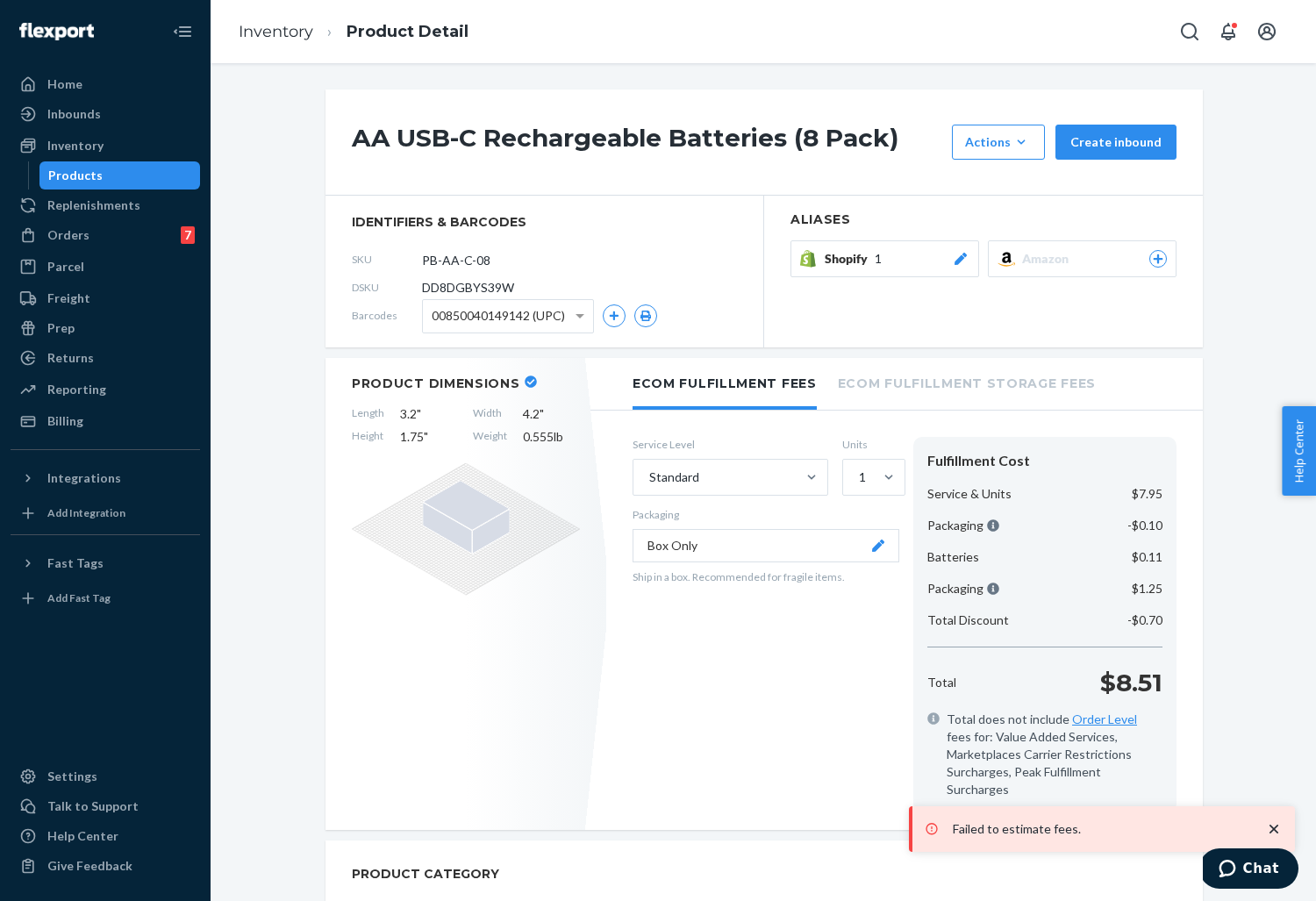
click at [960, 254] on icon at bounding box center [960, 258] width 18 height 12
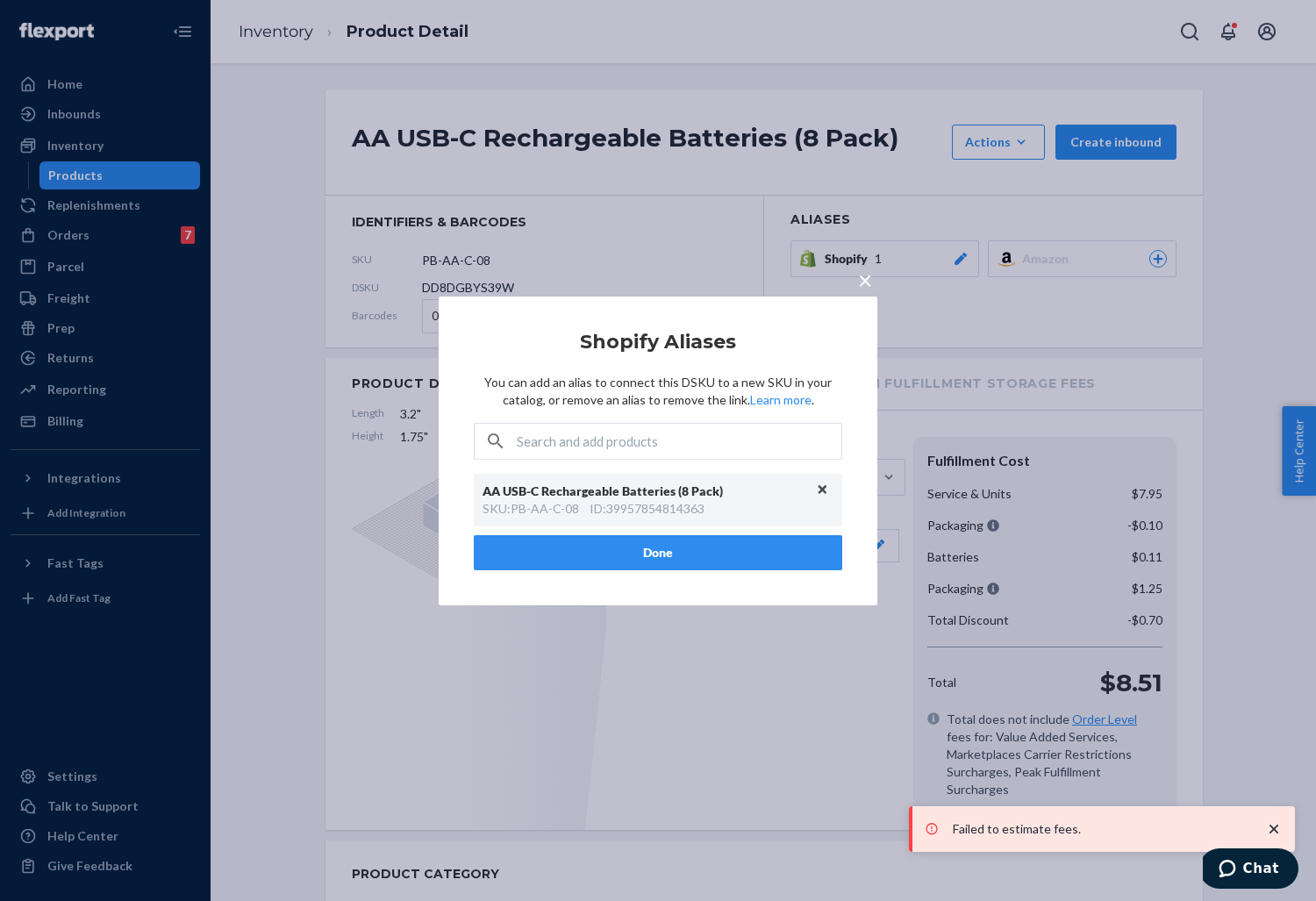
click at [822, 488] on button "Unlink" at bounding box center [823, 490] width 26 height 26
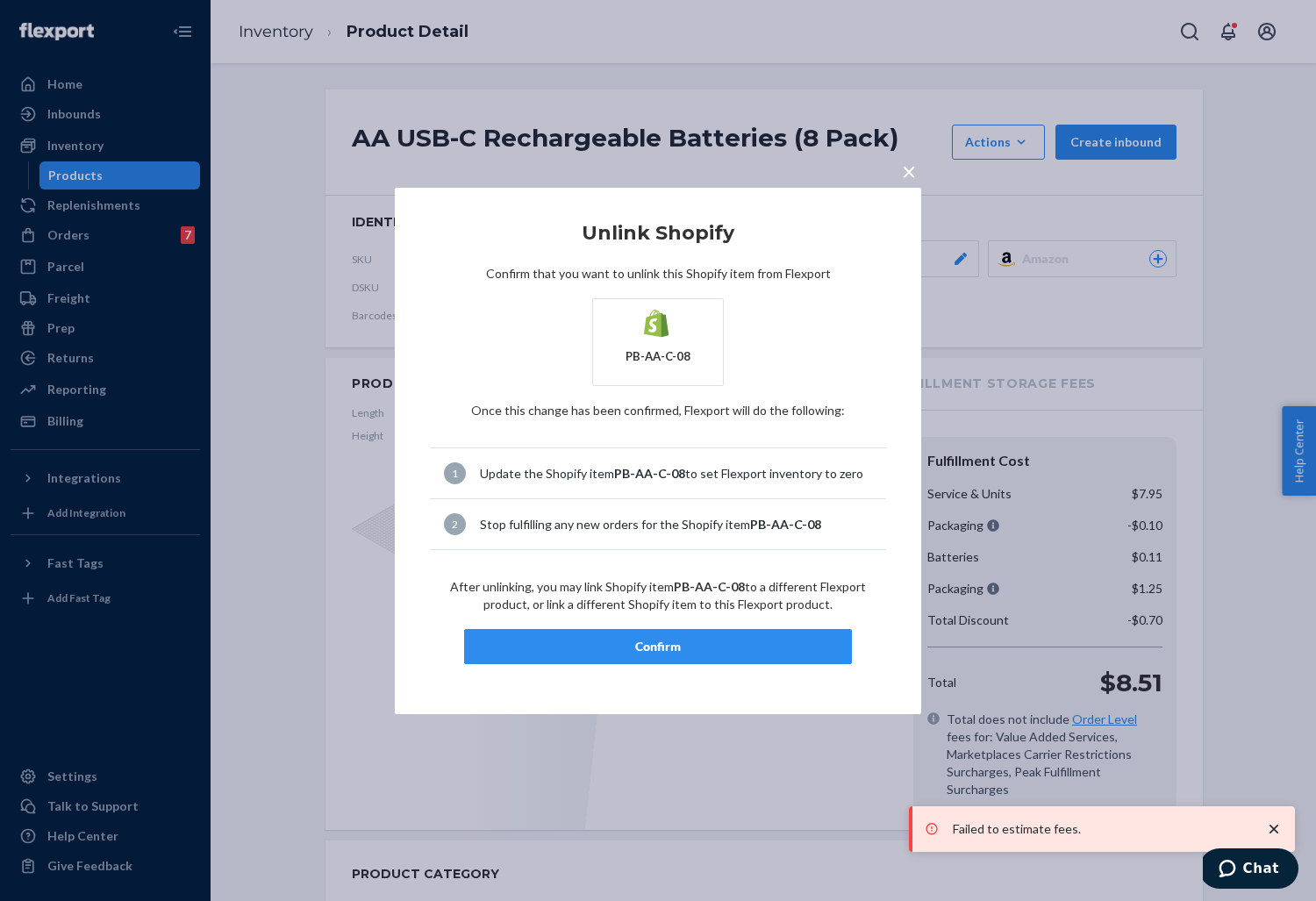
click at [710, 648] on div "Confirm" at bounding box center [658, 646] width 358 height 18
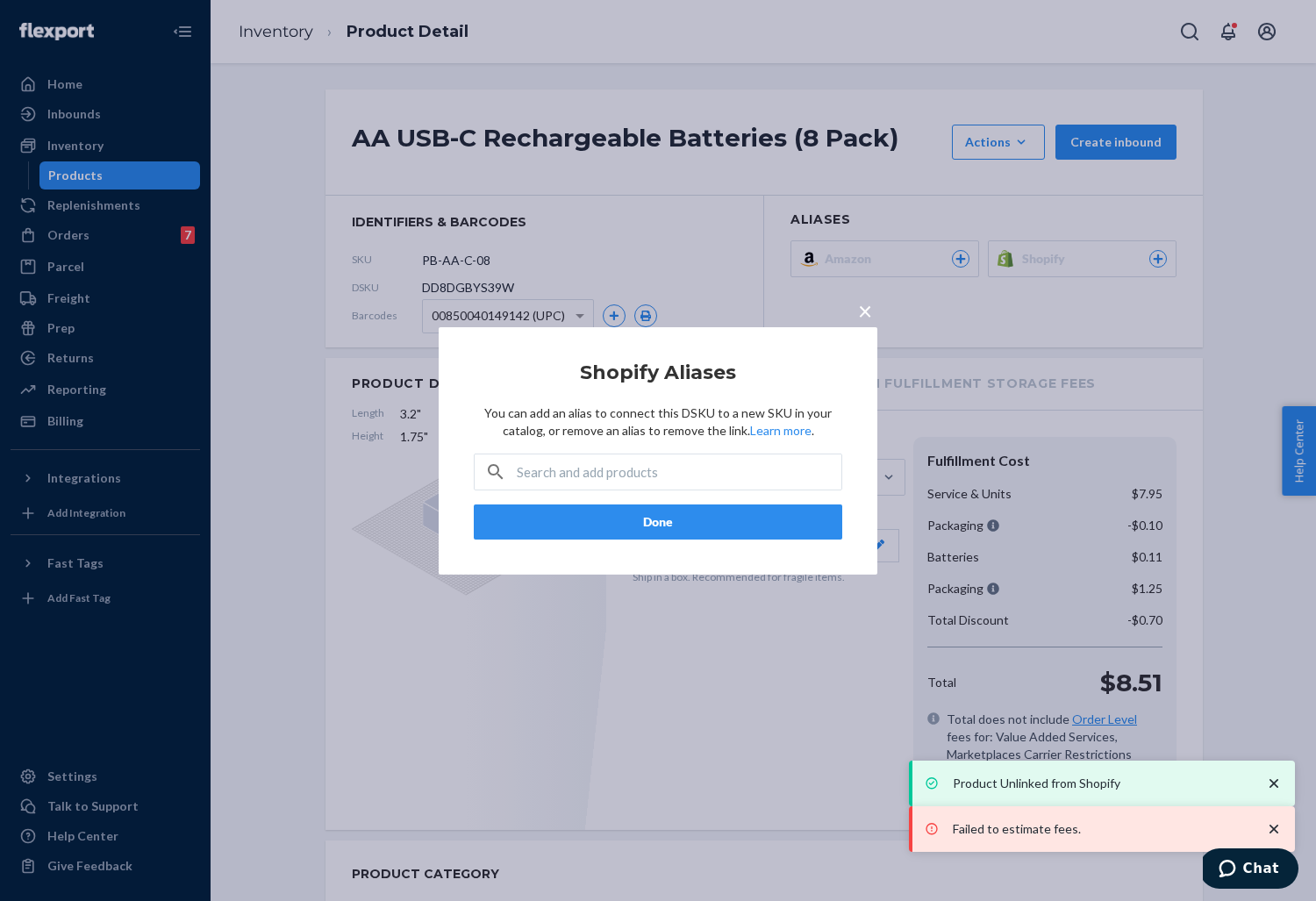
click at [706, 508] on button "Done" at bounding box center [658, 521] width 369 height 35
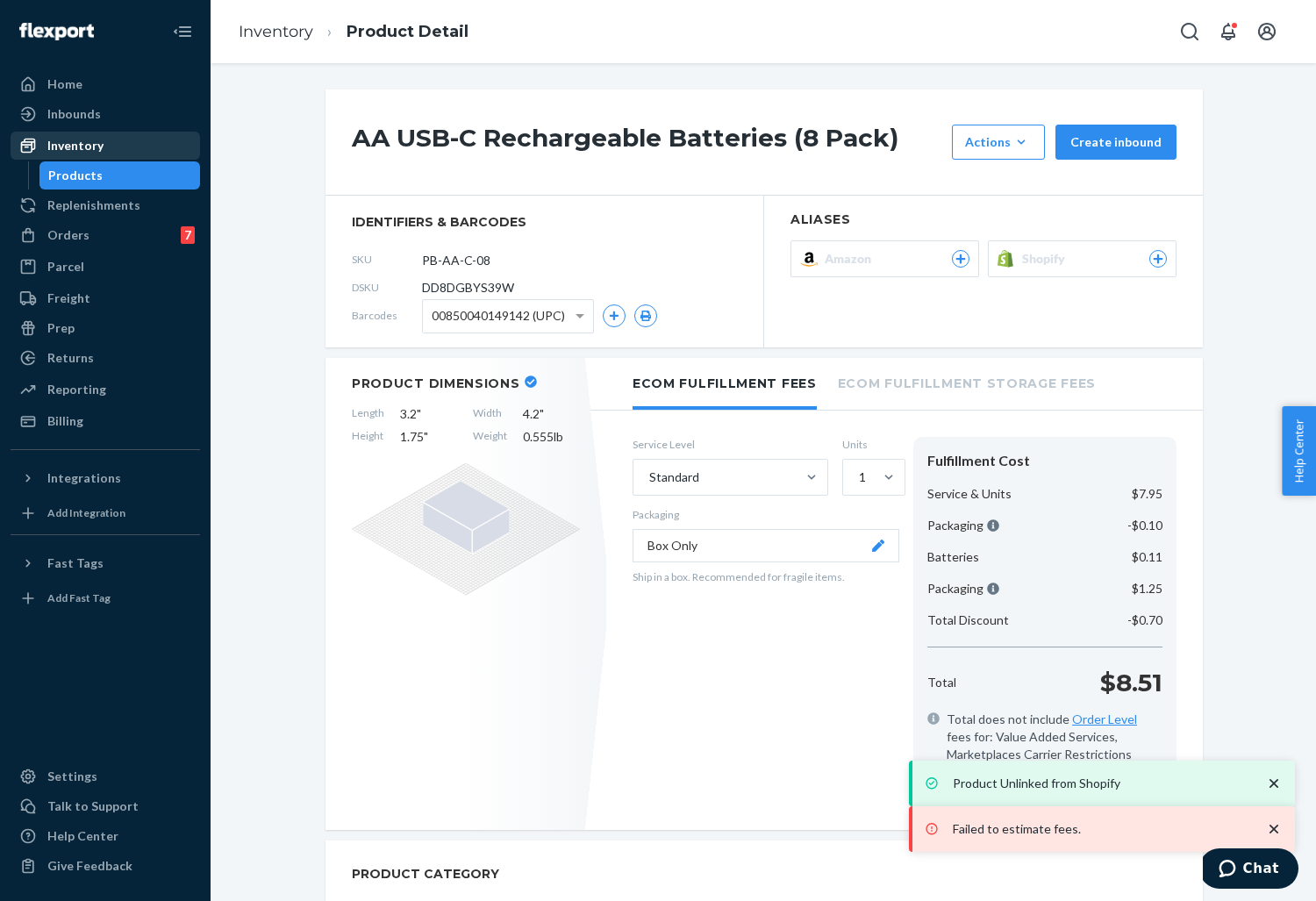
click at [127, 152] on div "Inventory" at bounding box center [105, 146] width 186 height 25
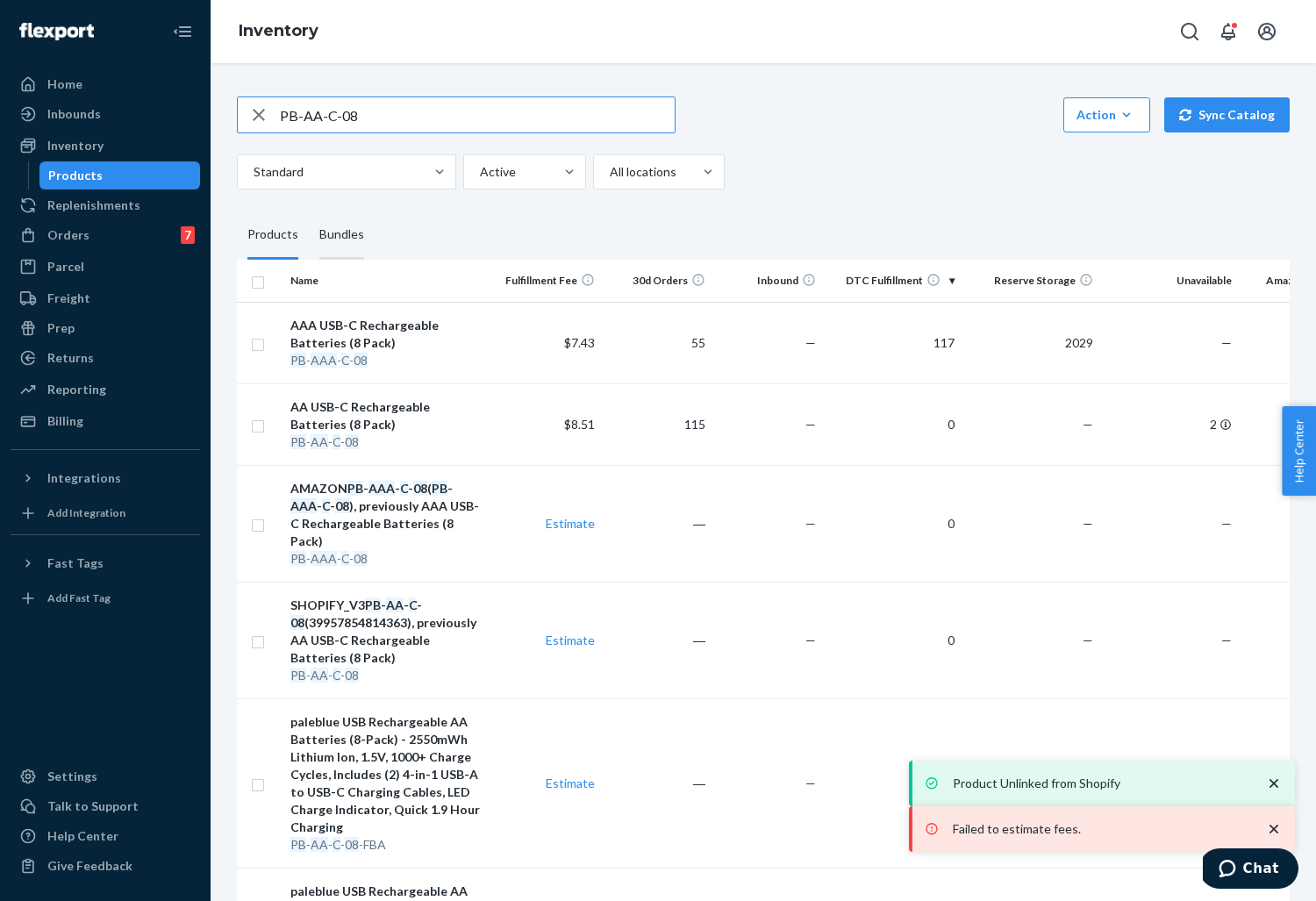
click at [341, 218] on div "Bundles" at bounding box center [342, 236] width 44 height 49
click at [308, 211] on input "Bundles" at bounding box center [308, 211] width 0 height 0
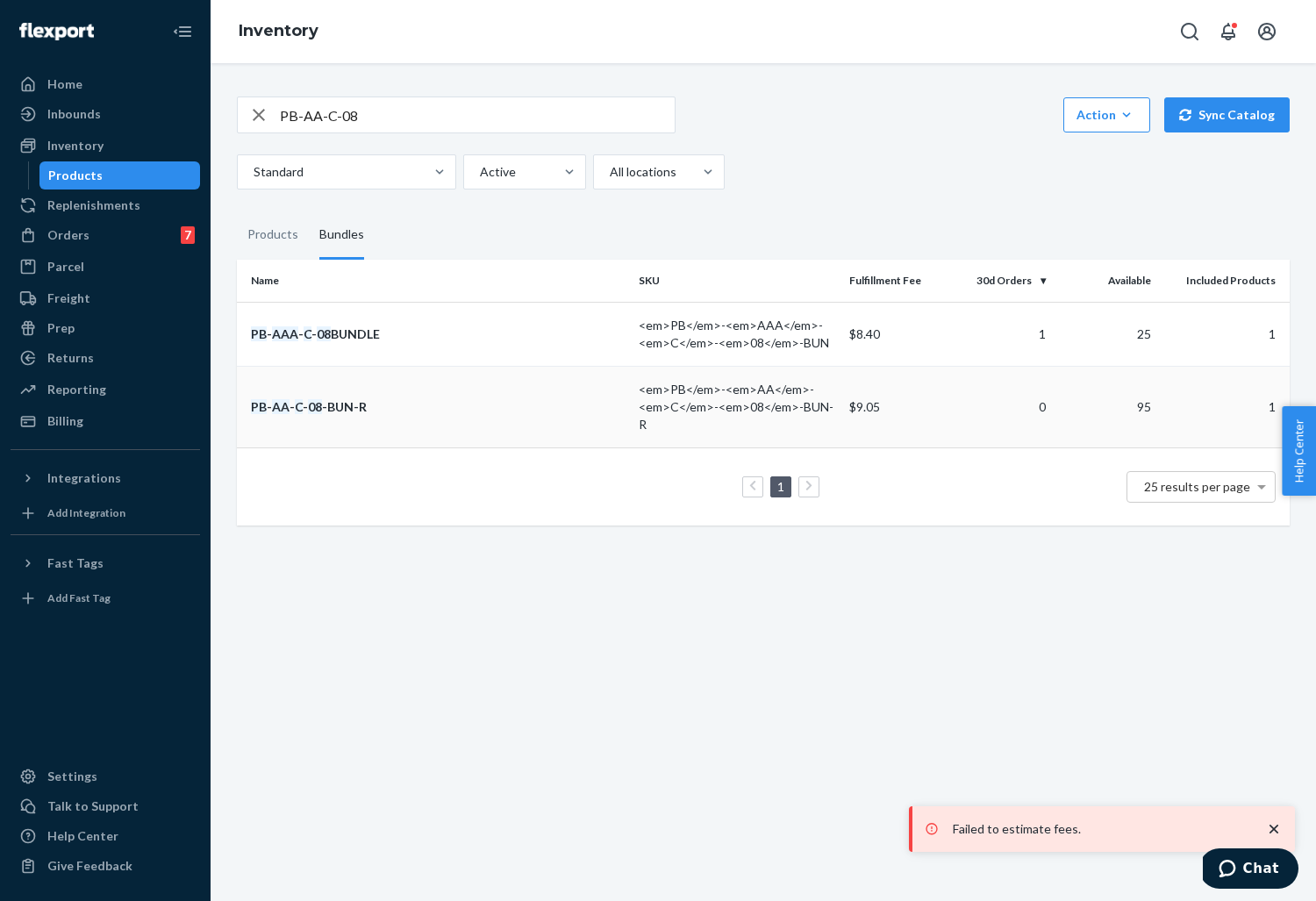
click at [395, 394] on td "PB - AA - C - 08 -BUN-R" at bounding box center [433, 407] width 395 height 81
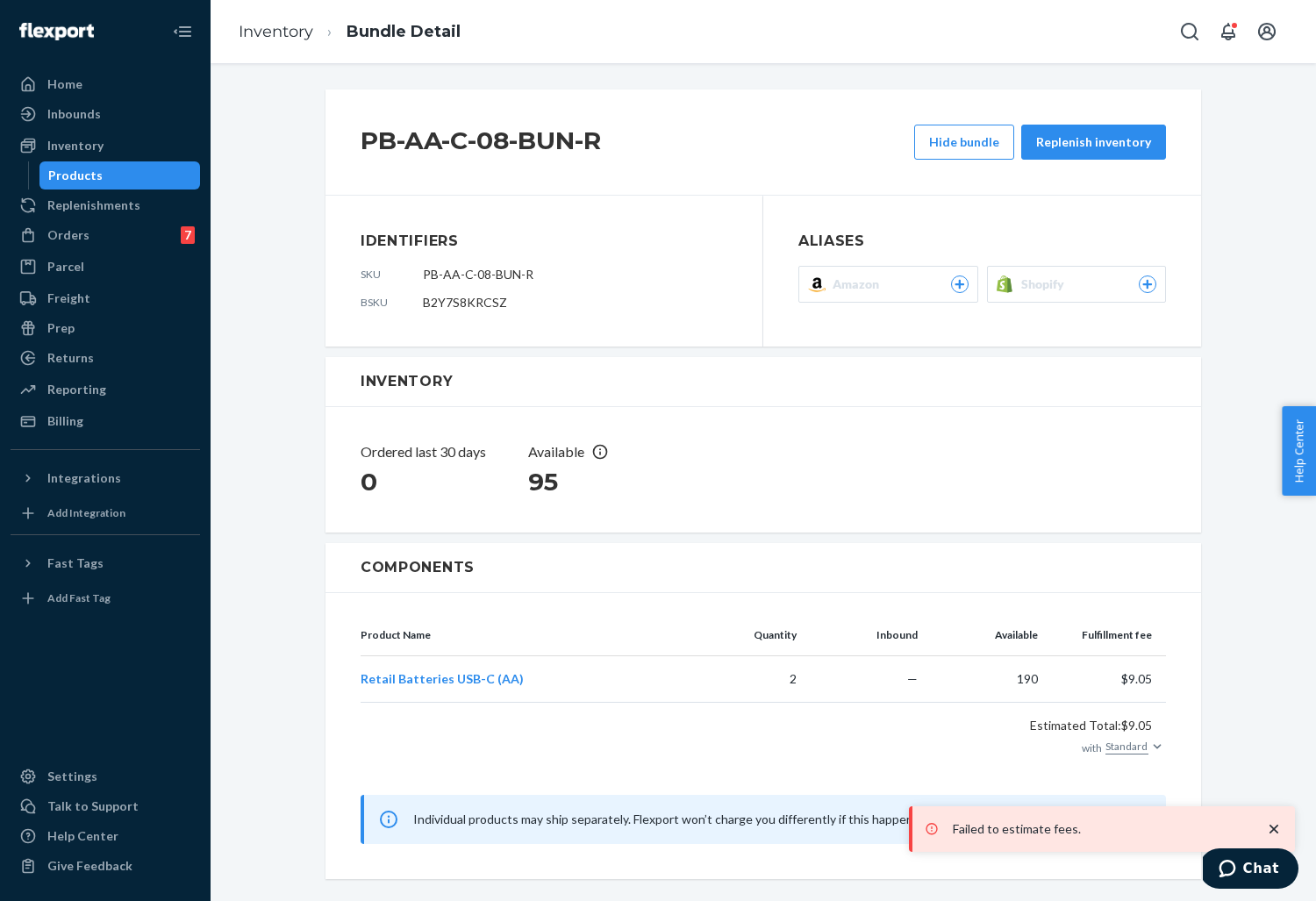
click at [1154, 281] on icon at bounding box center [1148, 284] width 16 height 10
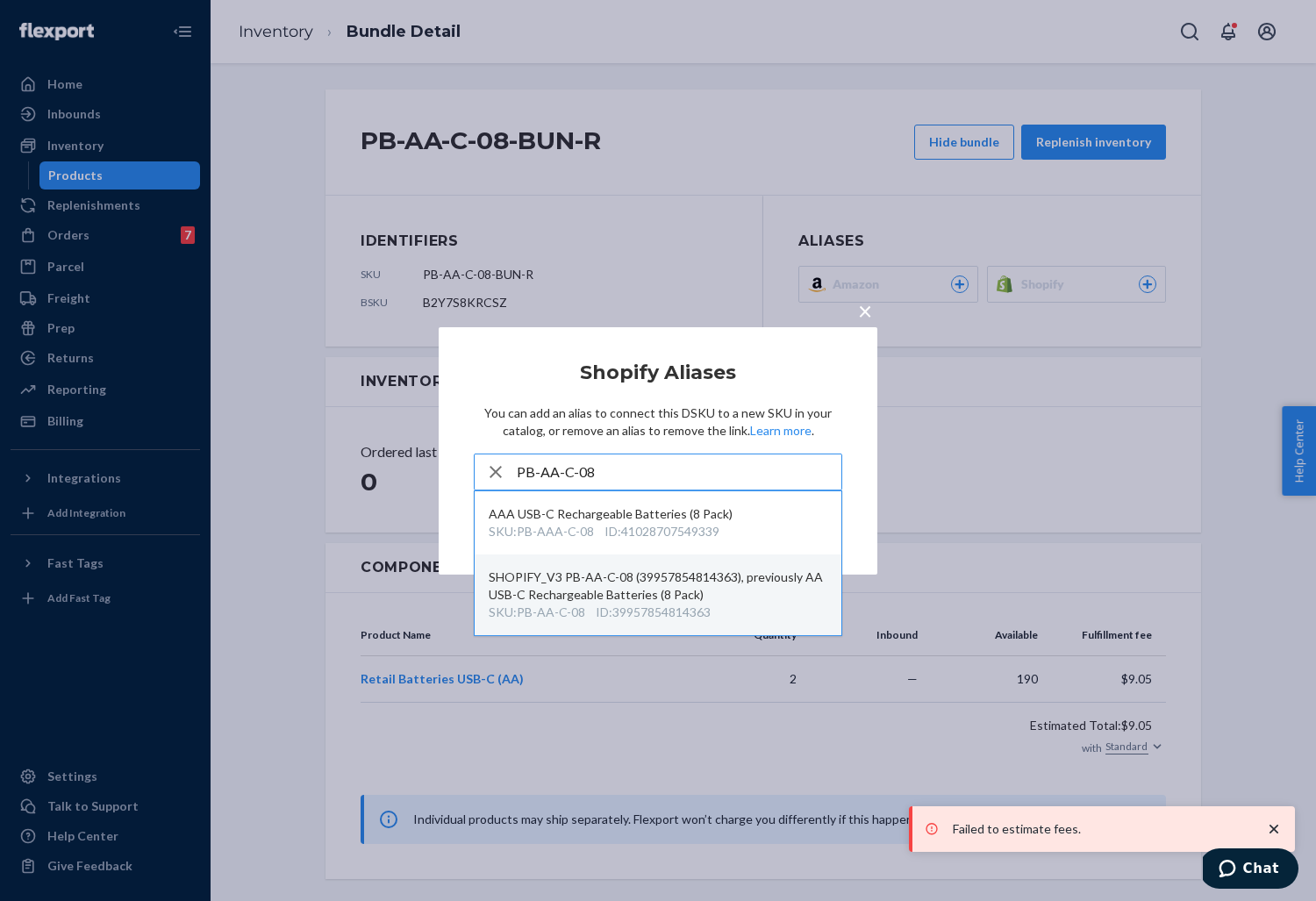
type input "PB-AA-C-08"
click at [597, 597] on div "SHOPIFY_V3 PB-AA-C-08 (39957854814363), previously AA USB-C Rechargeable Batter…" at bounding box center [658, 586] width 339 height 35
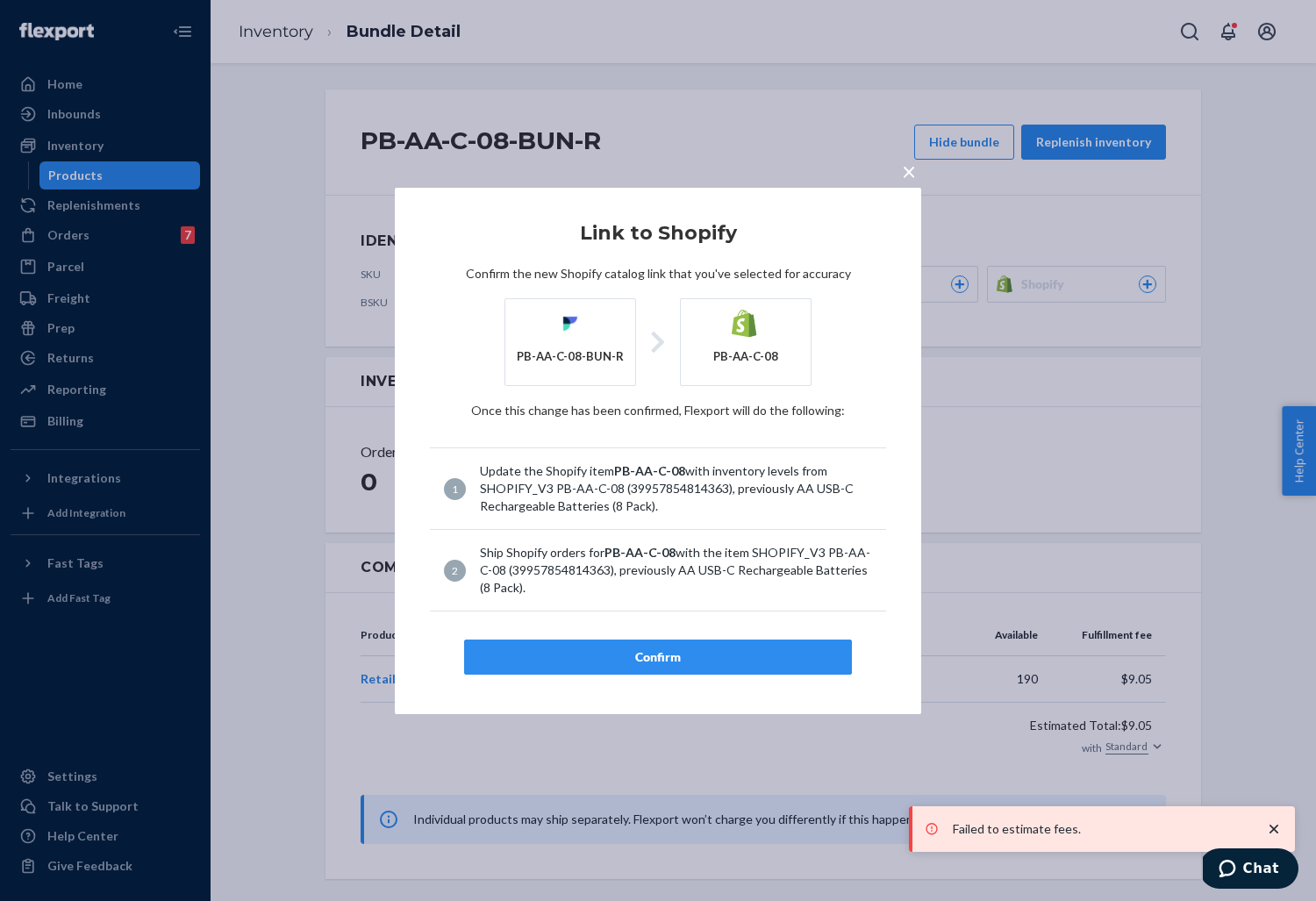
click at [637, 648] on div "Confirm" at bounding box center [658, 657] width 358 height 18
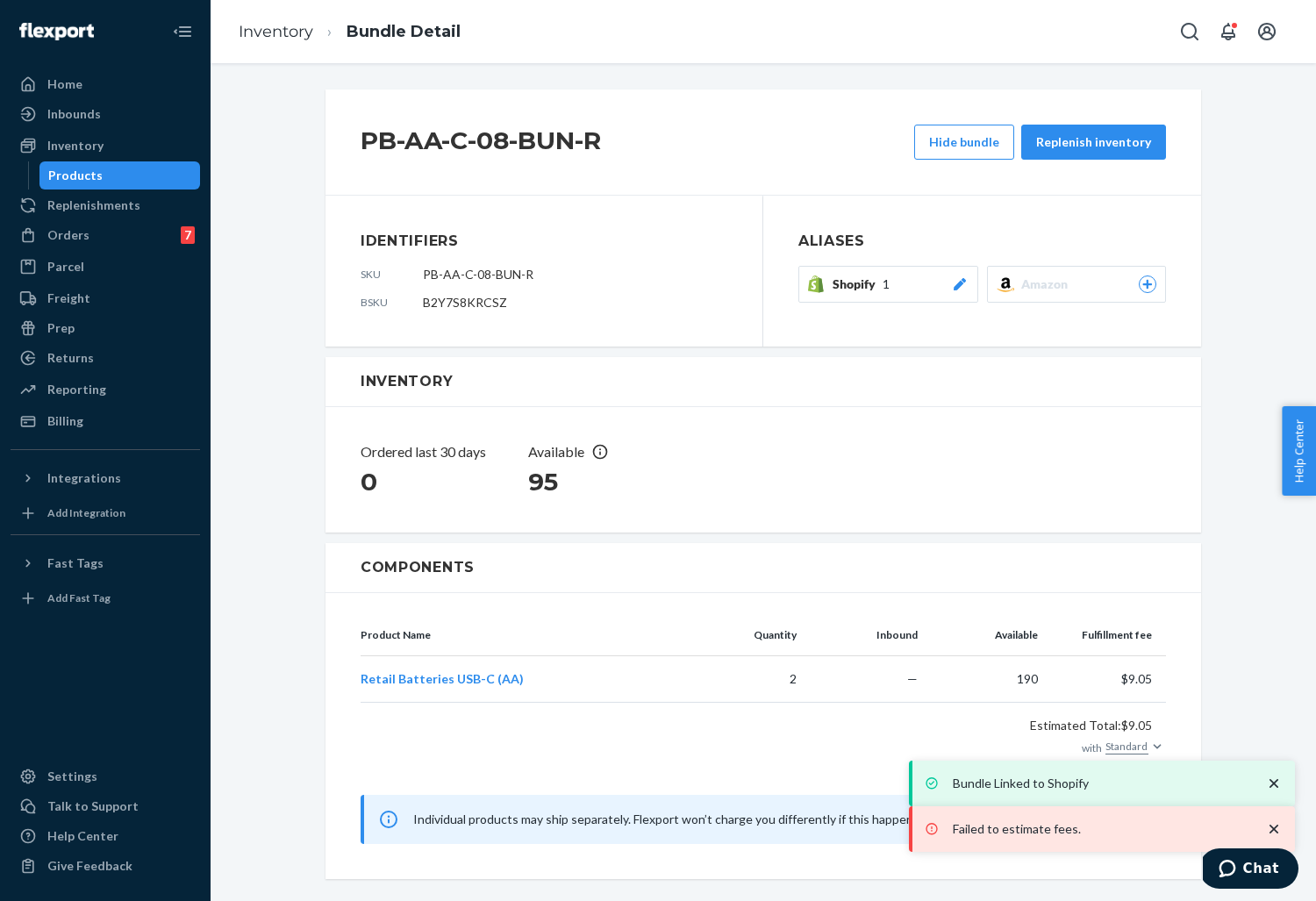
click at [1215, 330] on div "PB-AA-C-08-BUN-R Hide bundle Replenish inventory Identifiers sku PB-AA-C-08-BUN…" at bounding box center [763, 485] width 1079 height 801
